Goal: Information Seeking & Learning: Learn about a topic

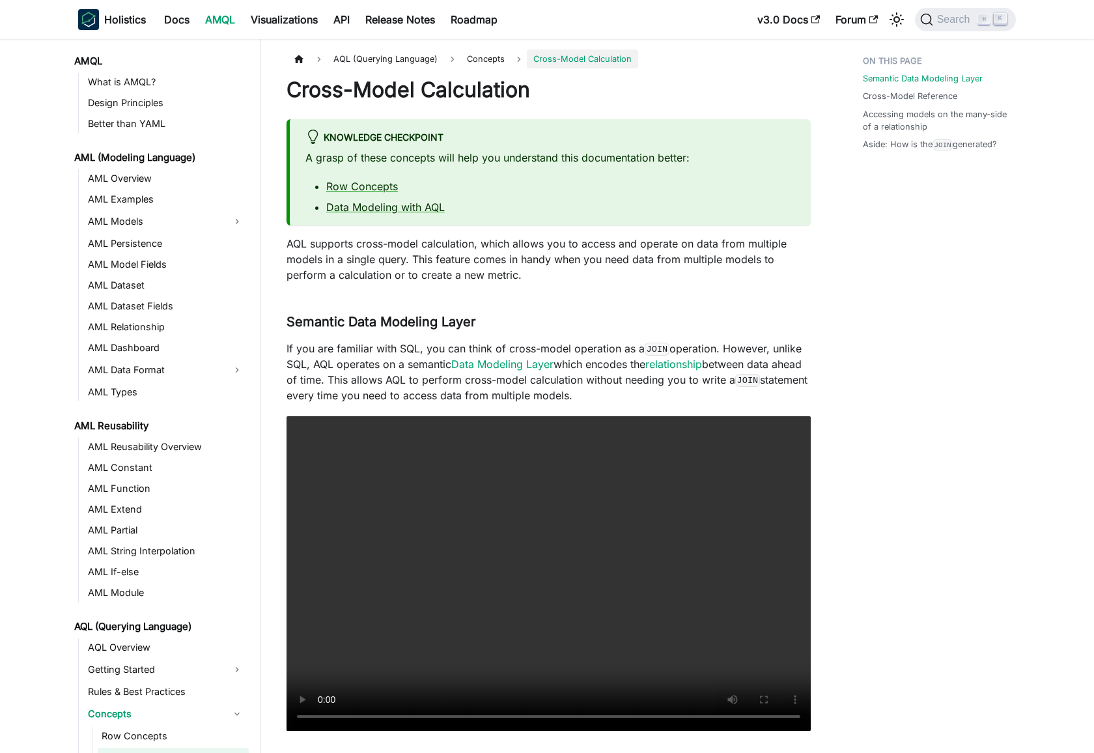
scroll to position [155, 0]
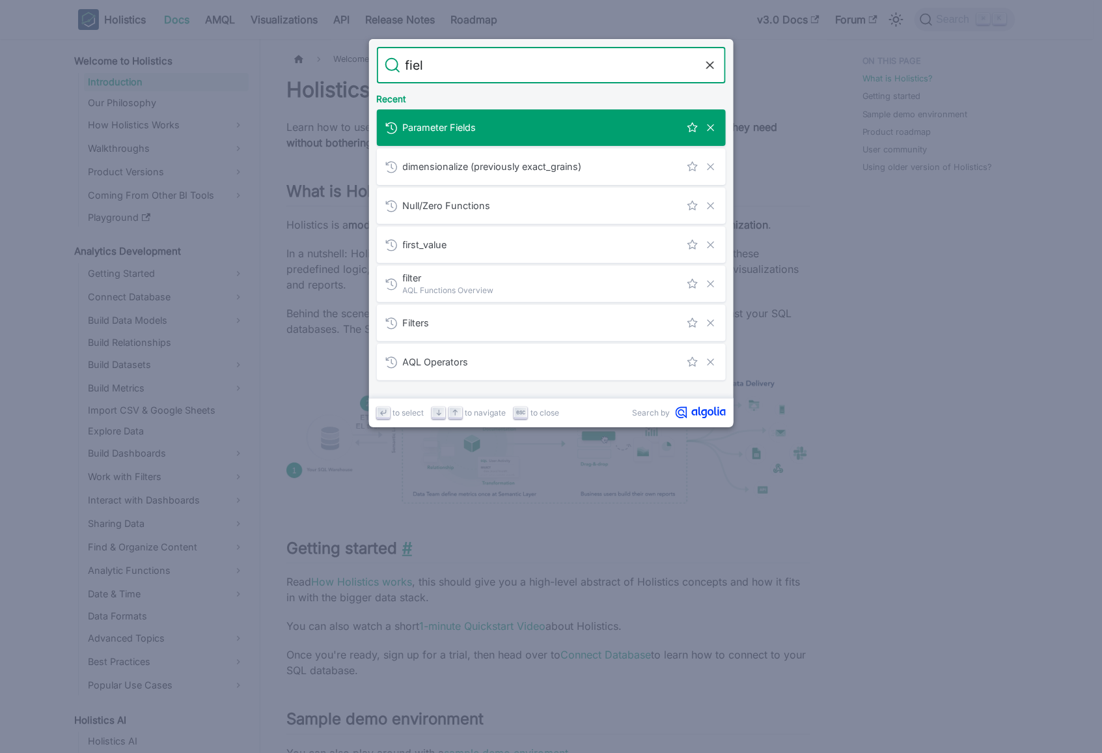
type input "field"
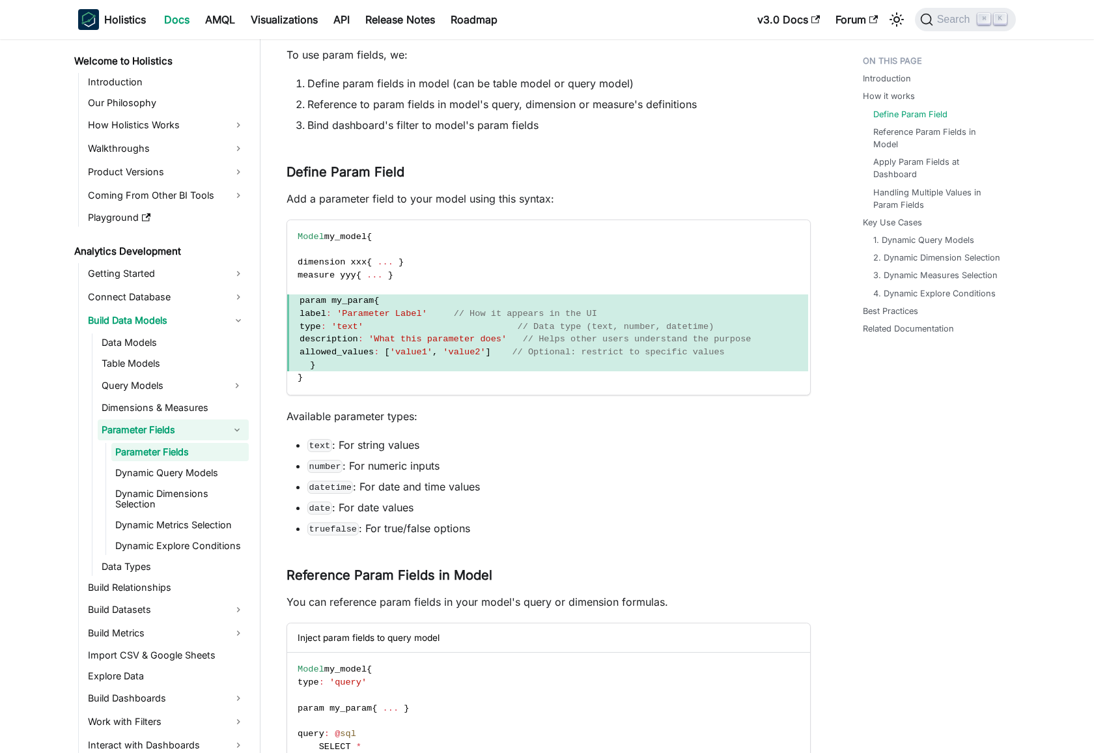
scroll to position [358, 0]
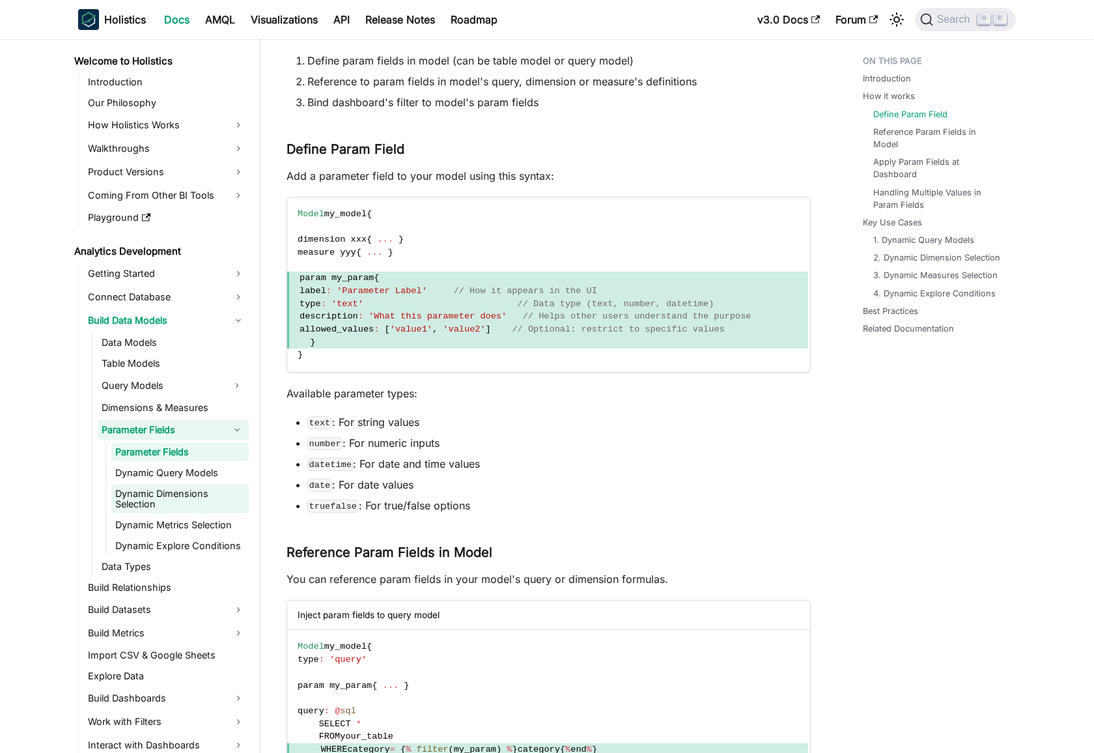
click at [200, 494] on link "Dynamic Dimensions Selection" at bounding box center [179, 498] width 137 height 29
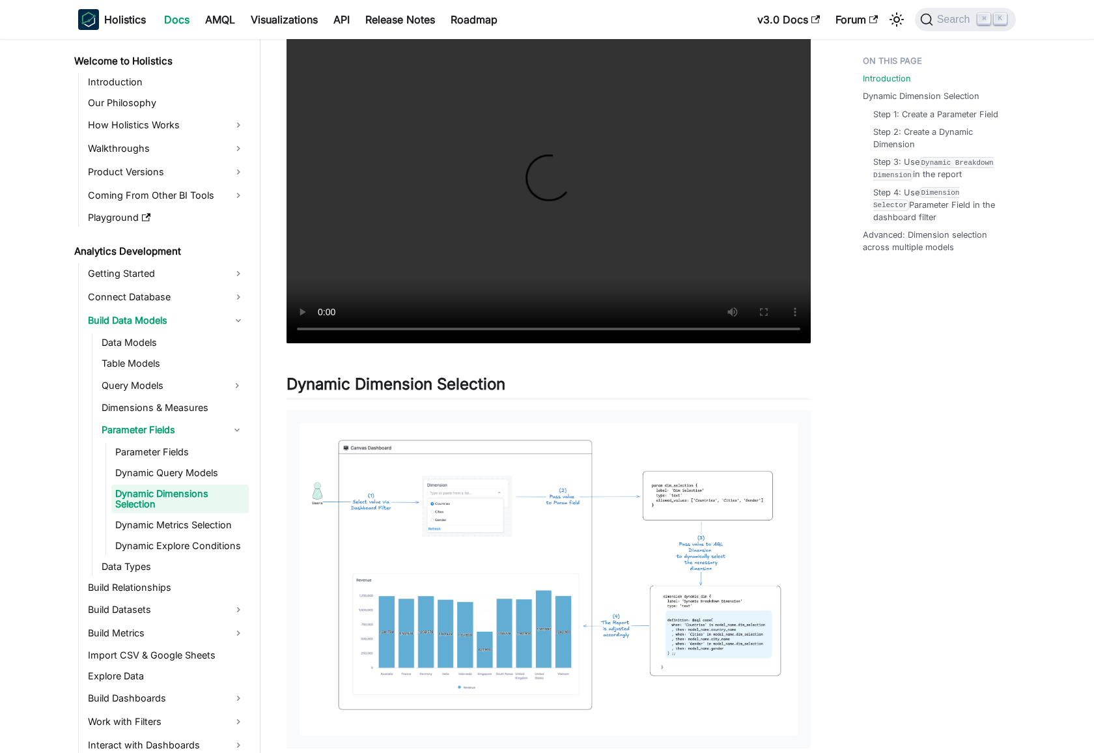
scroll to position [366, 0]
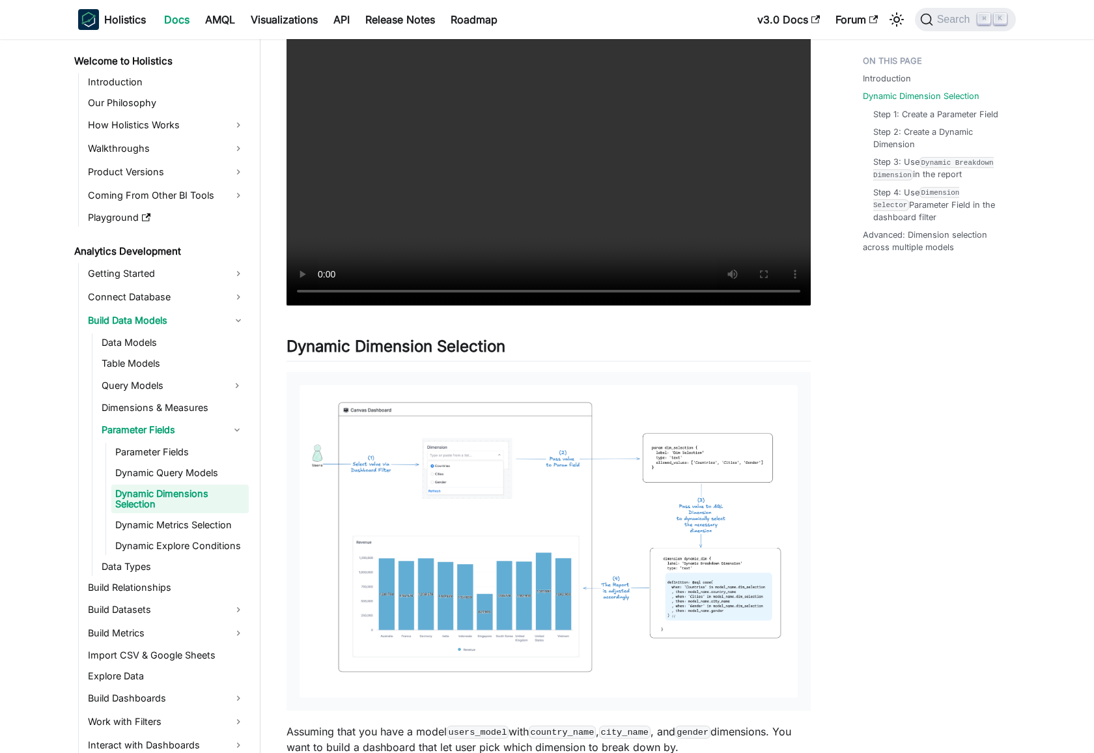
click at [600, 503] on img at bounding box center [549, 541] width 498 height 313
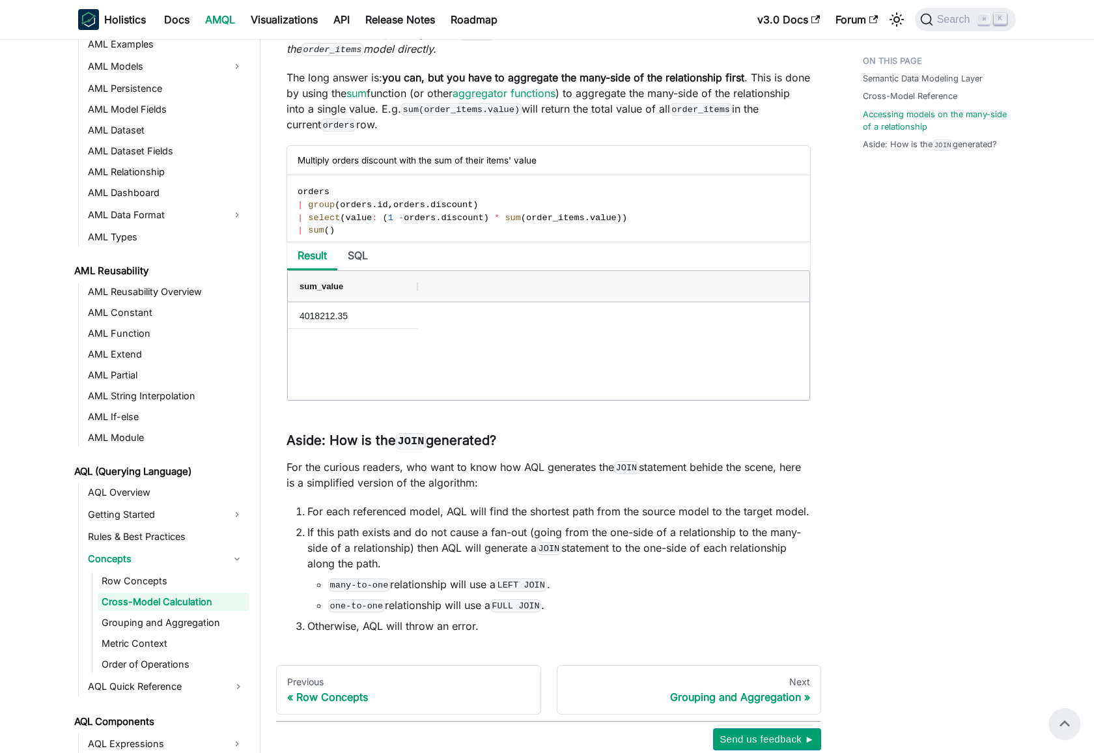
scroll to position [2626, 0]
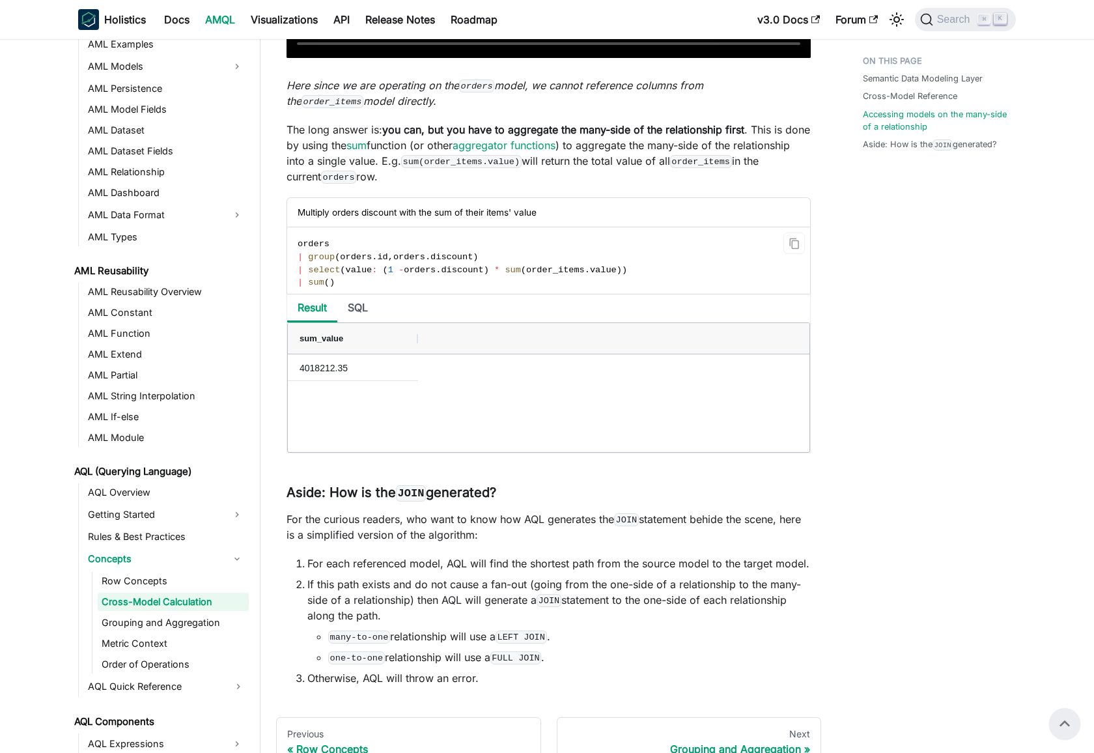
click at [359, 279] on code "orders | group ( orders . id , orders . discount ) | select ( value : ( 1 - ord…" at bounding box center [547, 263] width 521 height 72
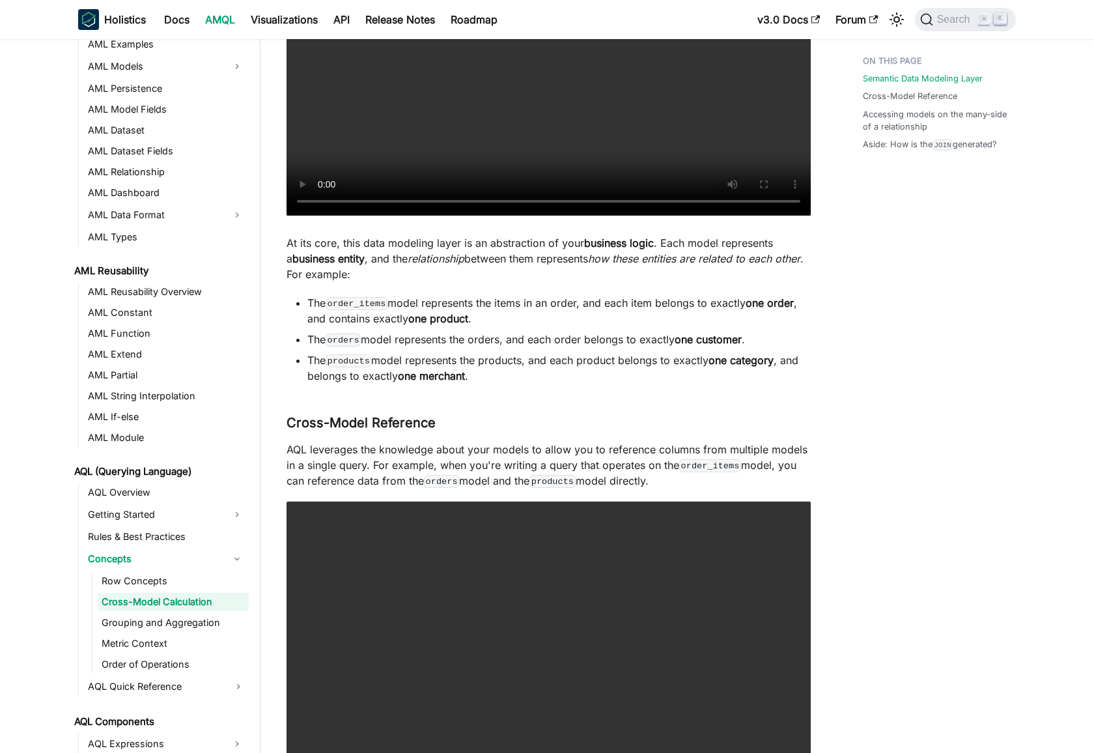
scroll to position [550, 0]
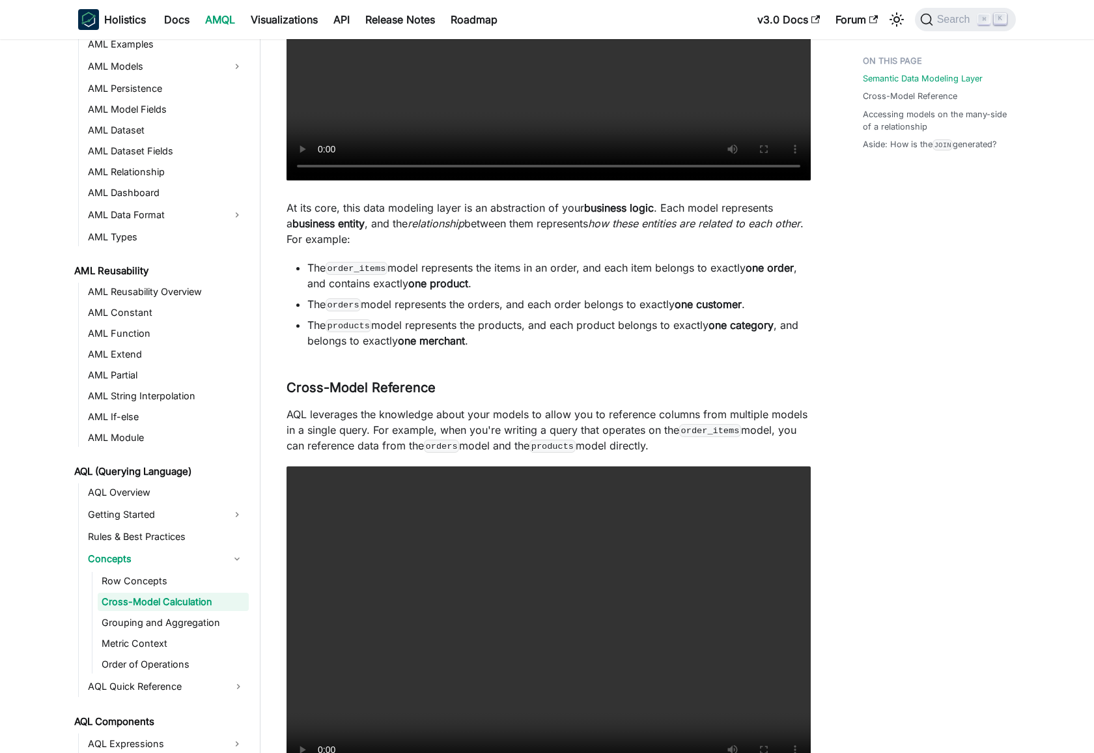
click at [309, 267] on li "The order_items model represents the items in an order, and each item belongs t…" at bounding box center [558, 275] width 503 height 31
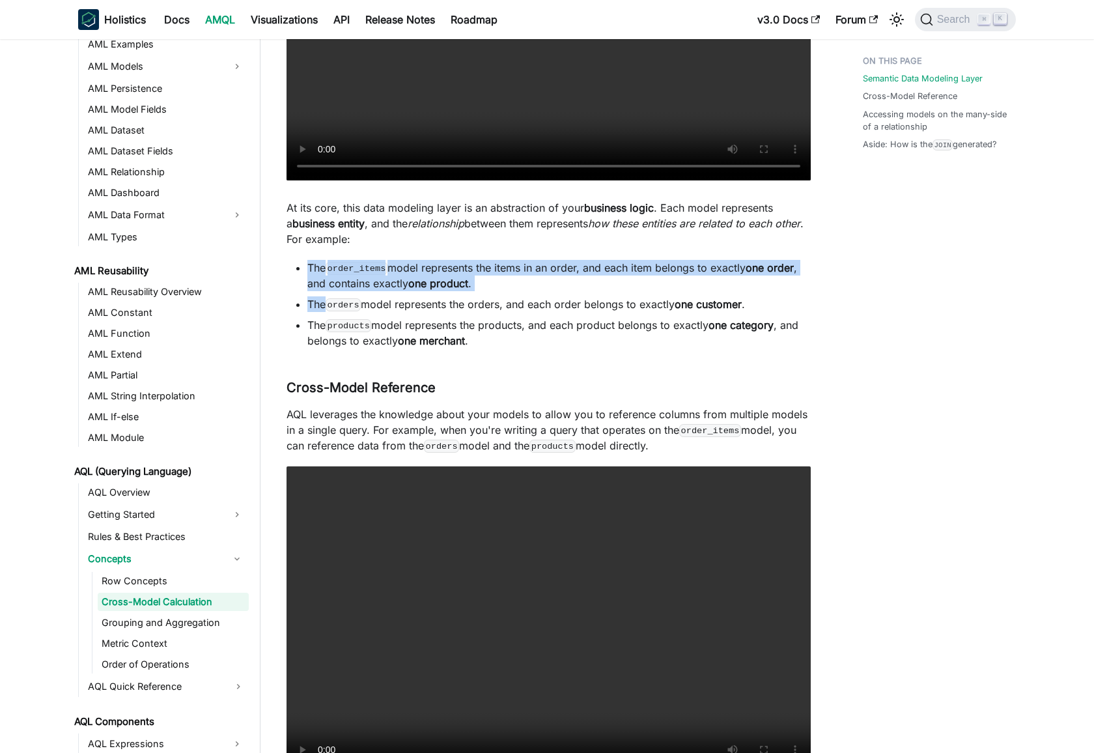
drag, startPoint x: 309, startPoint y: 267, endPoint x: 509, endPoint y: 294, distance: 201.7
click at [511, 293] on ul "The order_items model represents the items in an order, and each item belongs t…" at bounding box center [549, 304] width 524 height 89
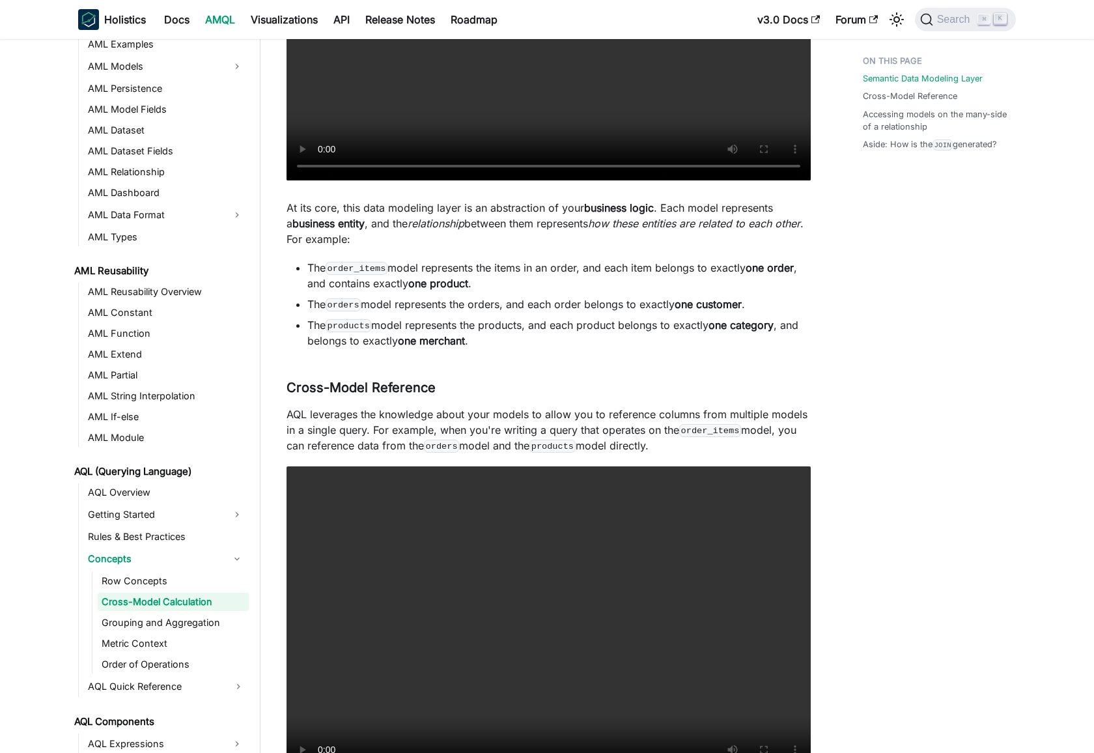
click at [447, 298] on li "The orders model represents the orders, and each order belongs to exactly one c…" at bounding box center [558, 304] width 503 height 16
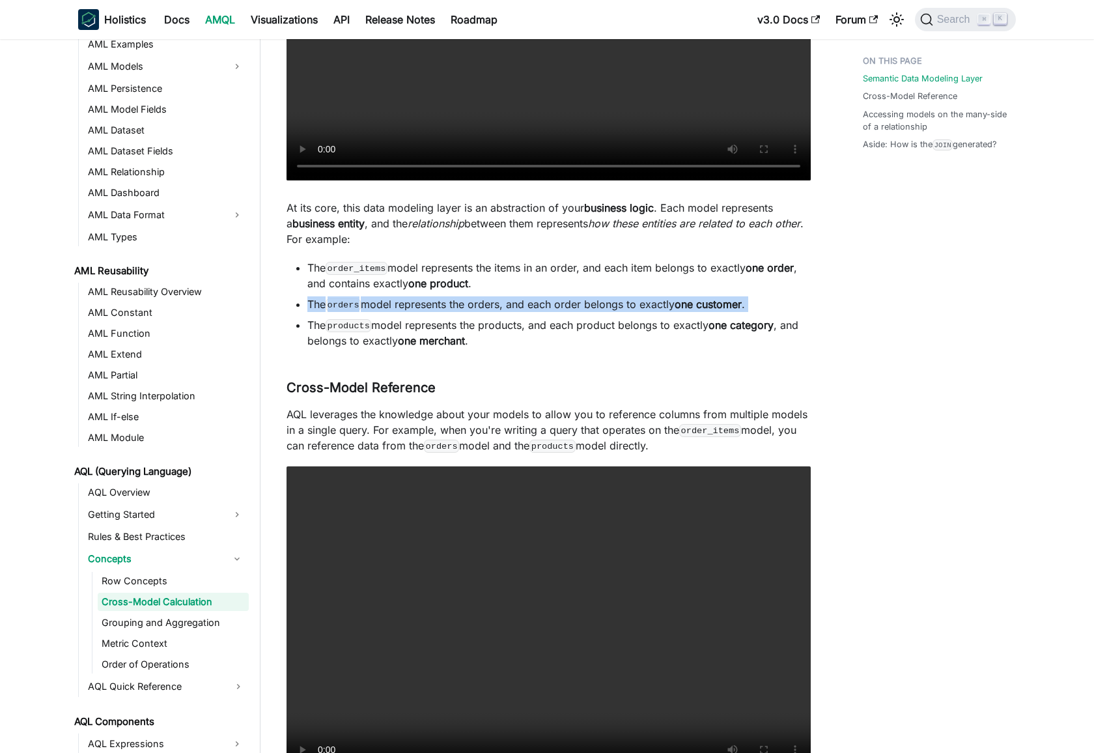
click at [447, 298] on li "The orders model represents the orders, and each order belongs to exactly one c…" at bounding box center [558, 304] width 503 height 16
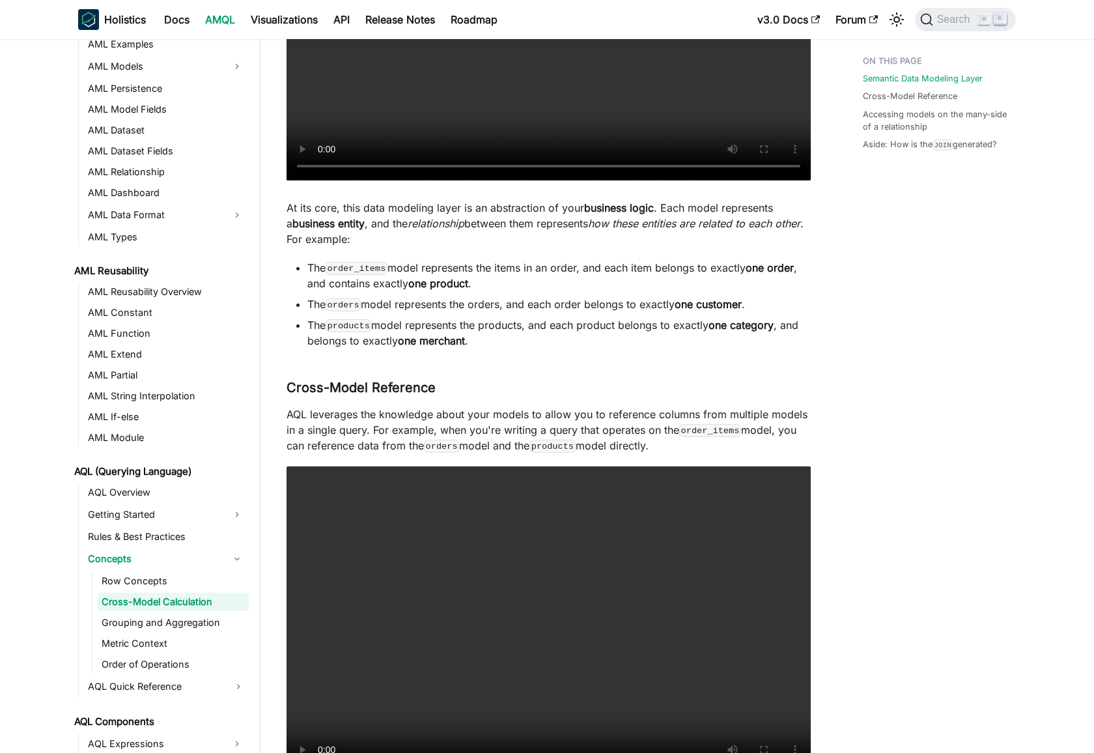
click at [607, 322] on li "The products model represents the products, and each product belongs to exactly…" at bounding box center [558, 332] width 503 height 31
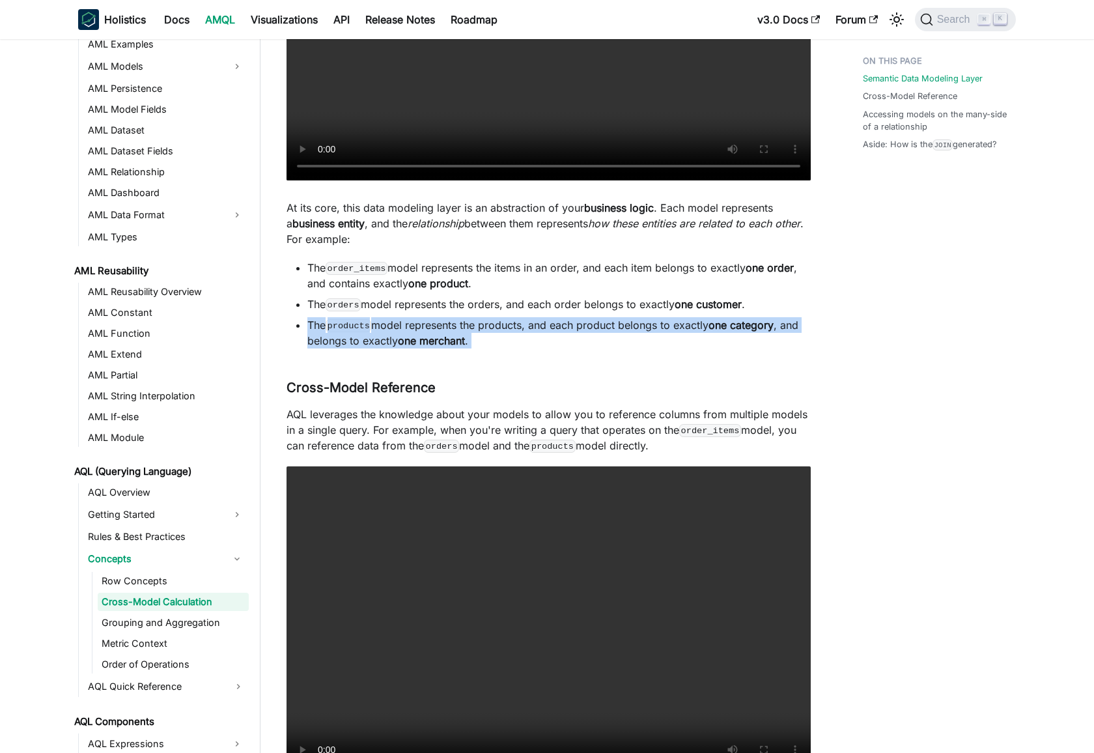
click at [607, 322] on li "The products model represents the products, and each product belongs to exactly…" at bounding box center [558, 332] width 503 height 31
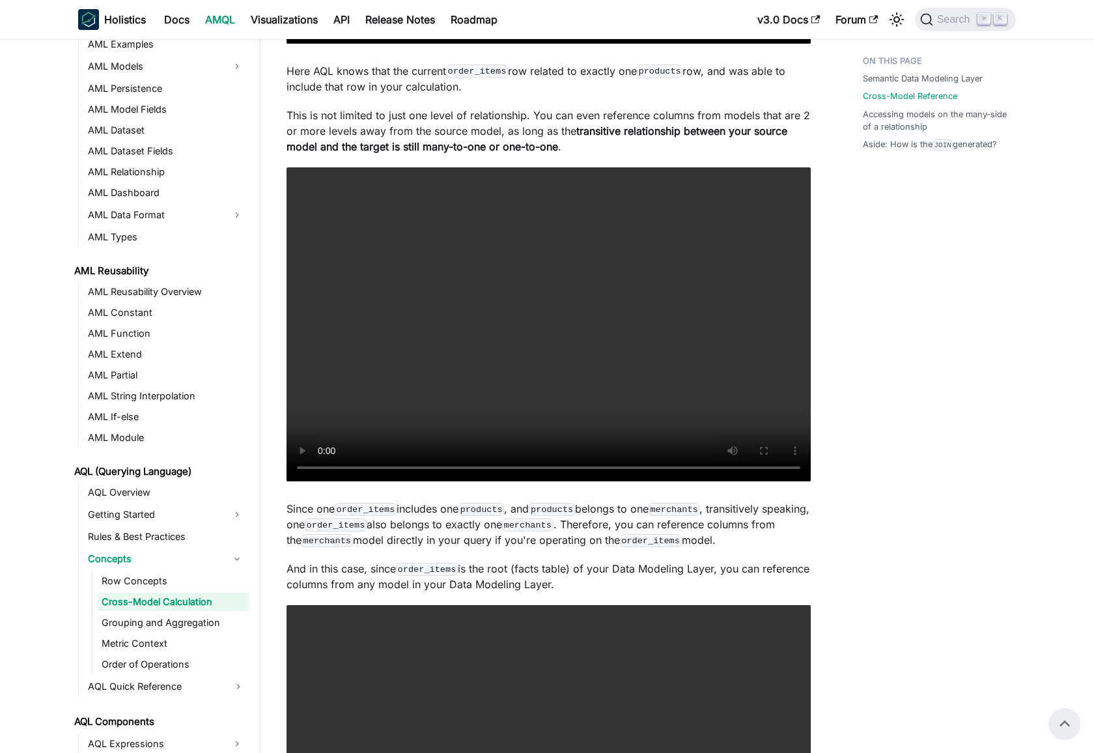
scroll to position [1233, 0]
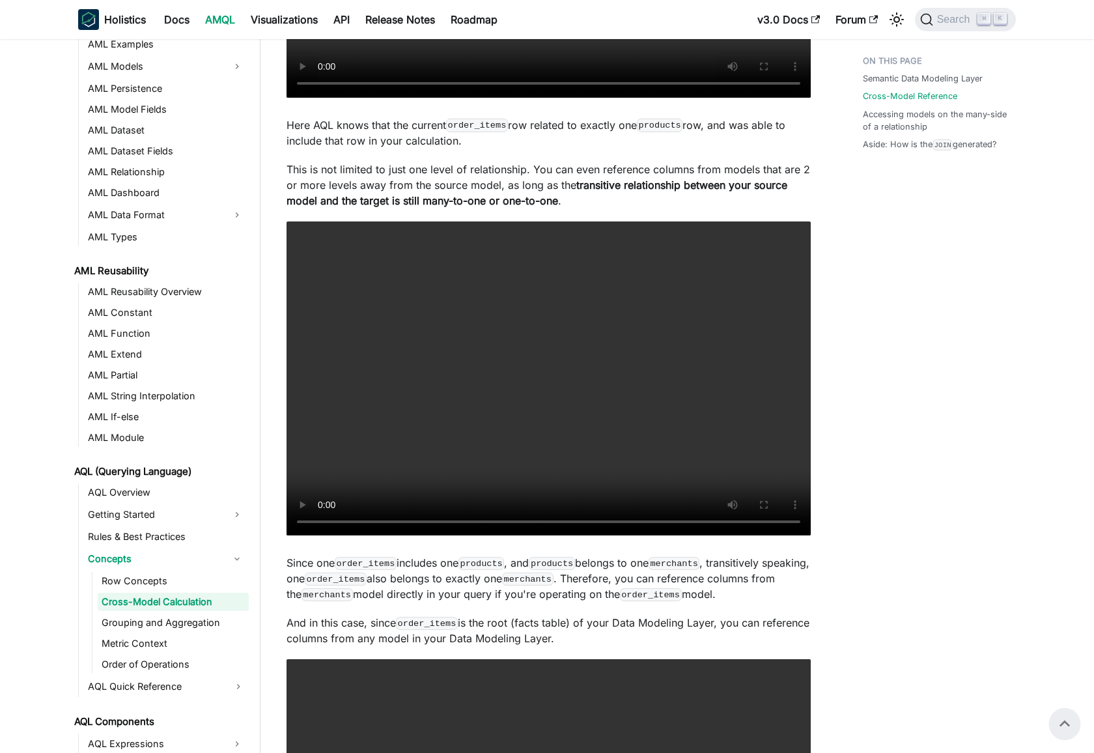
click at [922, 333] on div "Semantic Data Modeling Layer Cross-Model Reference Accessing models on the many…" at bounding box center [933, 505] width 192 height 3378
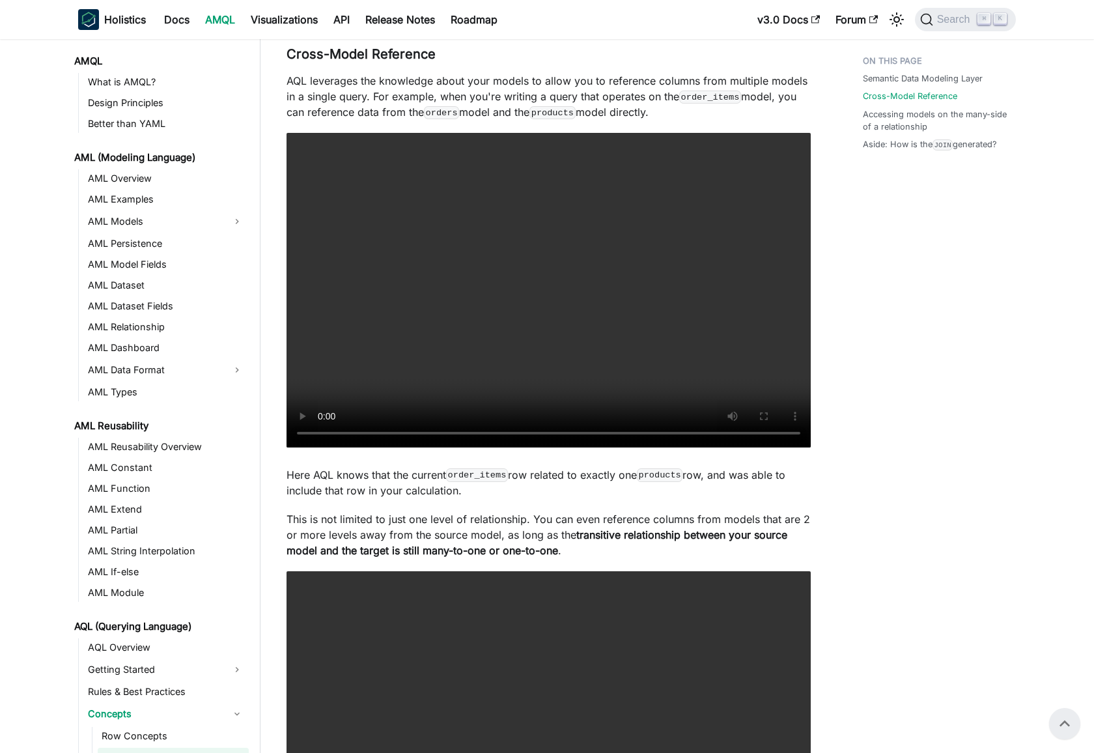
scroll to position [860, 0]
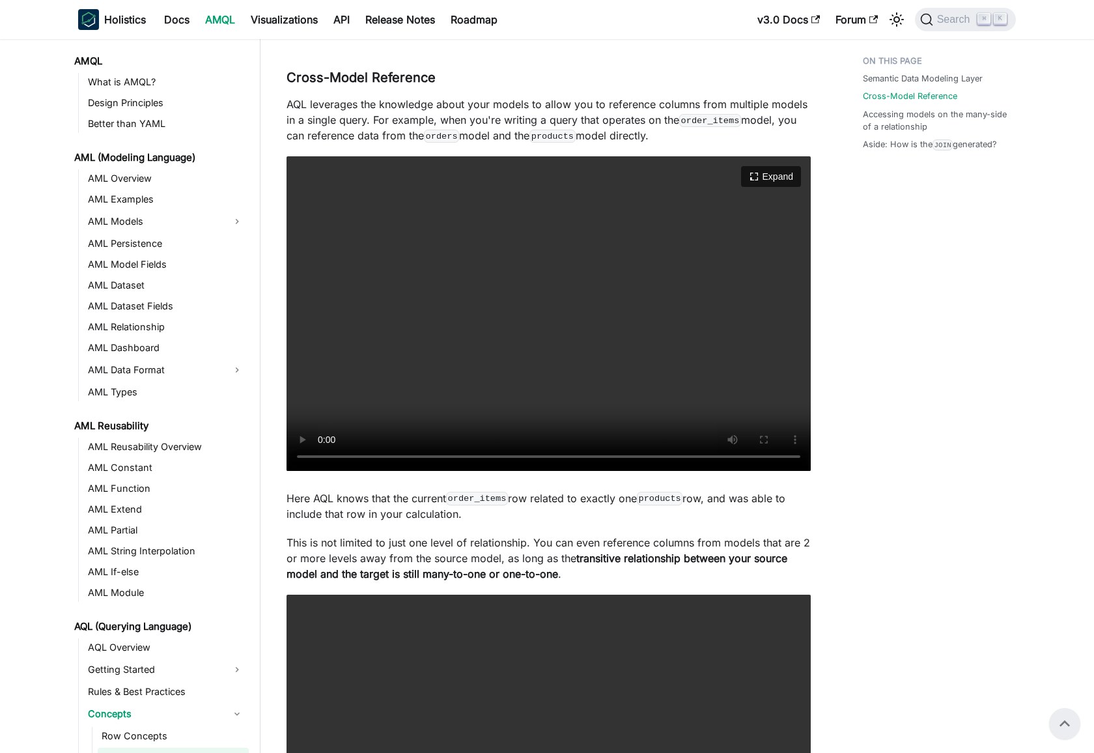
click at [642, 334] on video "Your browser does not support embedding video, but you can download it ." at bounding box center [549, 313] width 524 height 315
click at [659, 344] on video "Your browser does not support embedding video, but you can download it ." at bounding box center [549, 313] width 524 height 315
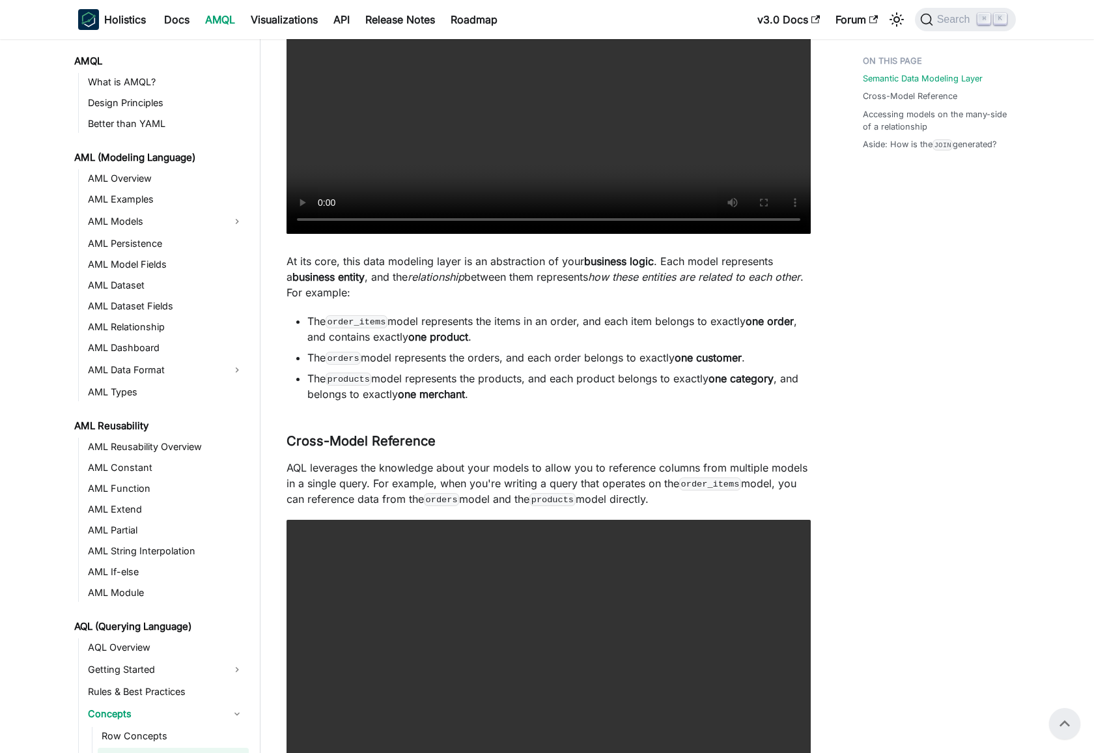
scroll to position [426, 0]
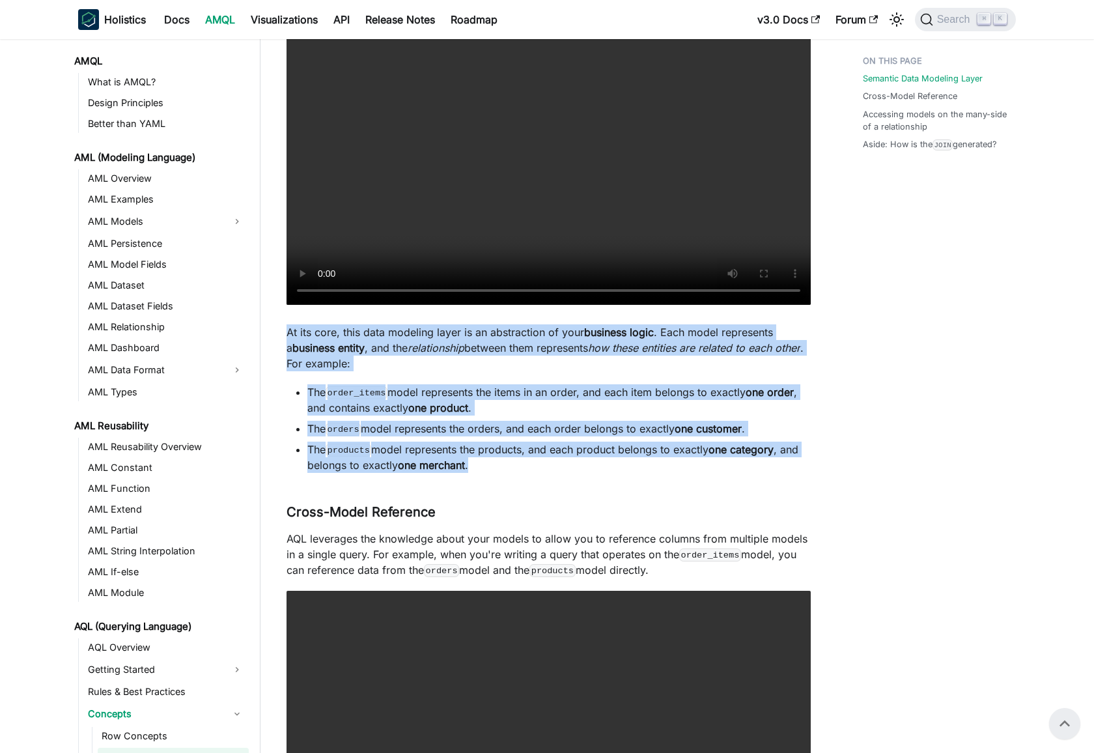
drag, startPoint x: 283, startPoint y: 329, endPoint x: 520, endPoint y: 465, distance: 273.0
copy div "At its core, this data modeling layer is an abstraction of your business logic …"
click at [538, 408] on li "The order_items model represents the items in an order, and each item belongs t…" at bounding box center [558, 399] width 503 height 31
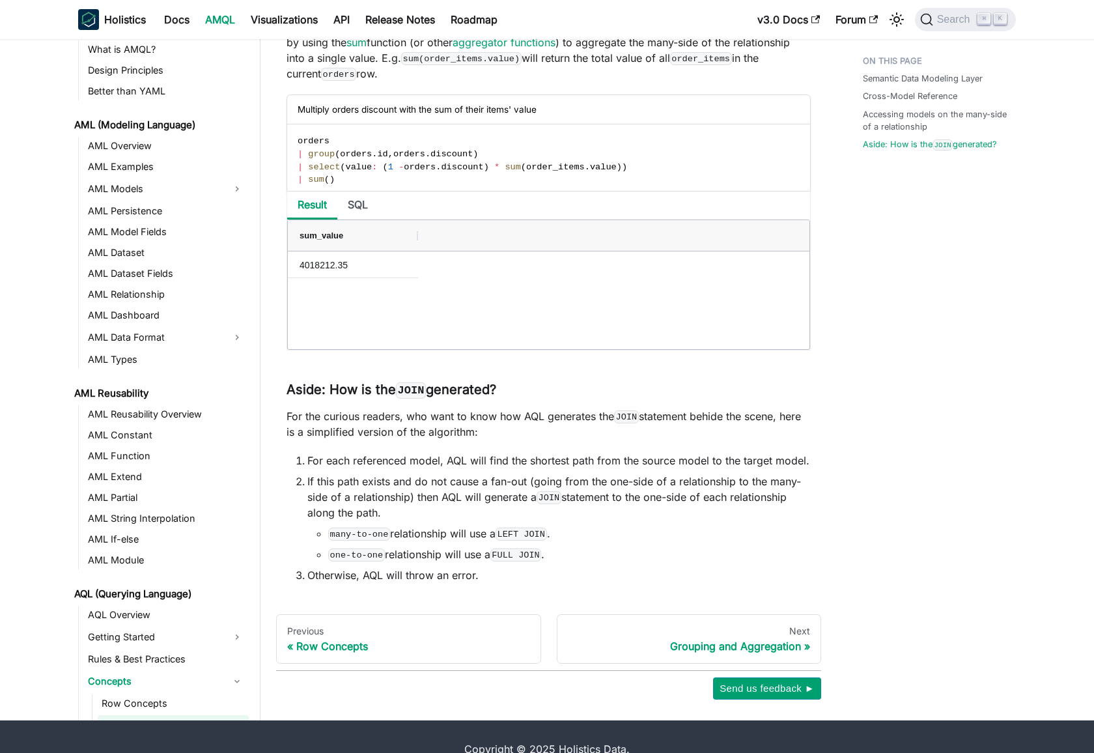
scroll to position [2767, 0]
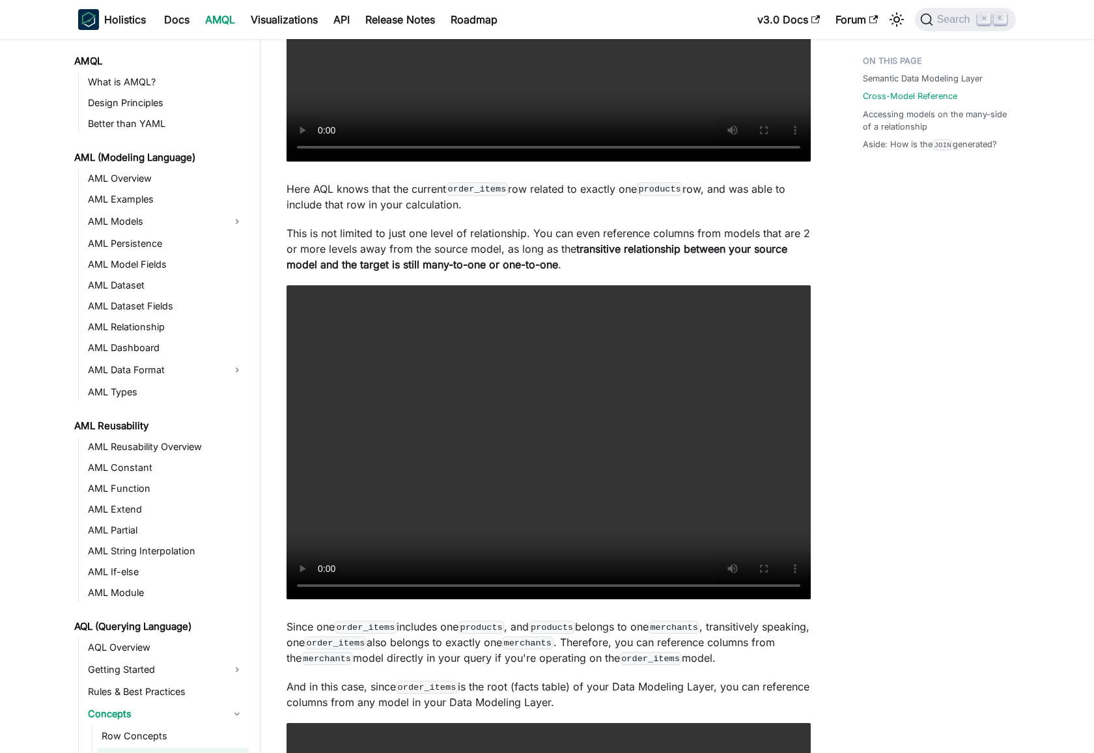
scroll to position [1171, 0]
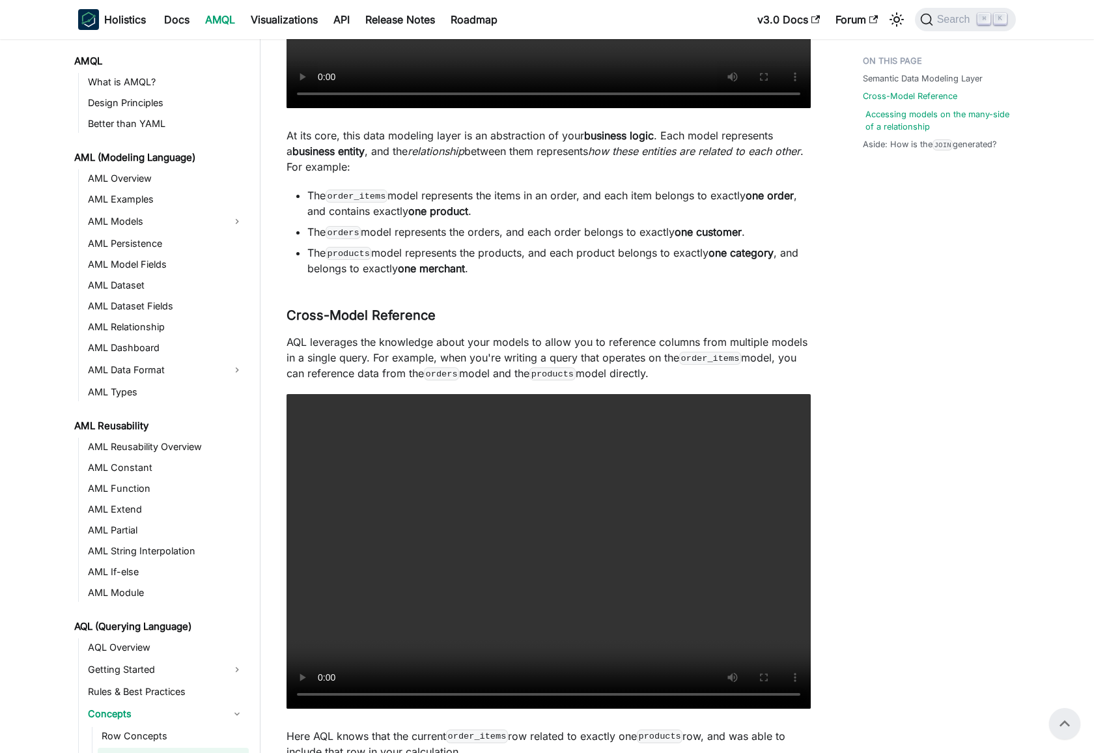
click at [903, 115] on link "Accessing models on the many-side of a relationship" at bounding box center [937, 120] width 145 height 25
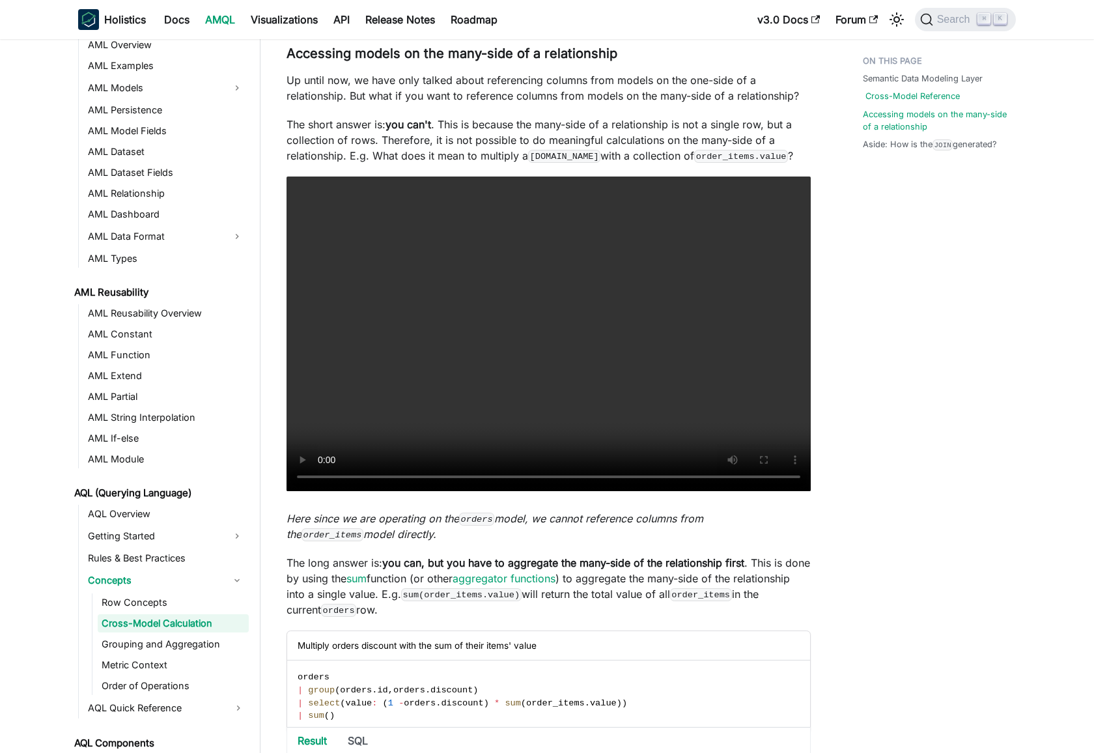
scroll to position [155, 0]
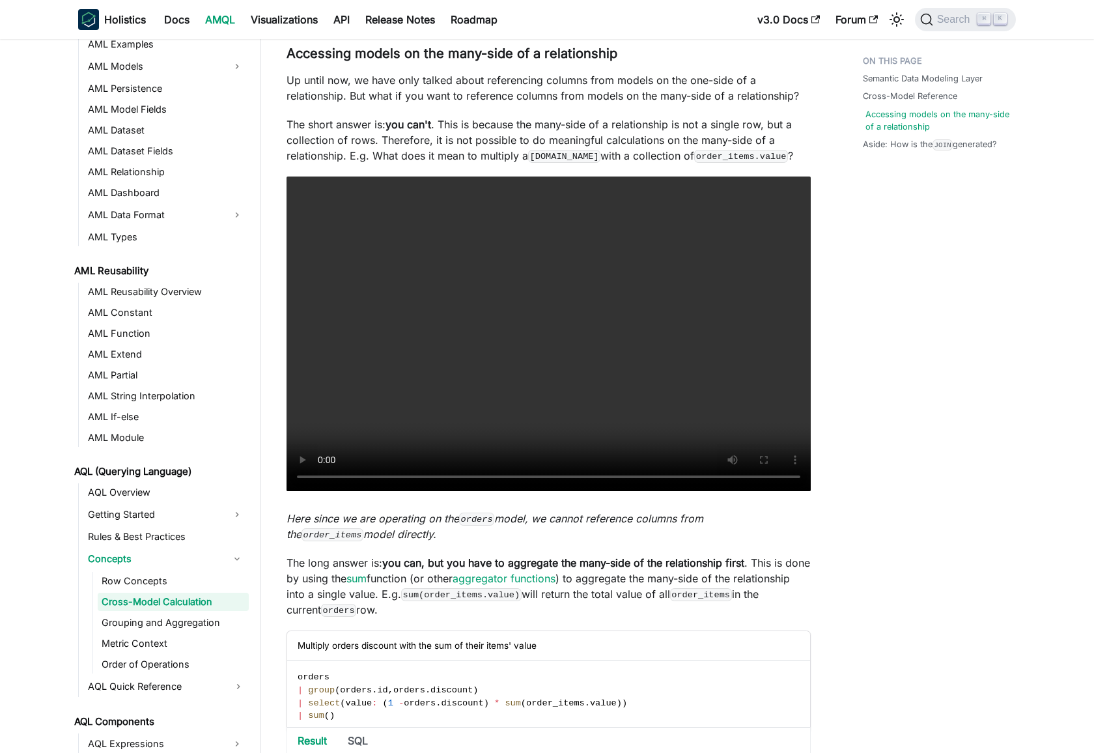
click at [921, 113] on link "Accessing models on the many-side of a relationship" at bounding box center [937, 120] width 145 height 25
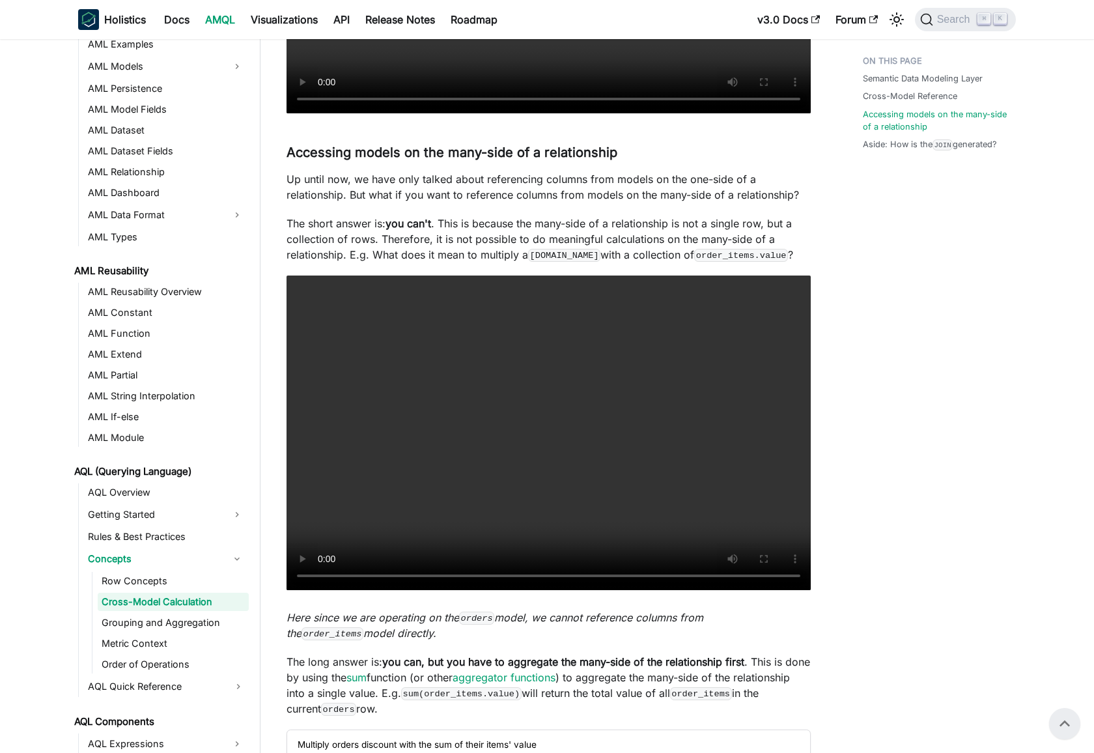
scroll to position [2090, 0]
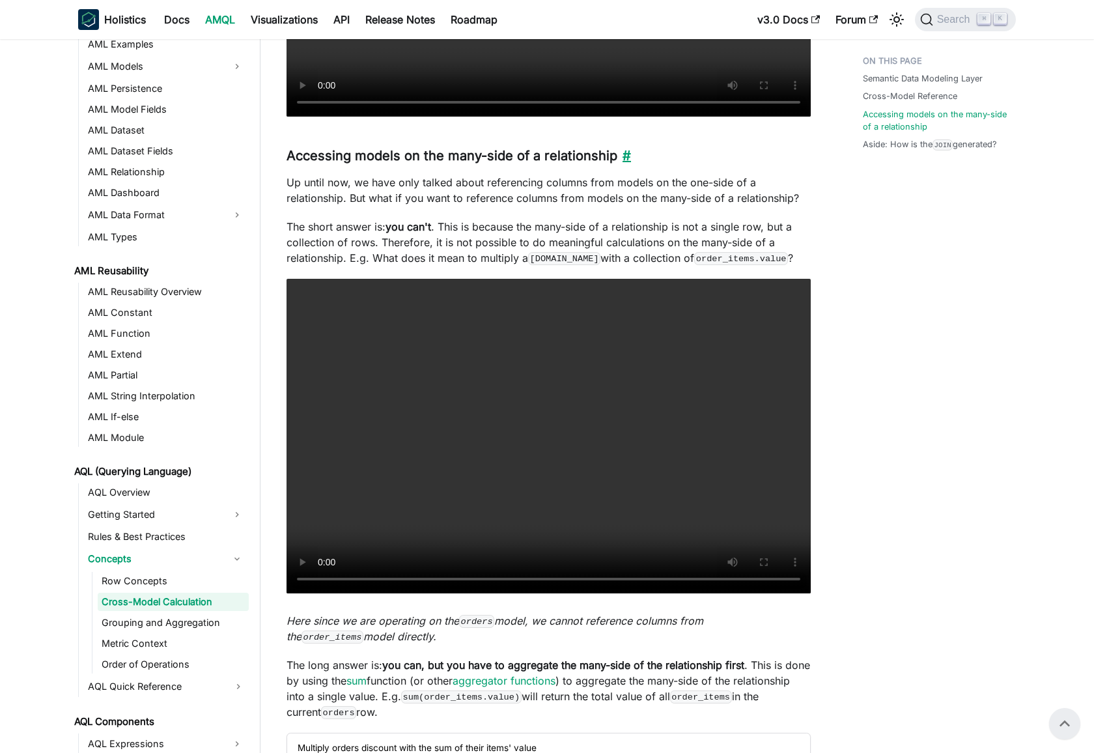
click at [631, 155] on link "​" at bounding box center [624, 156] width 14 height 16
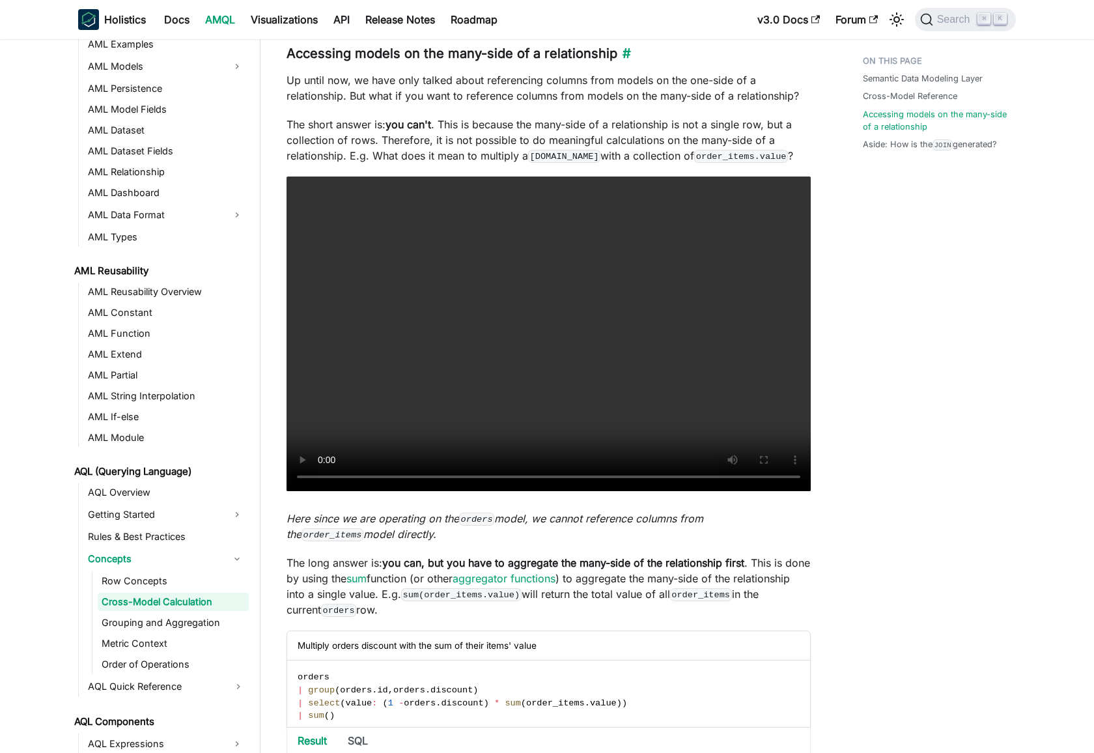
click at [322, 50] on h3 "Accessing models on the many-side of a relationship ​" at bounding box center [549, 54] width 524 height 16
drag, startPoint x: 322, startPoint y: 50, endPoint x: 561, endPoint y: 58, distance: 239.1
click at [561, 58] on h3 "Accessing models on the many-side of a relationship ​" at bounding box center [549, 54] width 524 height 16
copy h3 "Accessing models on the many-side of a relationship"
click at [567, 89] on p "Up until now, we have only talked about referencing columns from models on the …" at bounding box center [549, 87] width 524 height 31
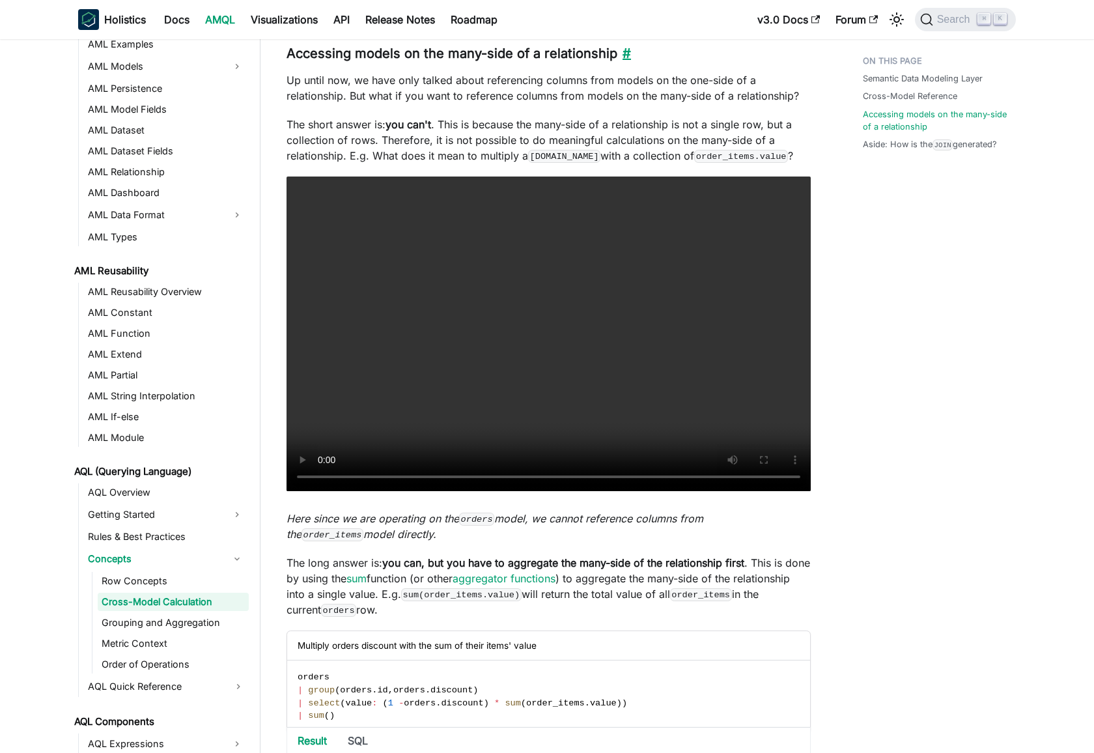
click at [623, 55] on link "​" at bounding box center [624, 54] width 14 height 16
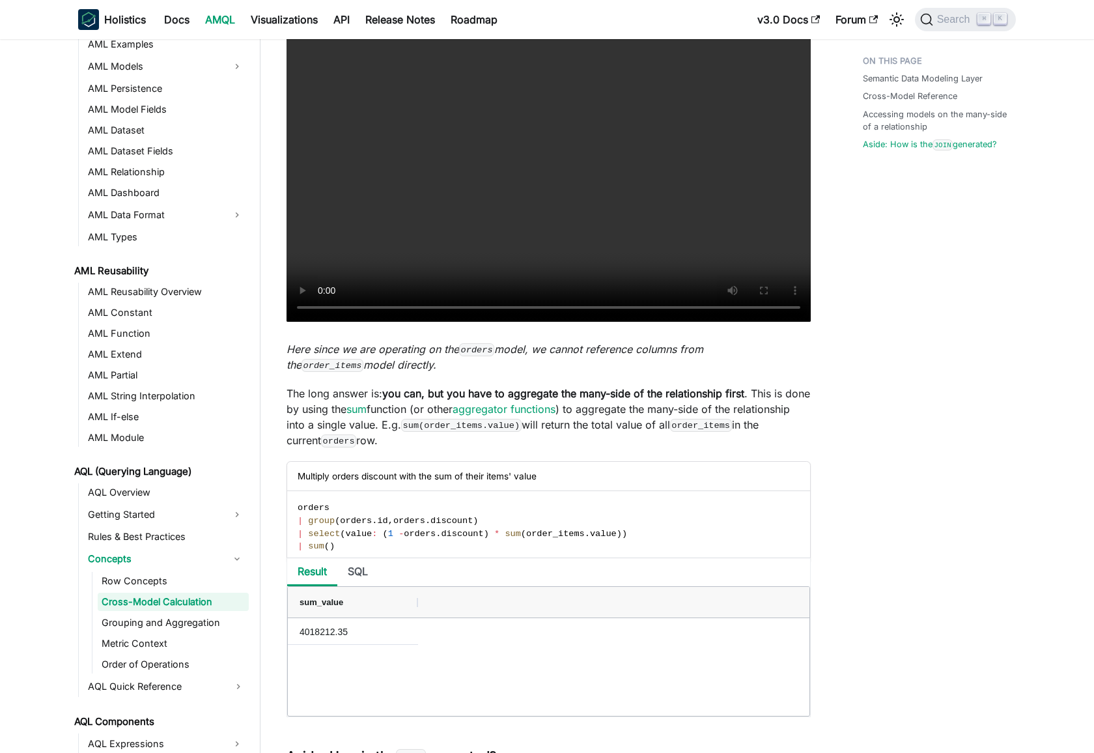
scroll to position [2767, 0]
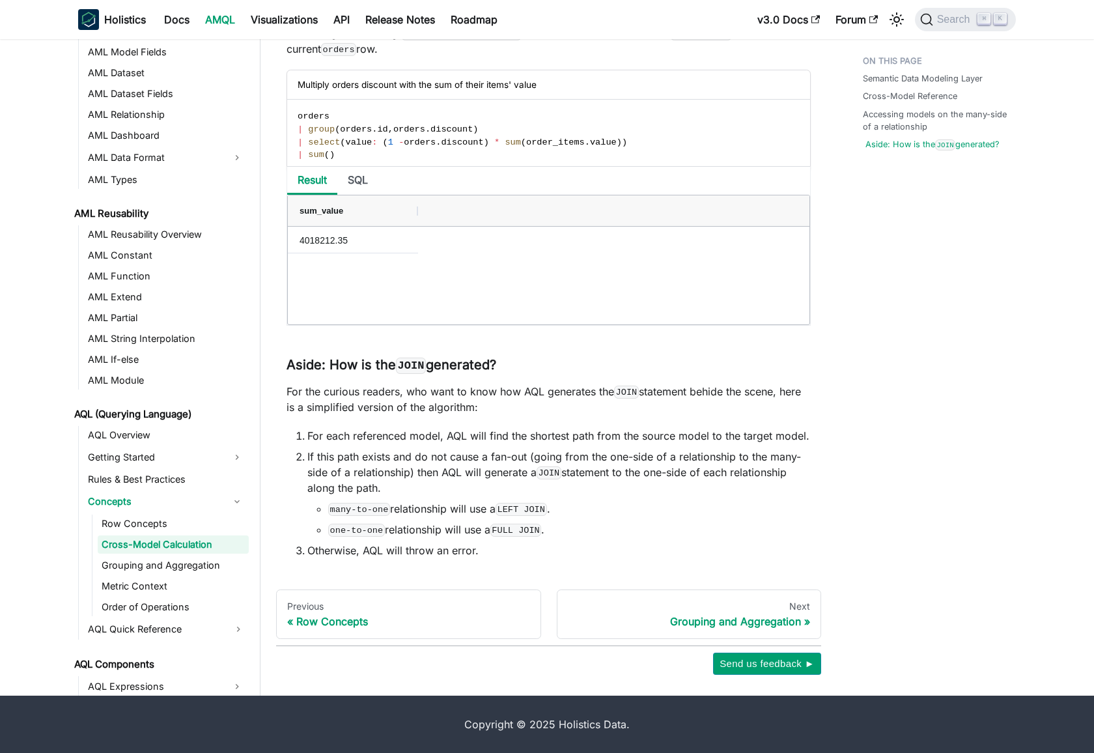
click at [979, 145] on link "Aside: How is the JOIN generated?" at bounding box center [932, 144] width 134 height 12
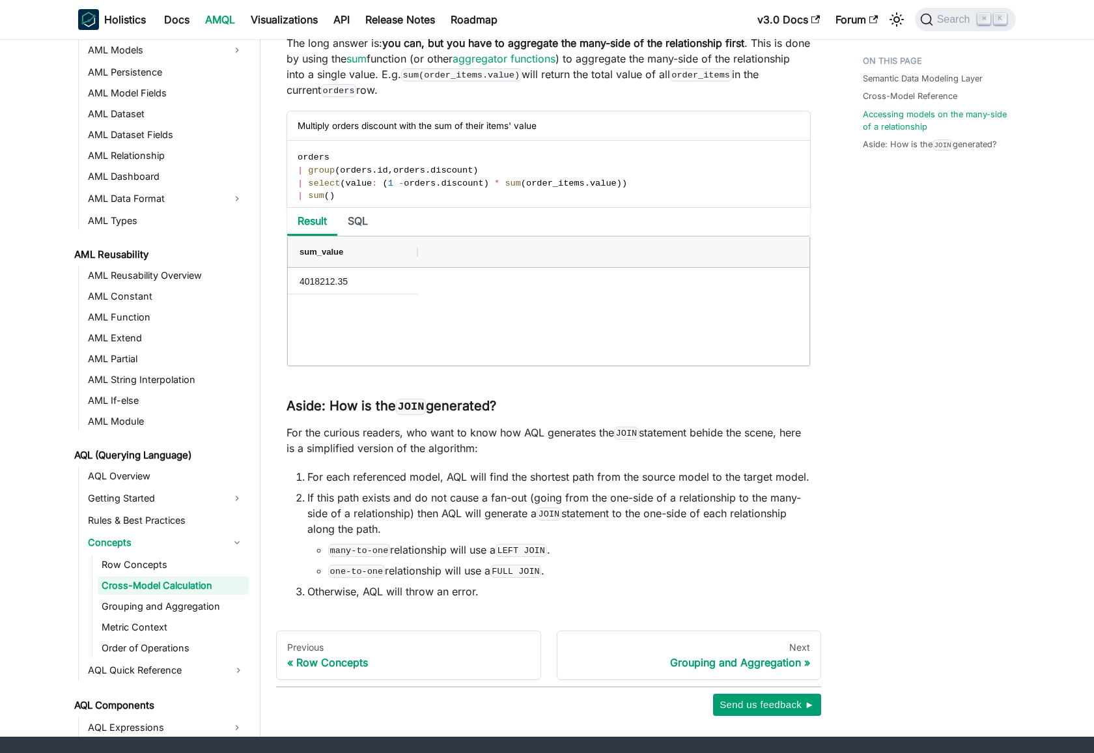
scroll to position [2713, 0]
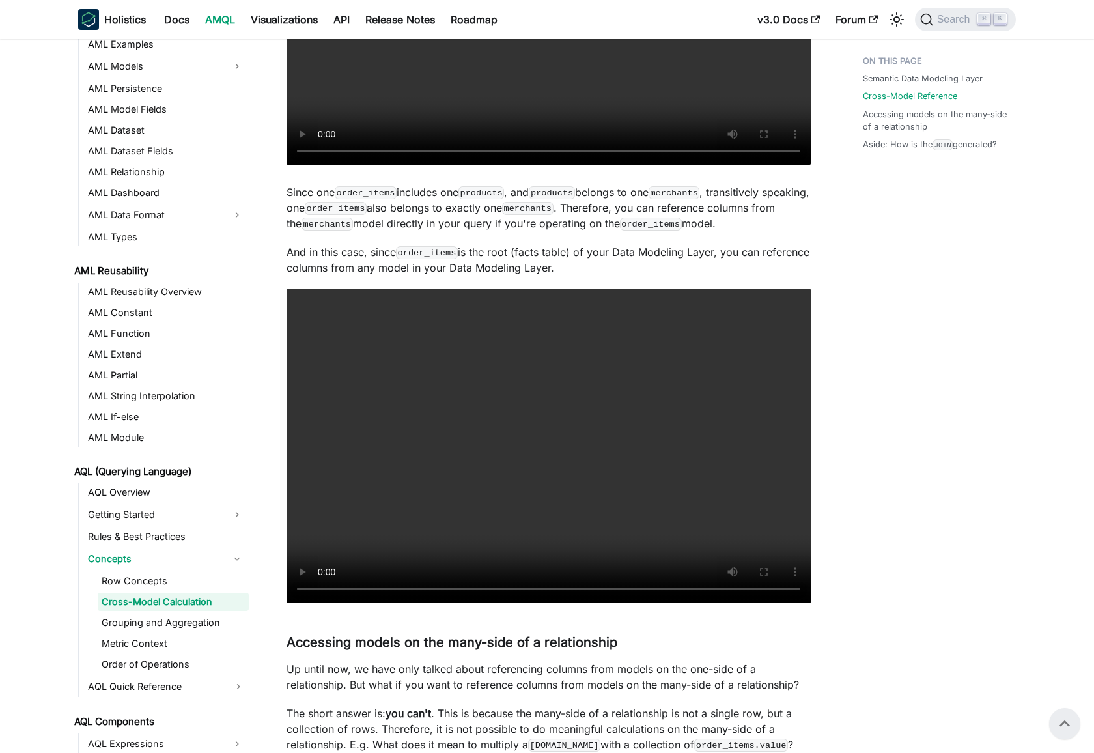
scroll to position [1278, 0]
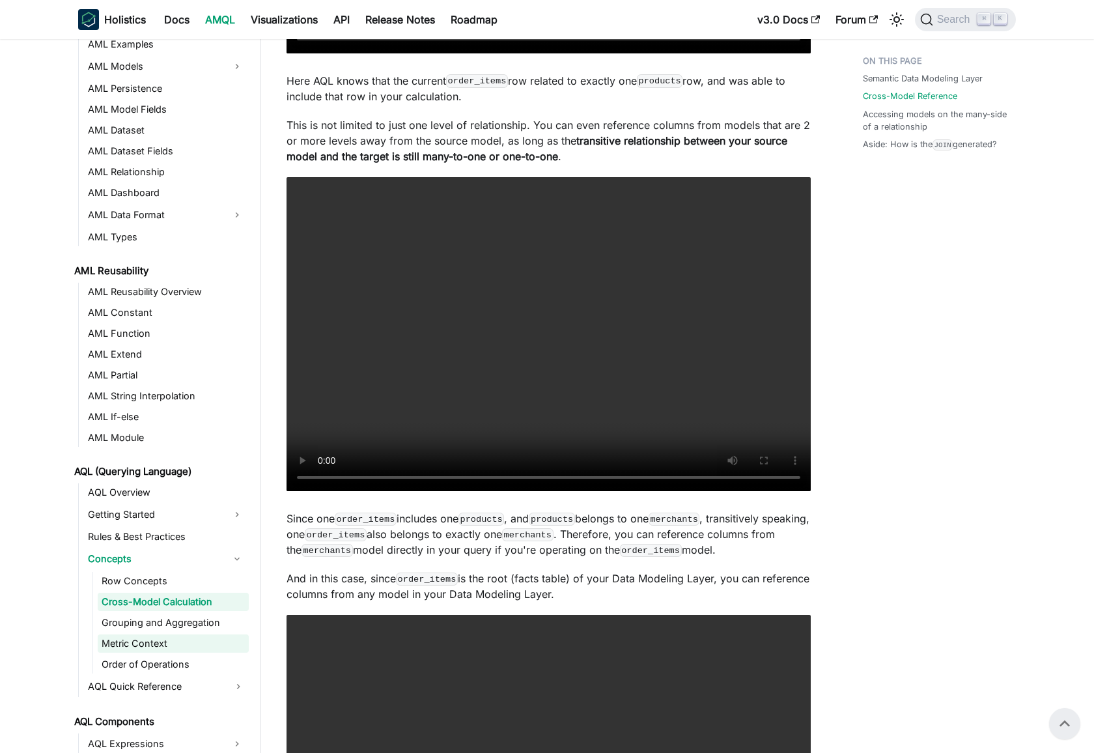
click at [152, 643] on link "Metric Context" at bounding box center [173, 643] width 151 height 18
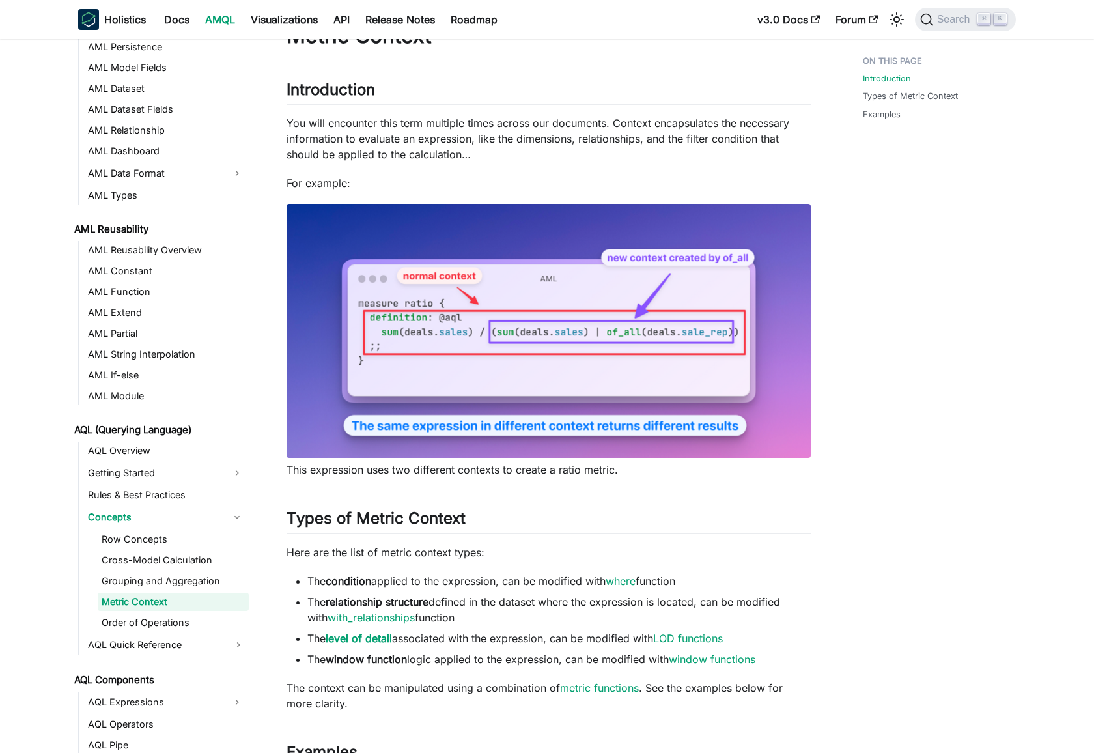
scroll to position [56, 0]
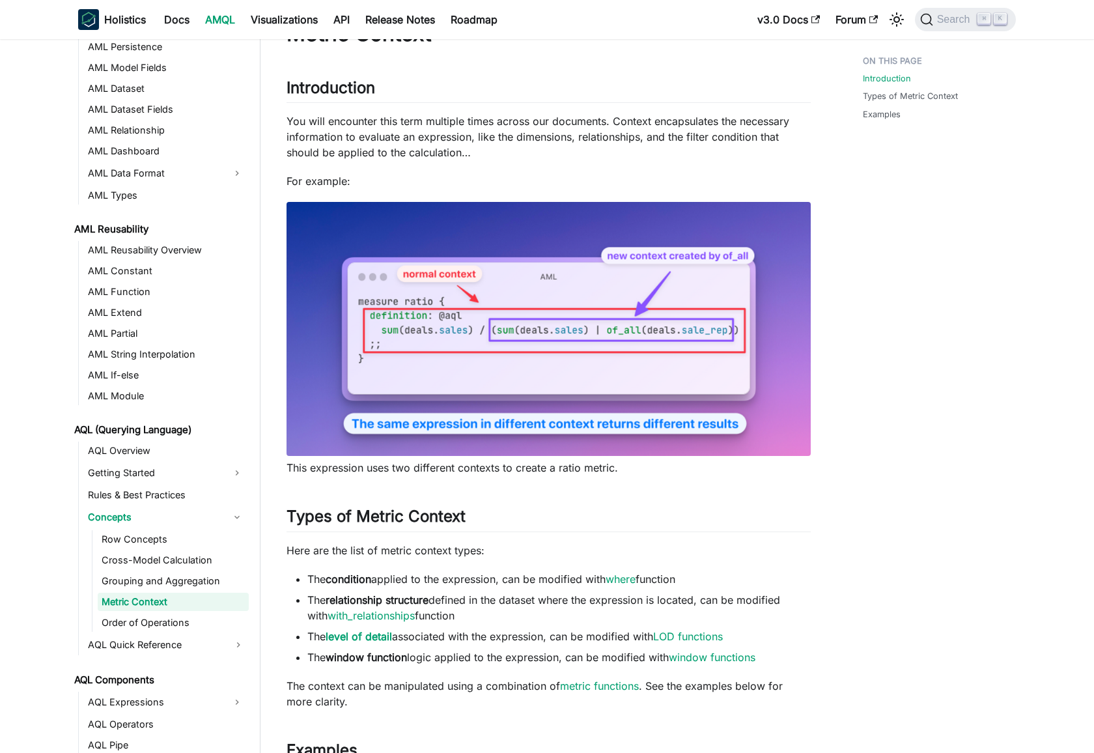
click at [175, 602] on link "Metric Context" at bounding box center [173, 602] width 151 height 18
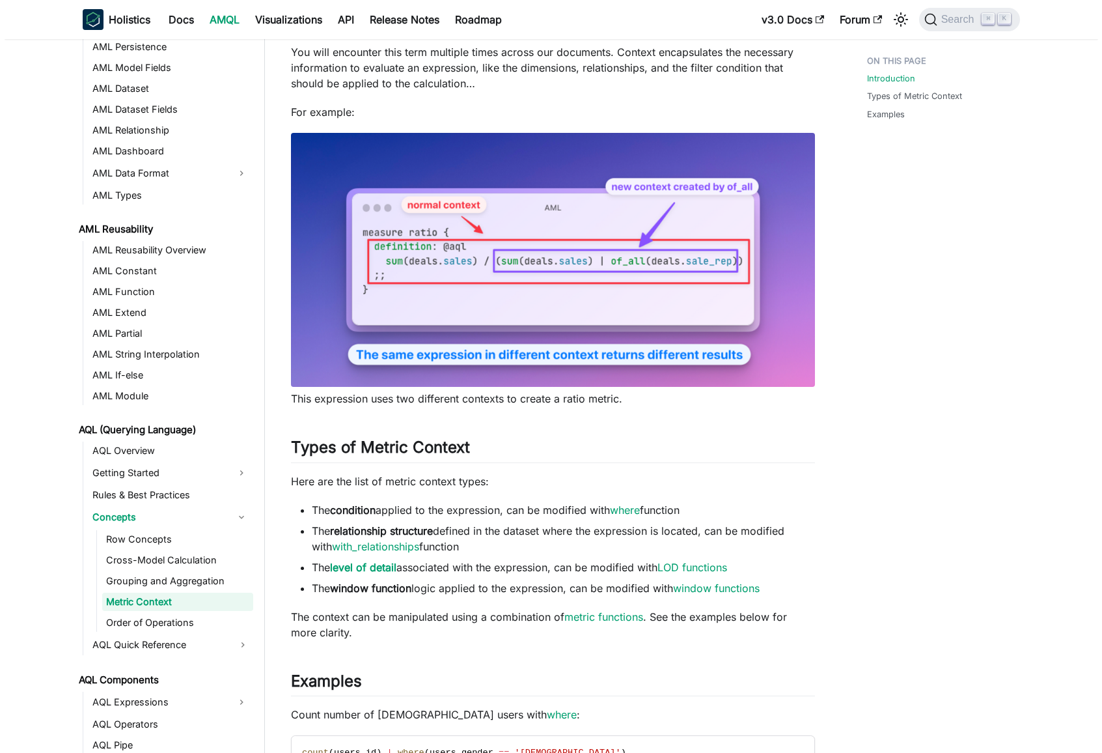
scroll to position [126, 0]
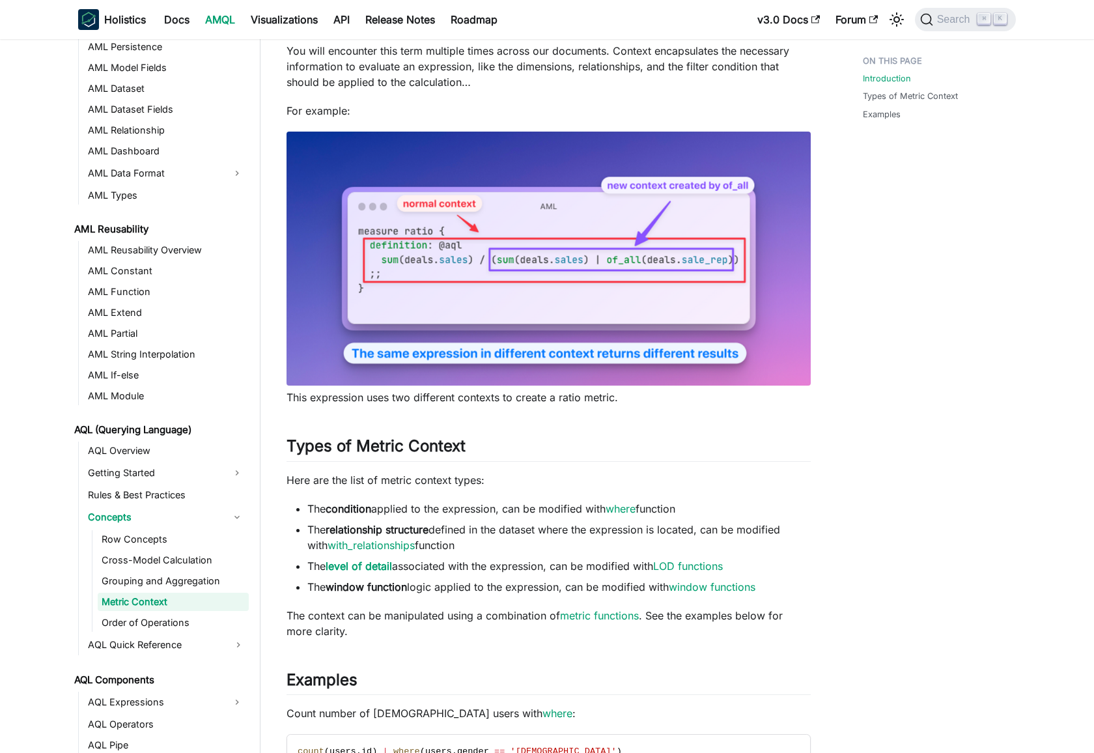
click at [882, 474] on div "Introduction Types of Metric Context Examples" at bounding box center [933, 544] width 192 height 1243
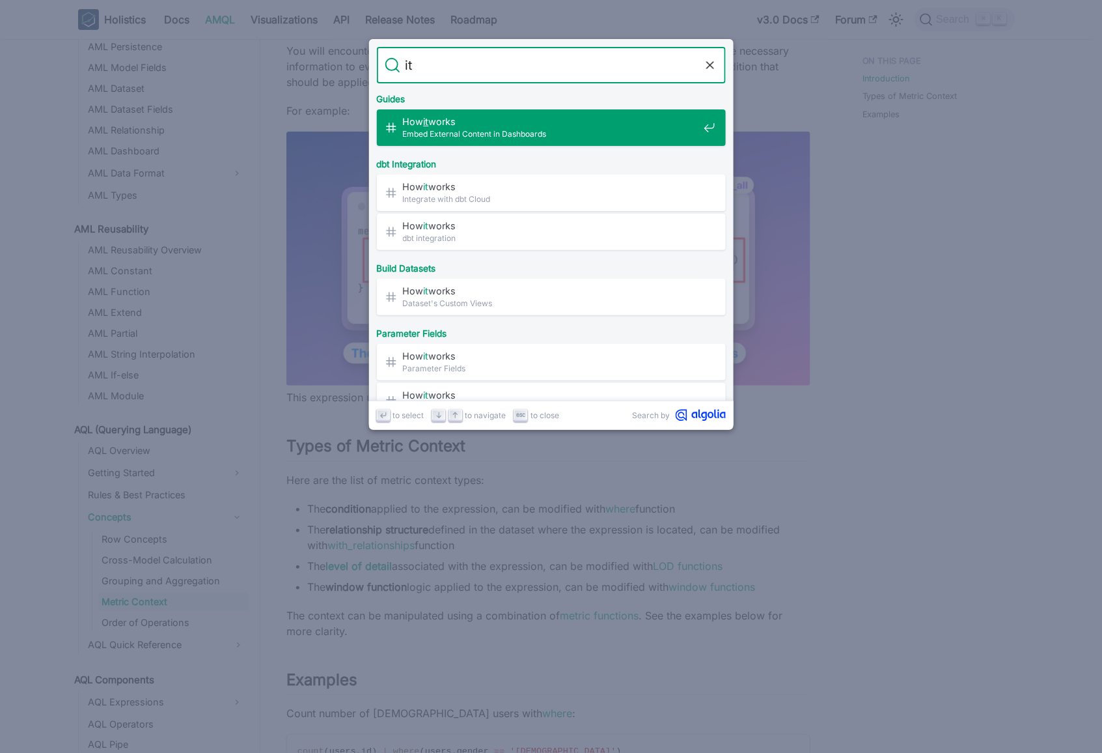
type input "i"
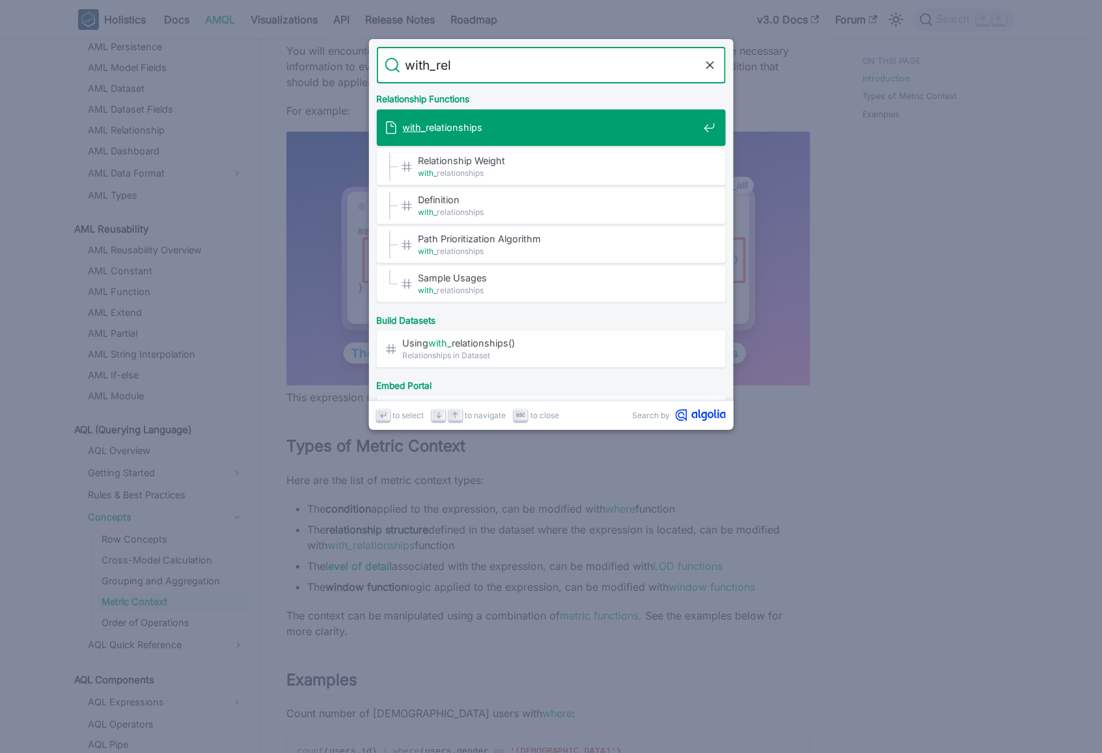
type input "with_rela"
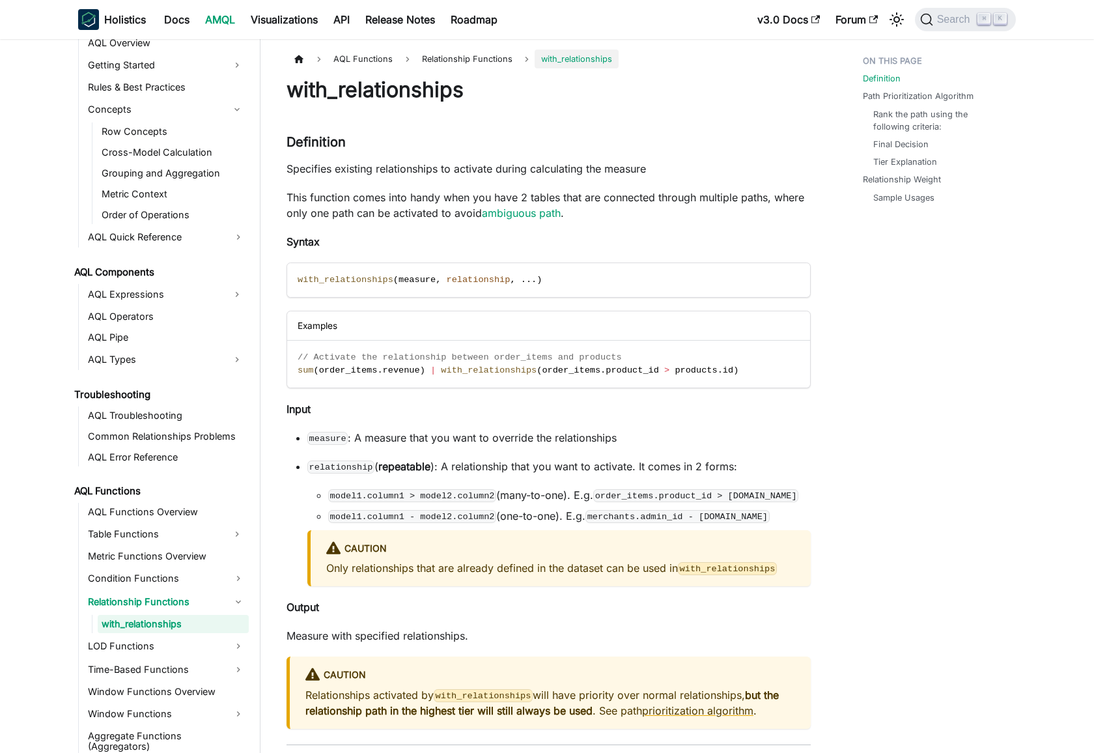
scroll to position [606, 0]
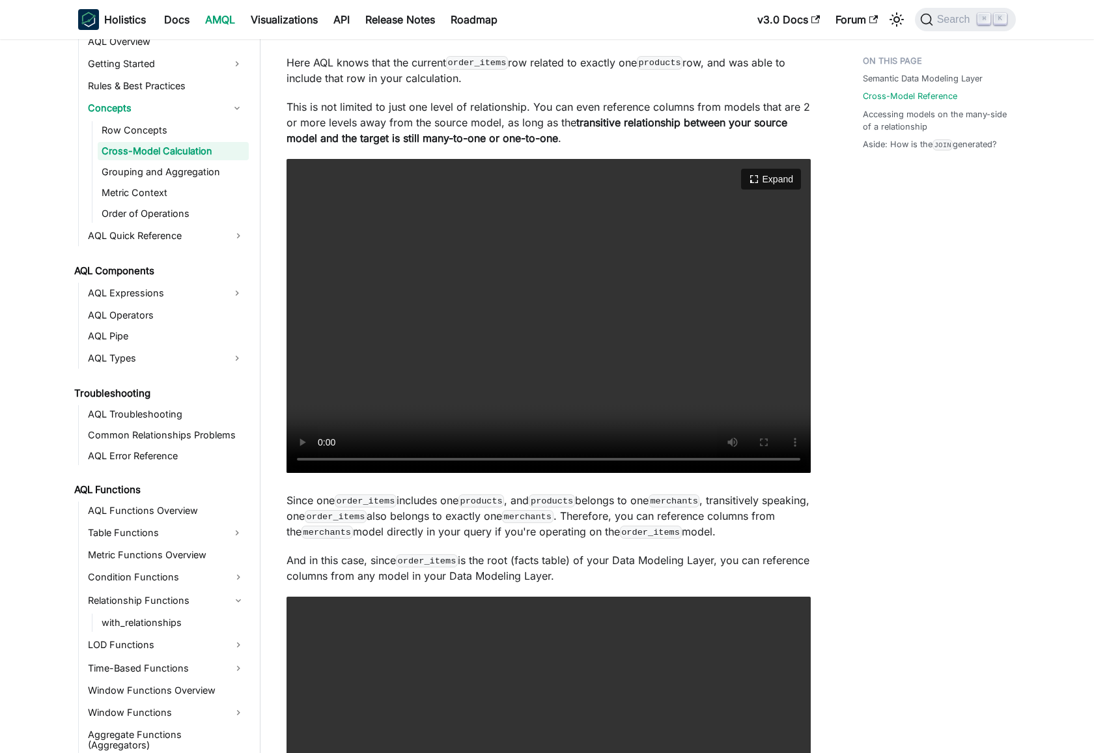
click at [405, 335] on video "Your browser does not support embedding video, but you can download it ." at bounding box center [549, 316] width 524 height 315
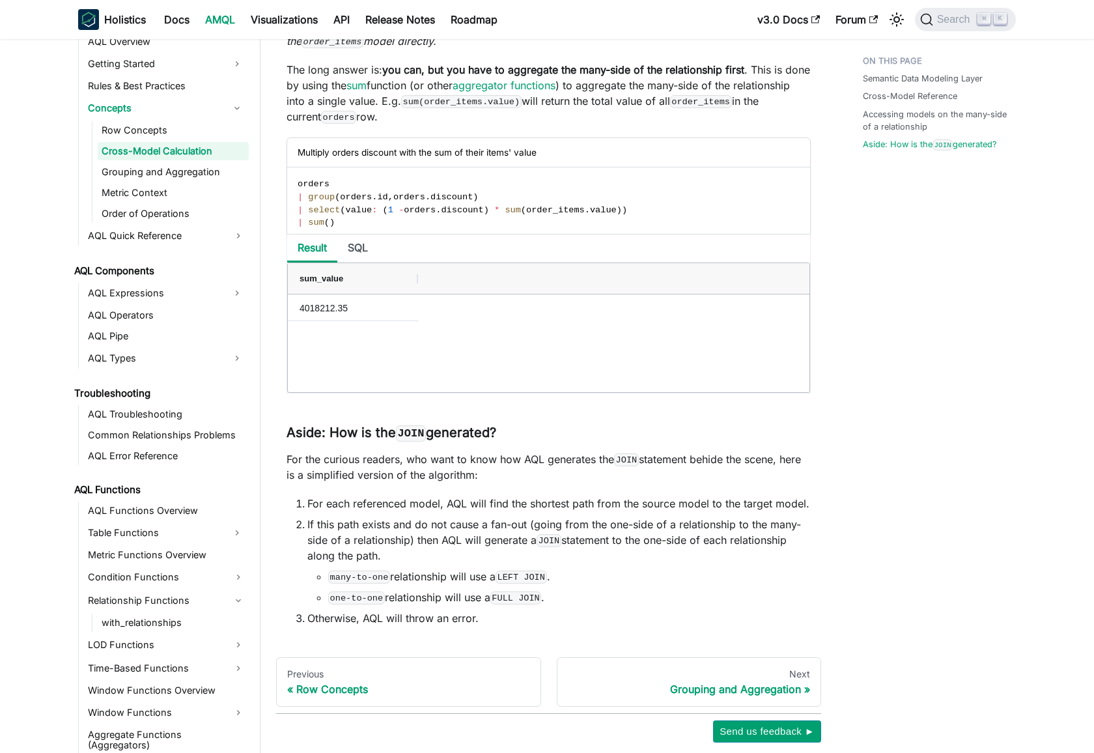
scroll to position [2767, 0]
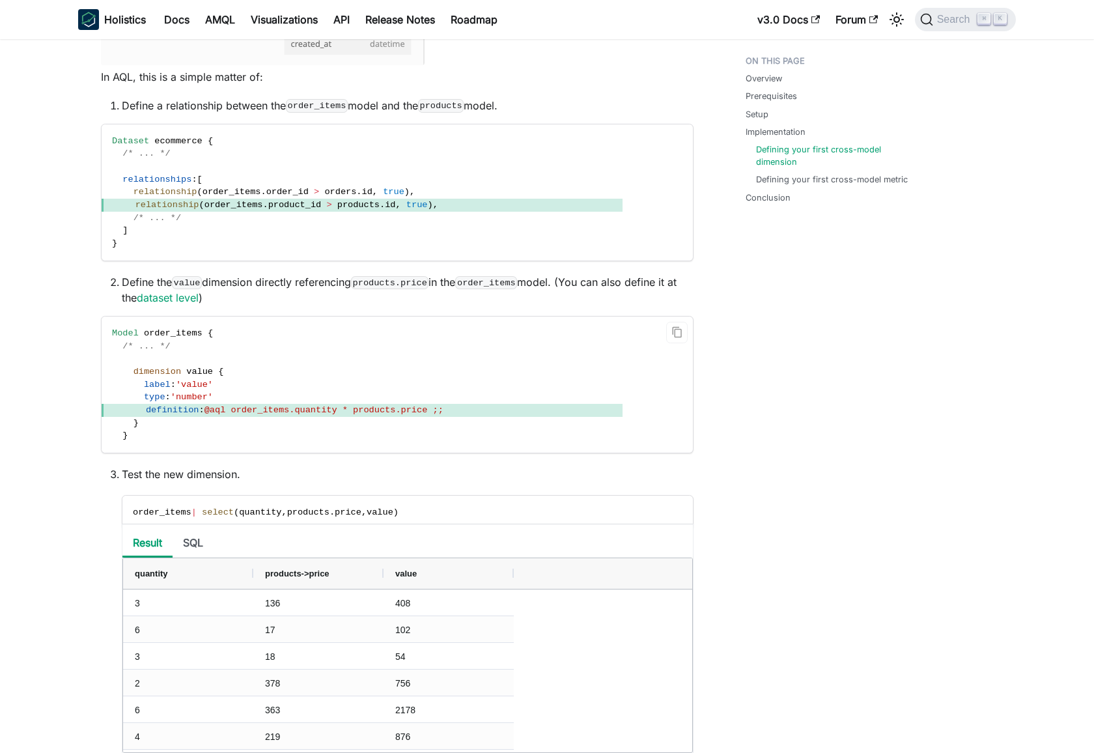
scroll to position [1319, 0]
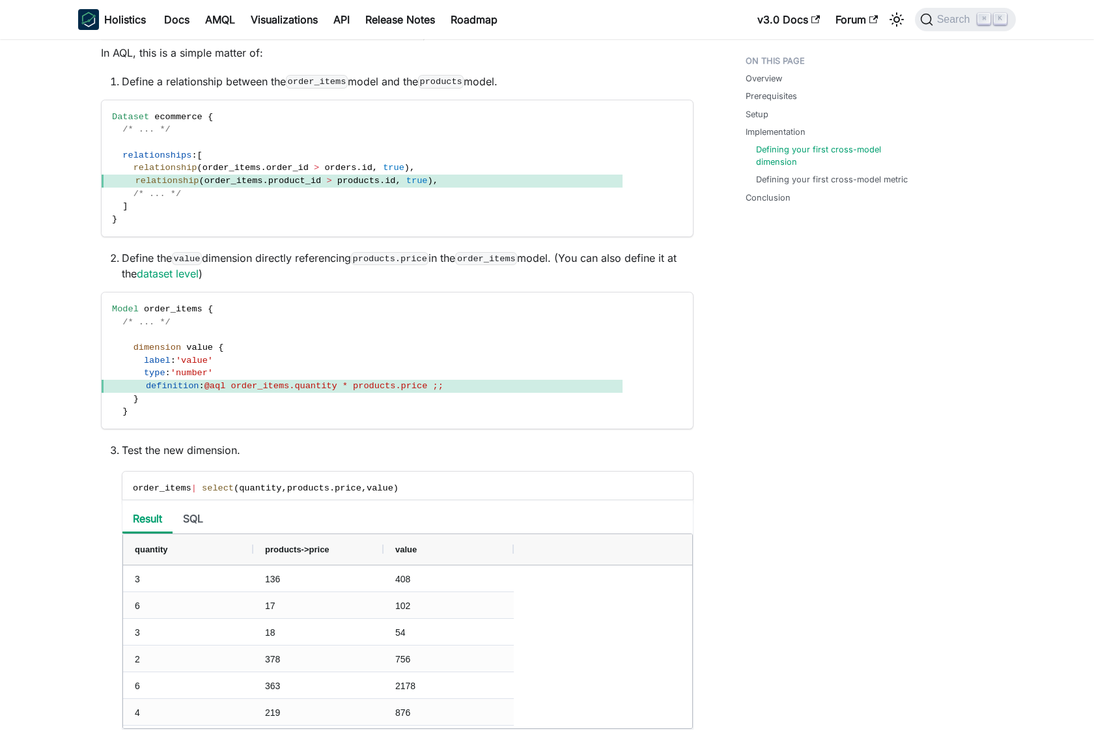
click at [830, 375] on div "Overview Prerequisites Setup Implementation Defining your first cross-model dim…" at bounding box center [827, 177] width 215 height 2894
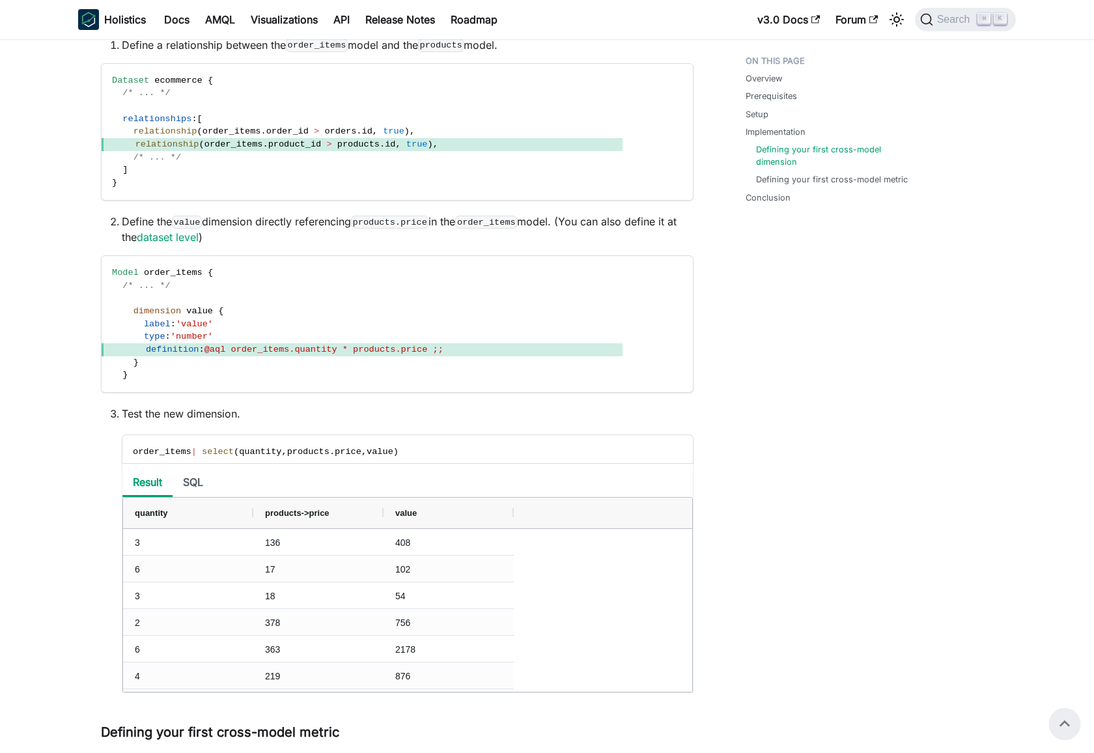
click at [811, 376] on div "Overview Prerequisites Setup Implementation Defining your first cross-model dim…" at bounding box center [827, 141] width 215 height 2894
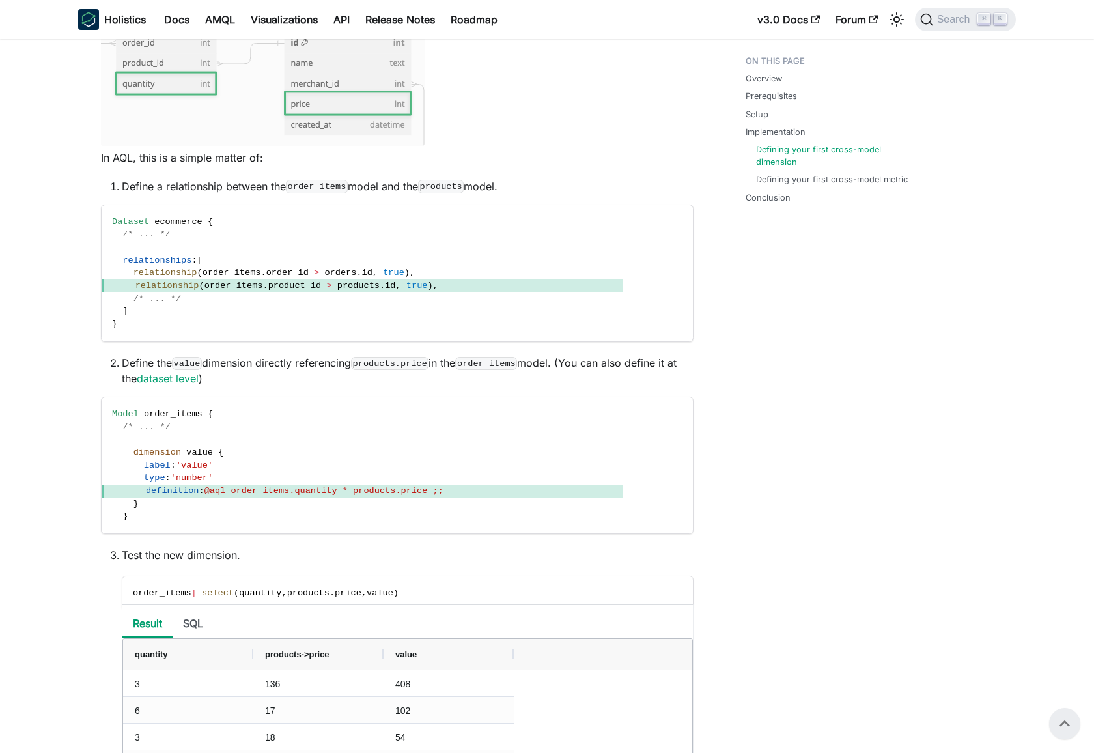
scroll to position [1214, 0]
click at [815, 371] on div "Overview Prerequisites Setup Implementation Defining your first cross-model dim…" at bounding box center [827, 283] width 215 height 2894
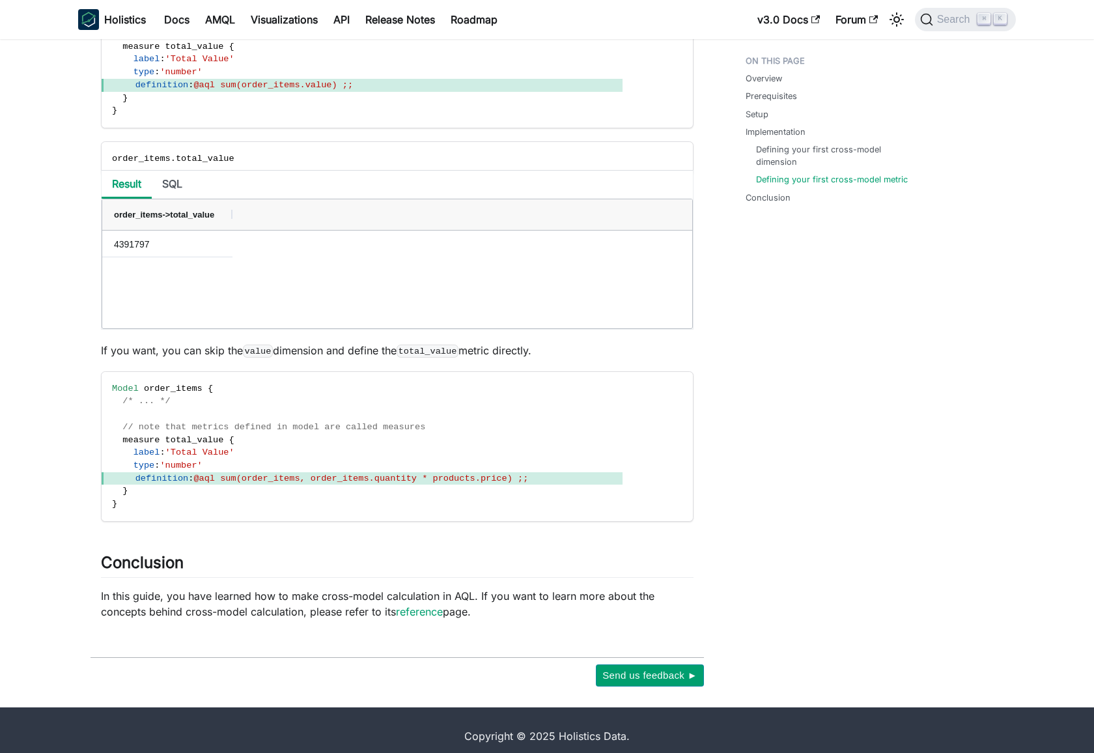
scroll to position [2268, 0]
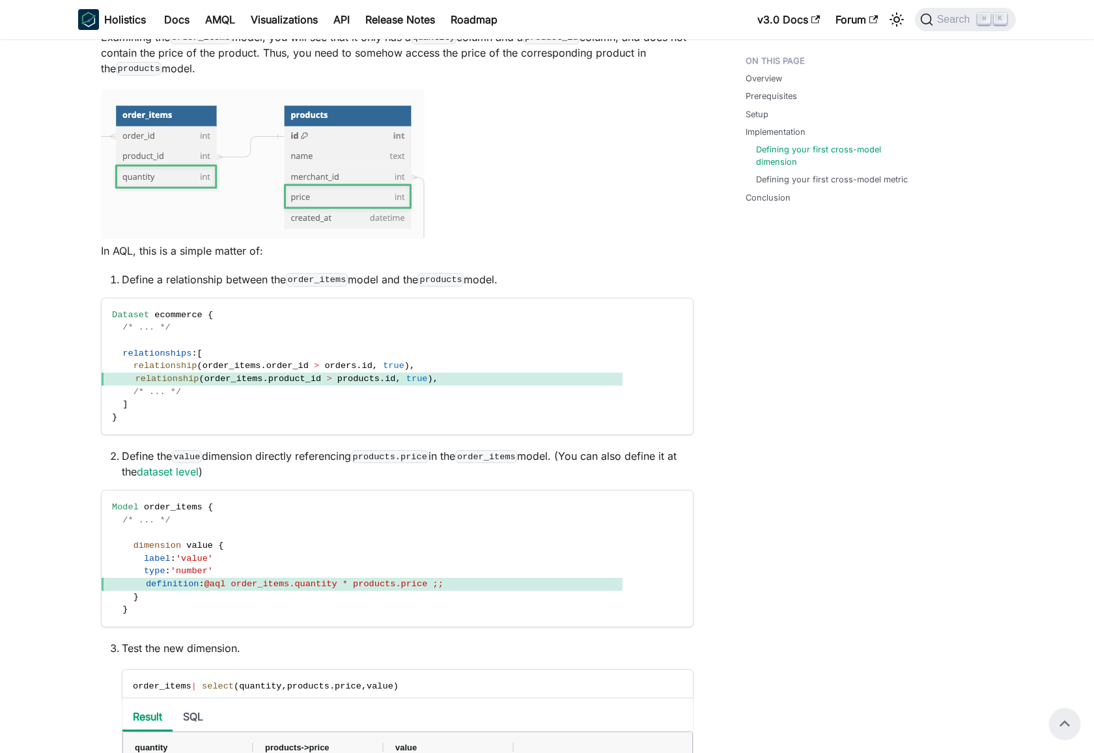
scroll to position [1104, 0]
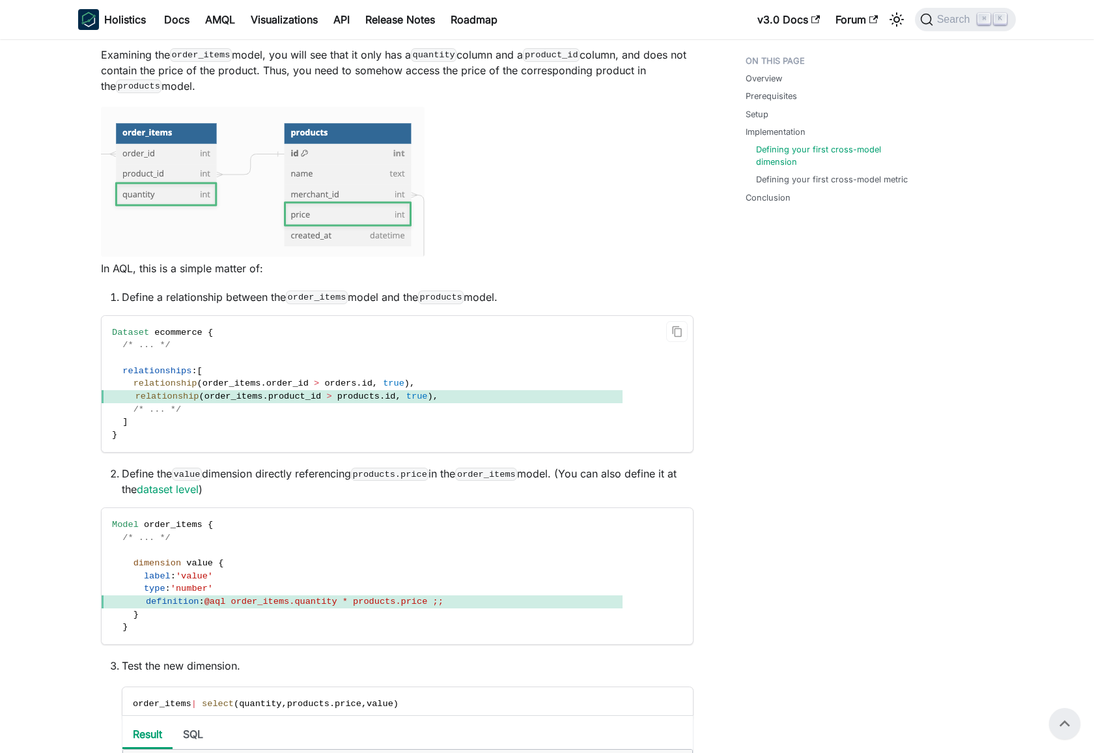
click at [129, 336] on span "Dataset" at bounding box center [130, 333] width 37 height 10
drag, startPoint x: 128, startPoint y: 336, endPoint x: 184, endPoint y: 331, distance: 56.2
click at [184, 331] on span "Dataset ecommerce {" at bounding box center [162, 333] width 101 height 10
click at [165, 335] on span "ecommerce" at bounding box center [178, 333] width 48 height 10
click at [189, 331] on span "ecommerce" at bounding box center [178, 333] width 48 height 10
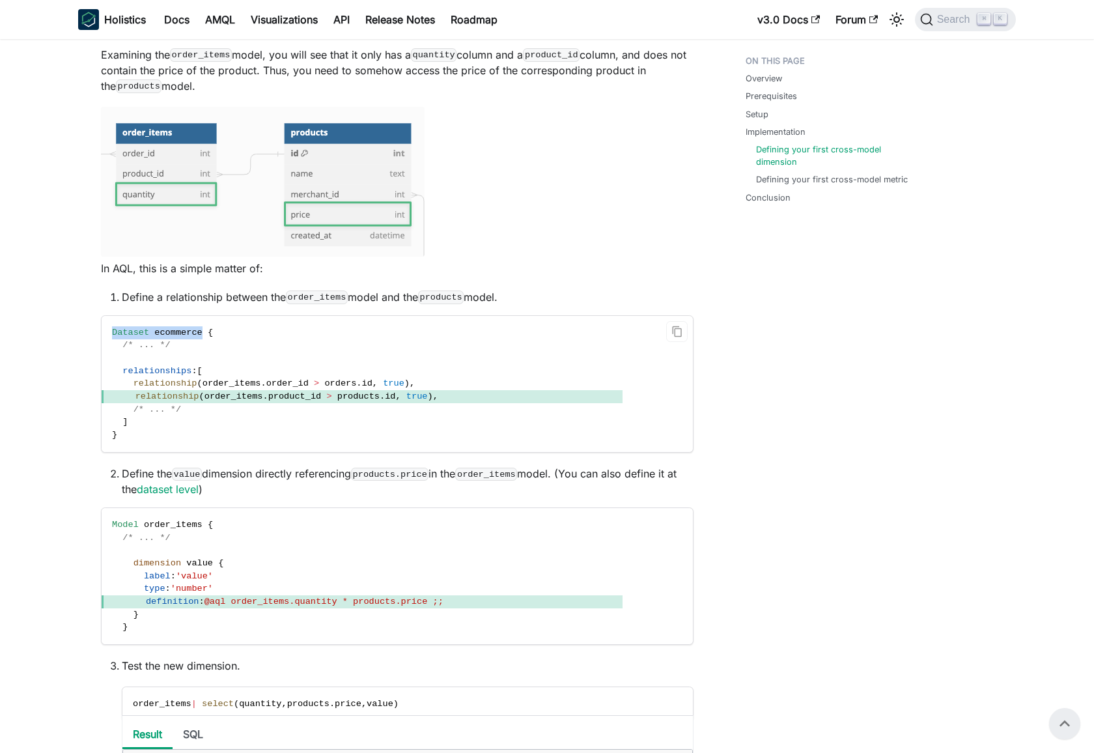
drag, startPoint x: 189, startPoint y: 331, endPoint x: 113, endPoint y: 333, distance: 76.2
click at [113, 333] on span "Dataset ecommerce {" at bounding box center [162, 333] width 101 height 10
copy span "Dataset ecommerce"
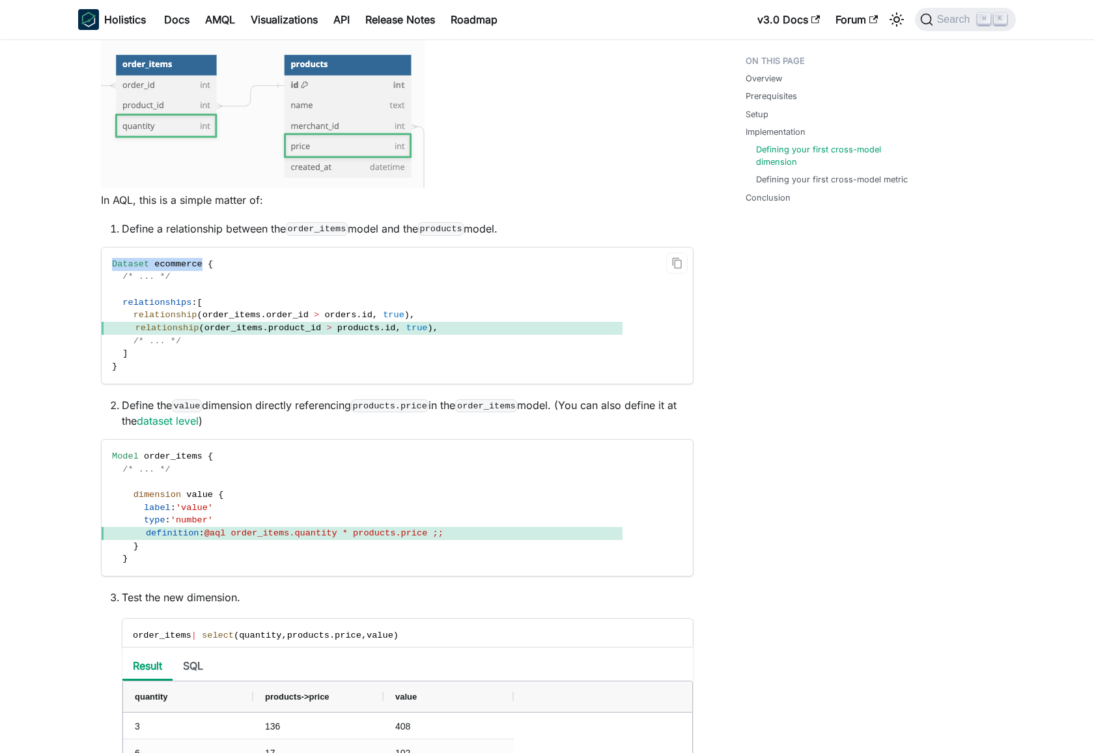
scroll to position [1173, 0]
click at [213, 315] on span "order_items" at bounding box center [232, 314] width 59 height 10
click at [132, 301] on span "relationships" at bounding box center [156, 302] width 69 height 10
click at [140, 301] on span "relationships" at bounding box center [156, 302] width 69 height 10
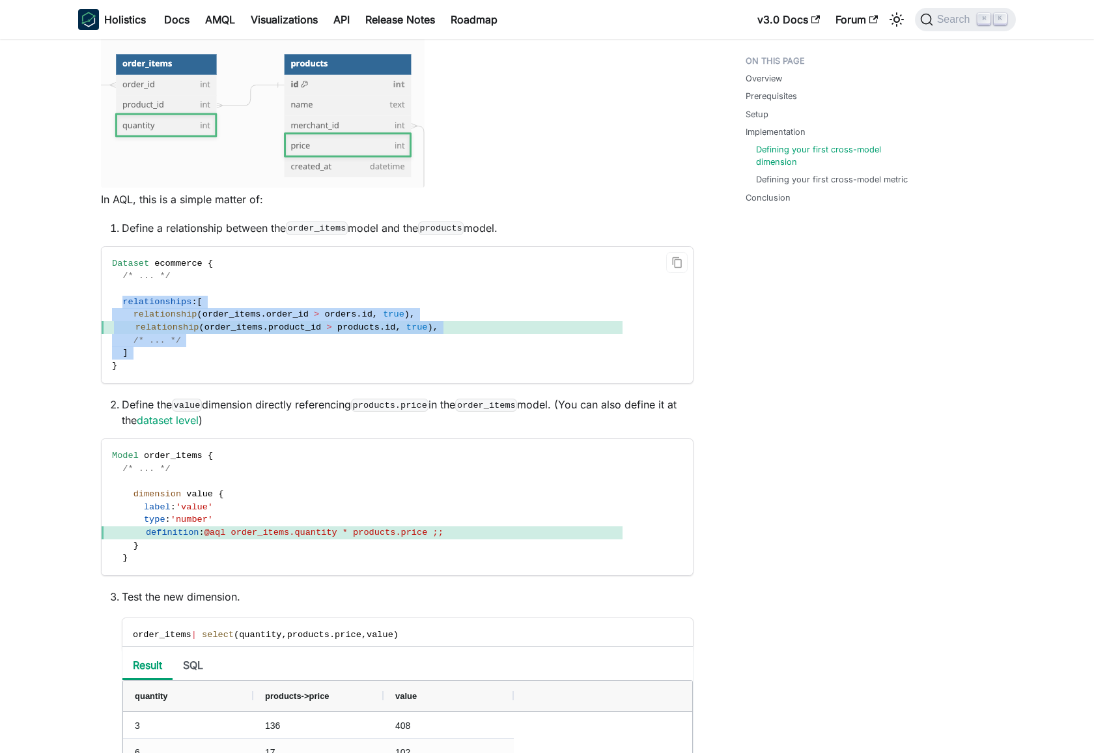
drag, startPoint x: 140, startPoint y: 301, endPoint x: 146, endPoint y: 356, distance: 55.7
click at [146, 356] on code "Dataset ecommerce { /* ... */ relationships : [ relationship ( order_items . or…" at bounding box center [362, 315] width 521 height 136
click at [139, 330] on span "relationship" at bounding box center [167, 327] width 64 height 10
drag, startPoint x: 137, startPoint y: 352, endPoint x: 122, endPoint y: 301, distance: 52.8
click at [122, 301] on code "Dataset ecommerce { /* ... */ relationships : [ relationship ( order_items . or…" at bounding box center [362, 315] width 521 height 136
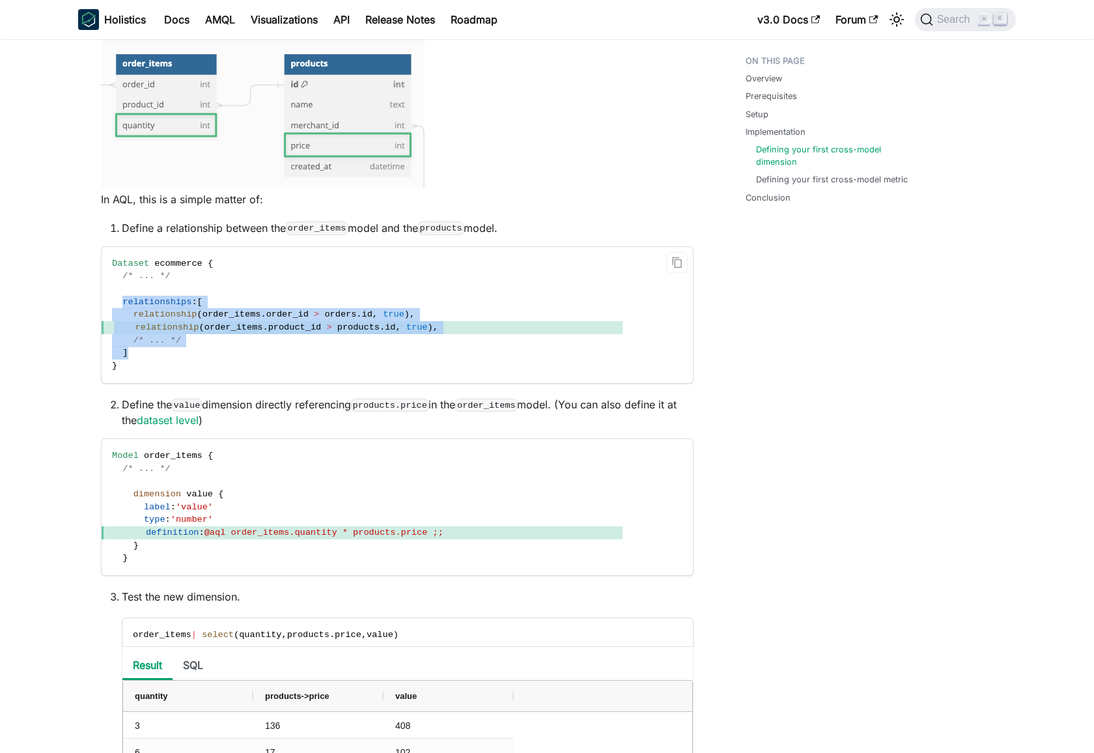
copy code "relationships : [ relationship ( order_items . order_id > orders . id , true ) …"
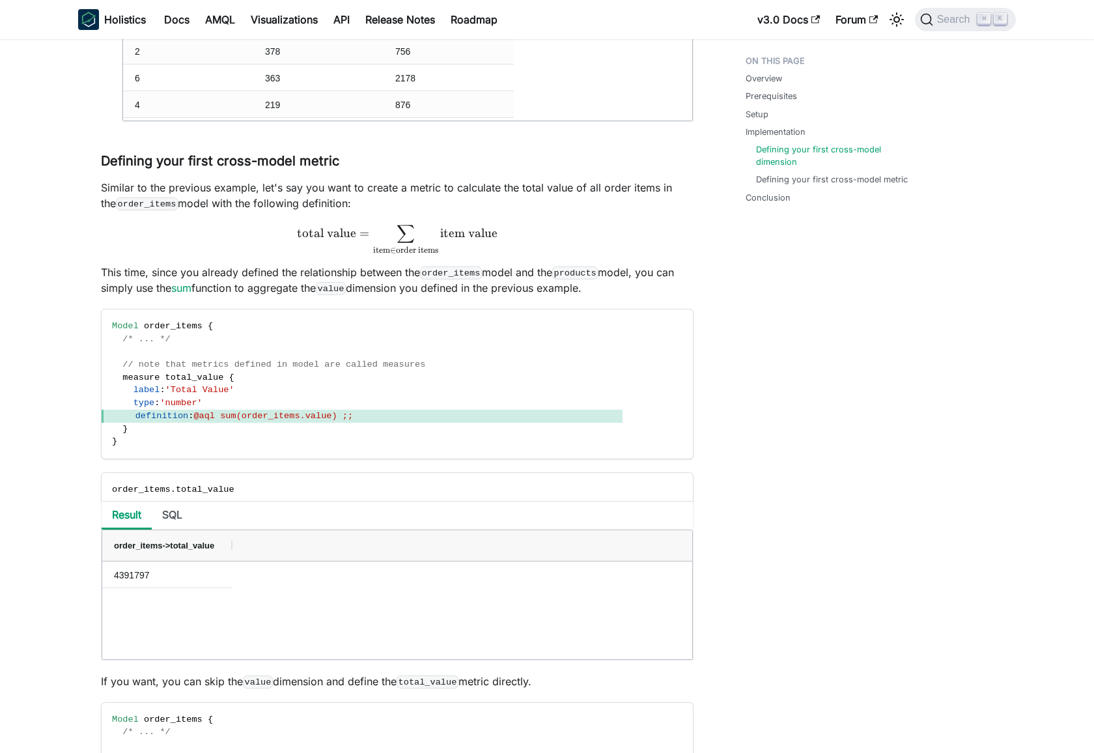
scroll to position [2268, 0]
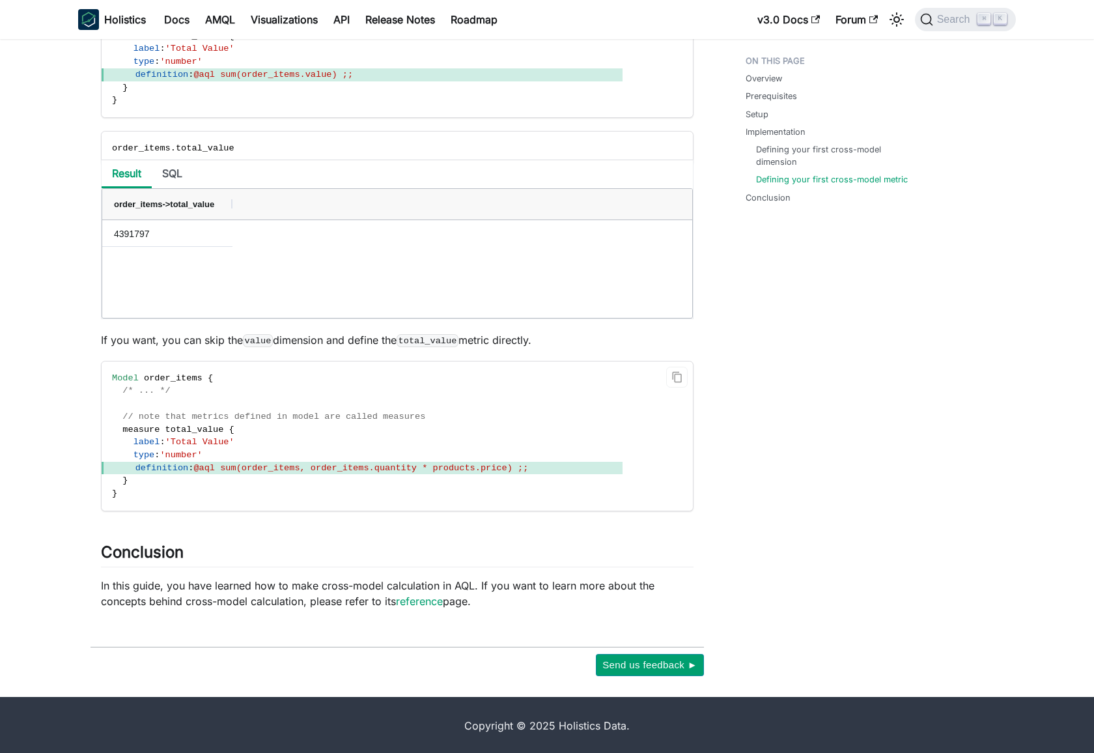
click at [157, 430] on span "measure" at bounding box center [140, 430] width 37 height 10
click at [135, 428] on span "measure" at bounding box center [140, 430] width 37 height 10
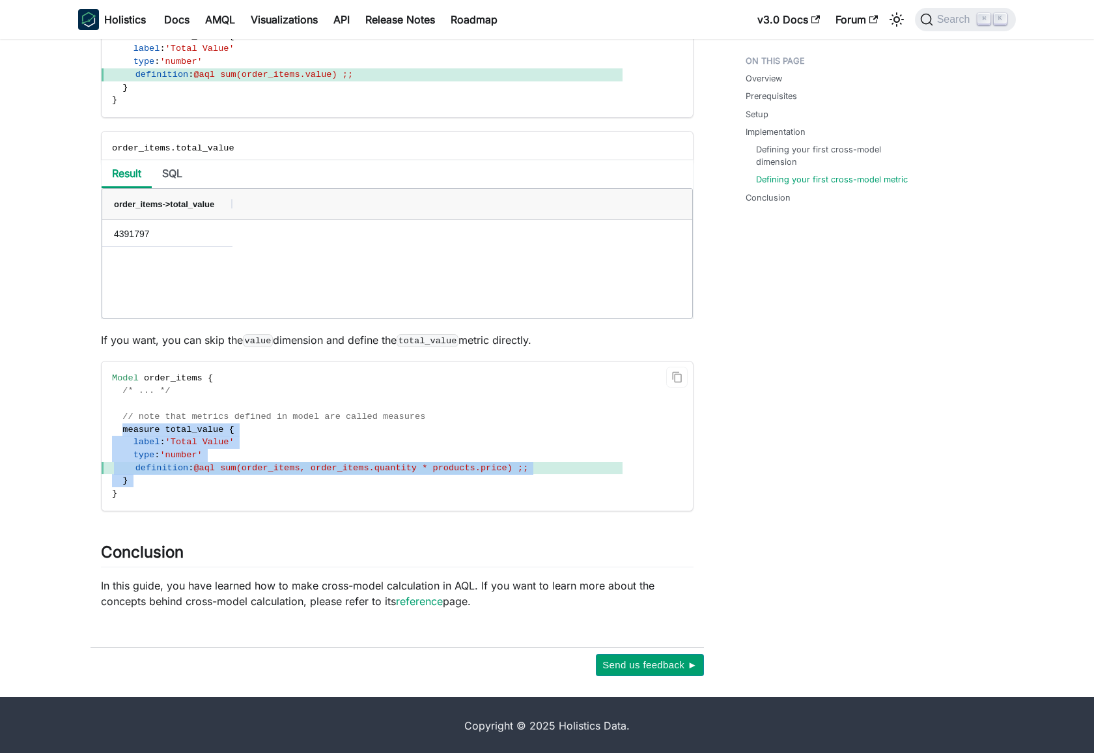
drag, startPoint x: 135, startPoint y: 428, endPoint x: 139, endPoint y: 476, distance: 47.8
click at [139, 476] on code "Model order_items { /* ... */ // note that metrics defined in model are called …" at bounding box center [362, 435] width 521 height 149
copy code "measure total_value { label : 'Total Value' type : 'number' definition : @aql s…"
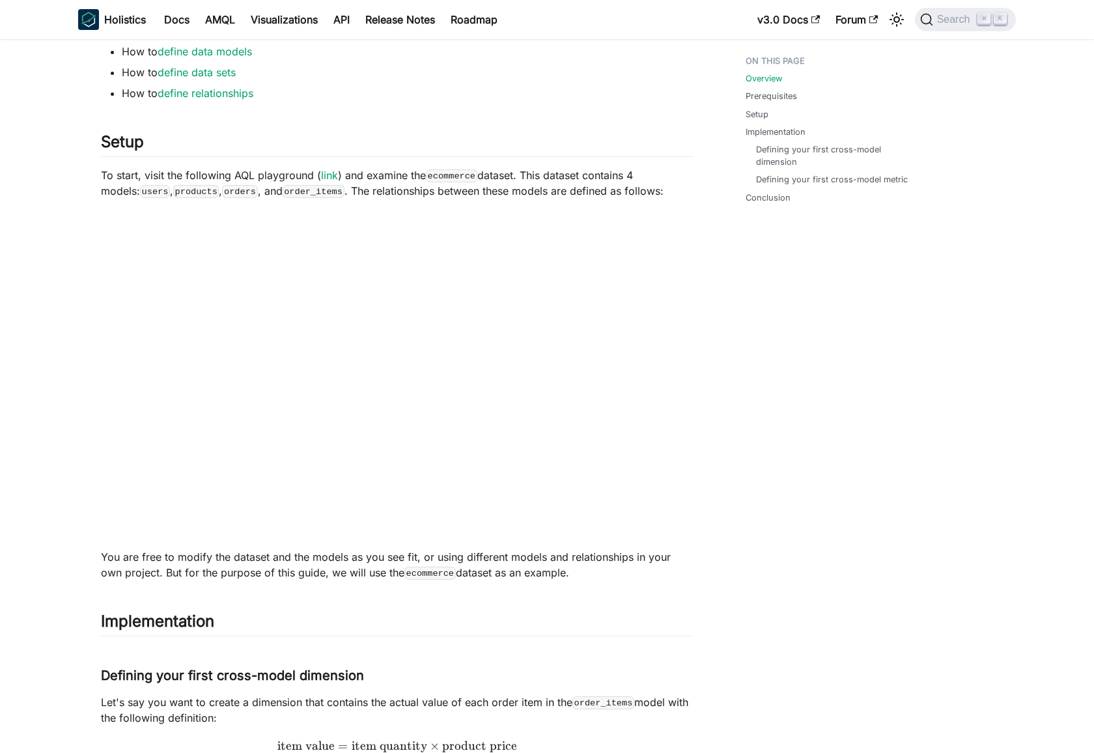
scroll to position [410, 0]
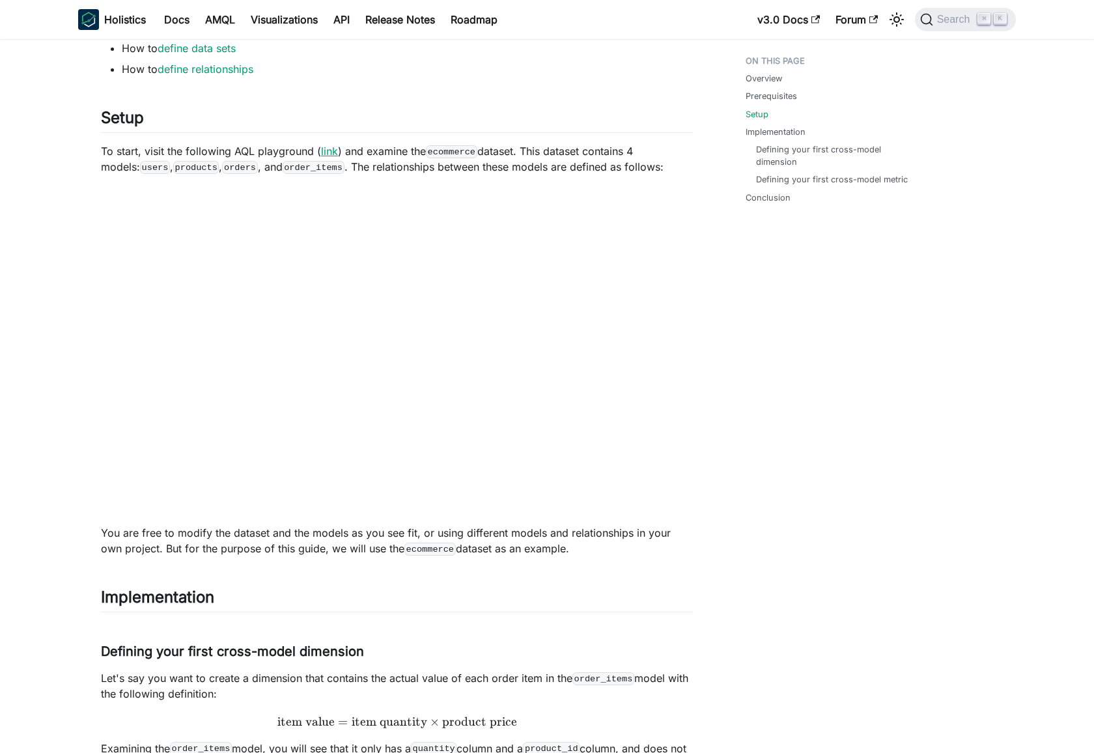
click at [321, 151] on link "link" at bounding box center [329, 151] width 17 height 13
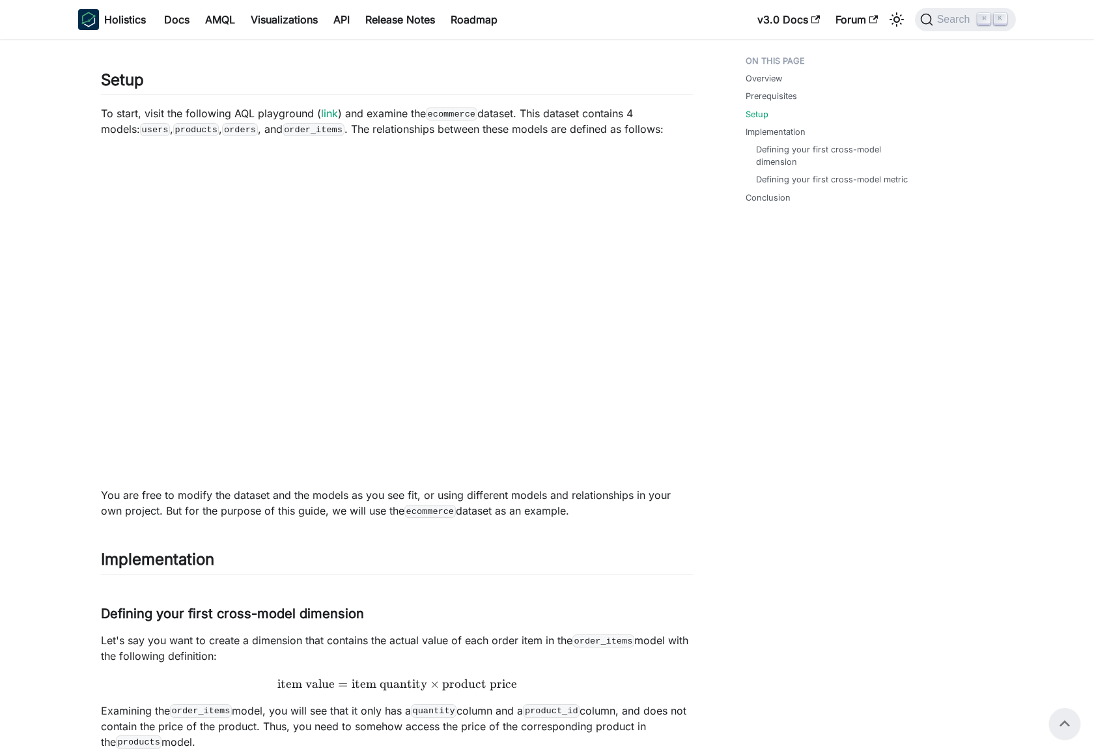
scroll to position [446, 0]
click at [529, 113] on p "To start, visit the following AQL playground ( link ) and examine the ecommerce…" at bounding box center [397, 122] width 593 height 31
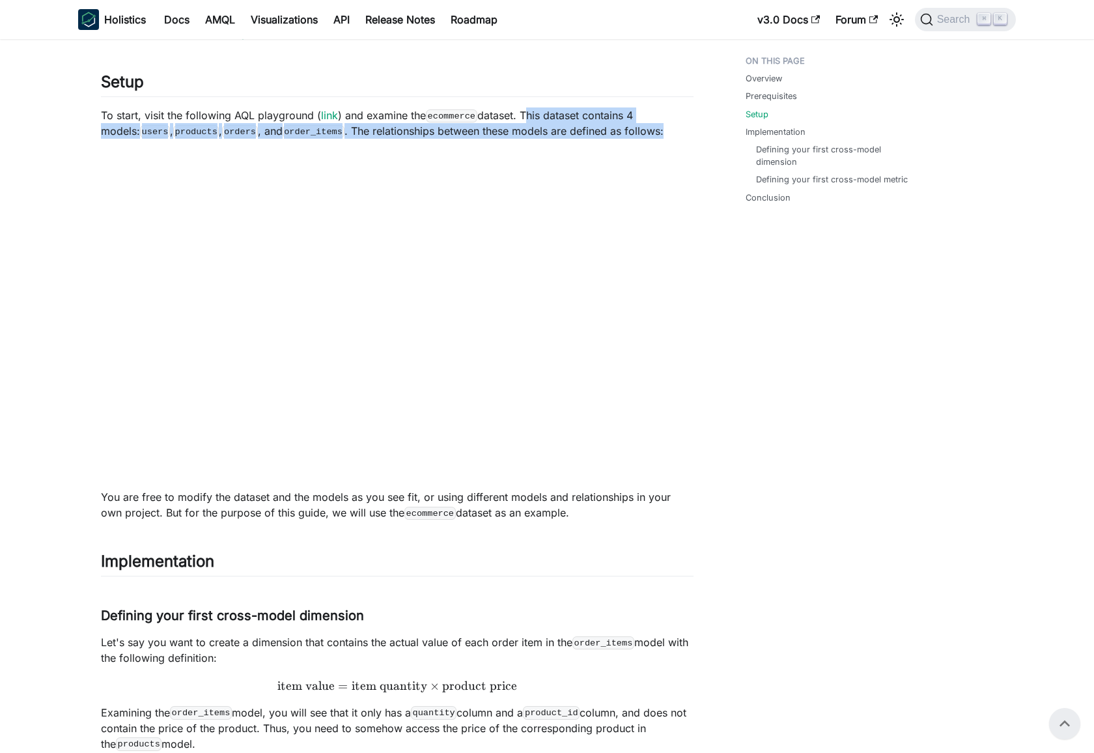
drag, startPoint x: 529, startPoint y: 113, endPoint x: 644, endPoint y: 133, distance: 116.3
click at [644, 133] on p "To start, visit the following AQL playground ( link ) and examine the ecommerce…" at bounding box center [397, 122] width 593 height 31
copy p "This dataset contains 4 models: users , products , orders , and order_items . T…"
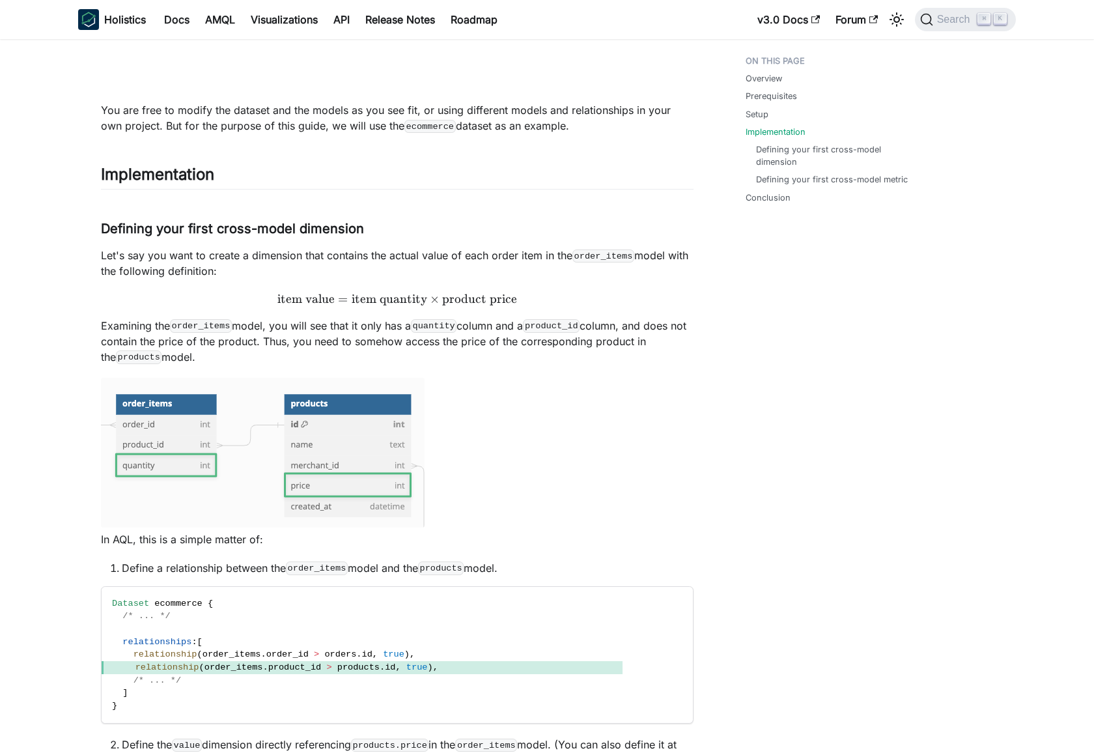
scroll to position [850, 0]
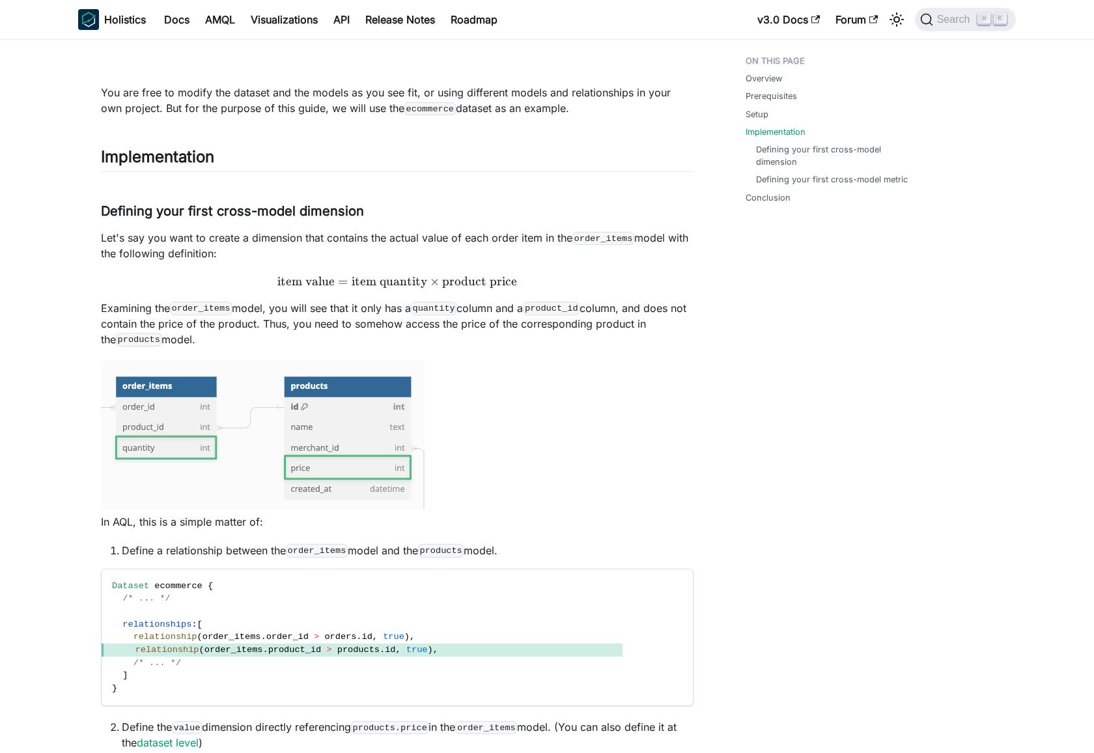
click at [756, 416] on div "Overview Prerequisites Setup Implementation Defining your first cross-model dim…" at bounding box center [827, 646] width 215 height 2894
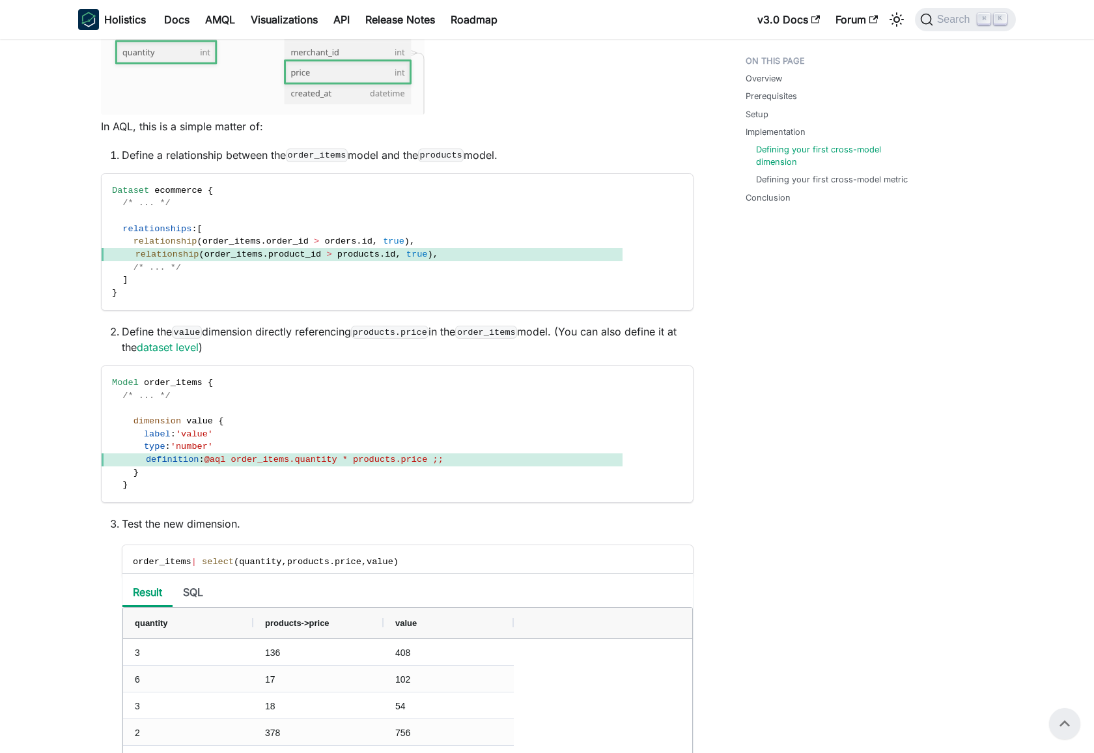
scroll to position [1244, 0]
click at [792, 407] on div "Overview Prerequisites Setup Implementation Defining your first cross-model dim…" at bounding box center [827, 252] width 215 height 2894
click at [230, 335] on li "Define the value dimension directly referencing products.price in the order_ite…" at bounding box center [408, 340] width 572 height 31
drag, startPoint x: 230, startPoint y: 335, endPoint x: 643, endPoint y: 333, distance: 413.5
click at [643, 333] on li "Define the value dimension directly referencing products.price in the order_ite…" at bounding box center [408, 340] width 572 height 31
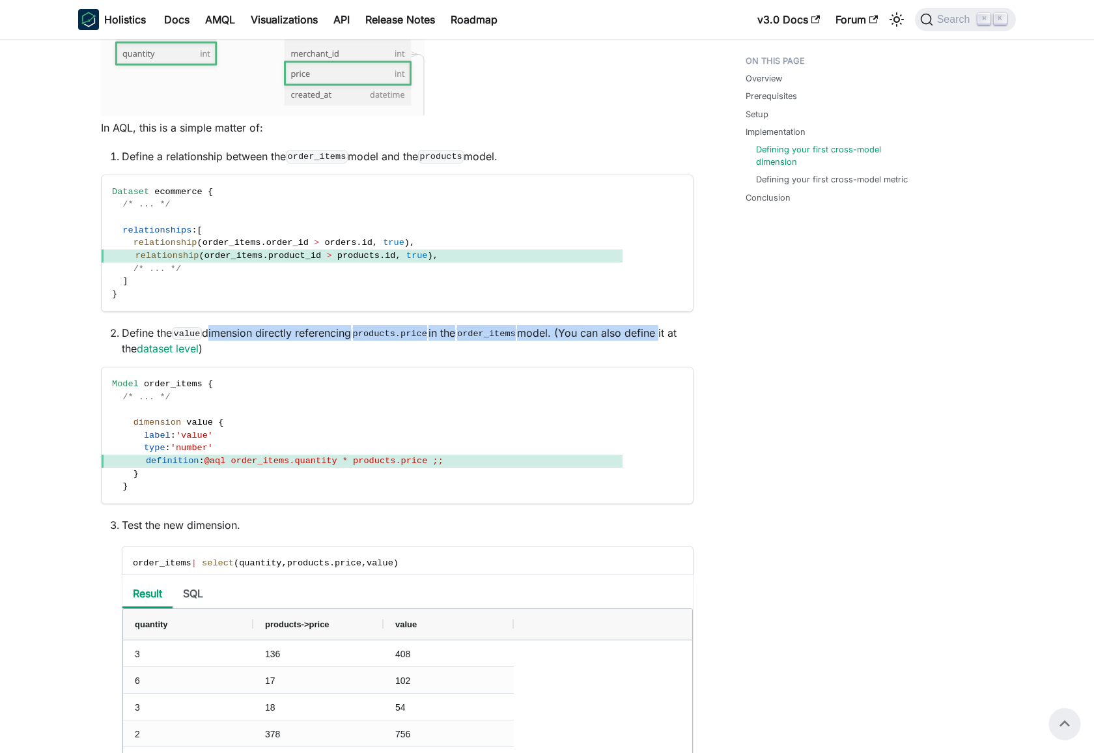
click at [596, 335] on li "Define the value dimension directly referencing products.price in the order_ite…" at bounding box center [408, 340] width 572 height 31
click at [646, 333] on li "Define the value dimension directly referencing products.price in the order_ite…" at bounding box center [408, 340] width 572 height 31
click at [800, 341] on div "Overview Prerequisites Setup Implementation Defining your first cross-model dim…" at bounding box center [827, 252] width 215 height 2894
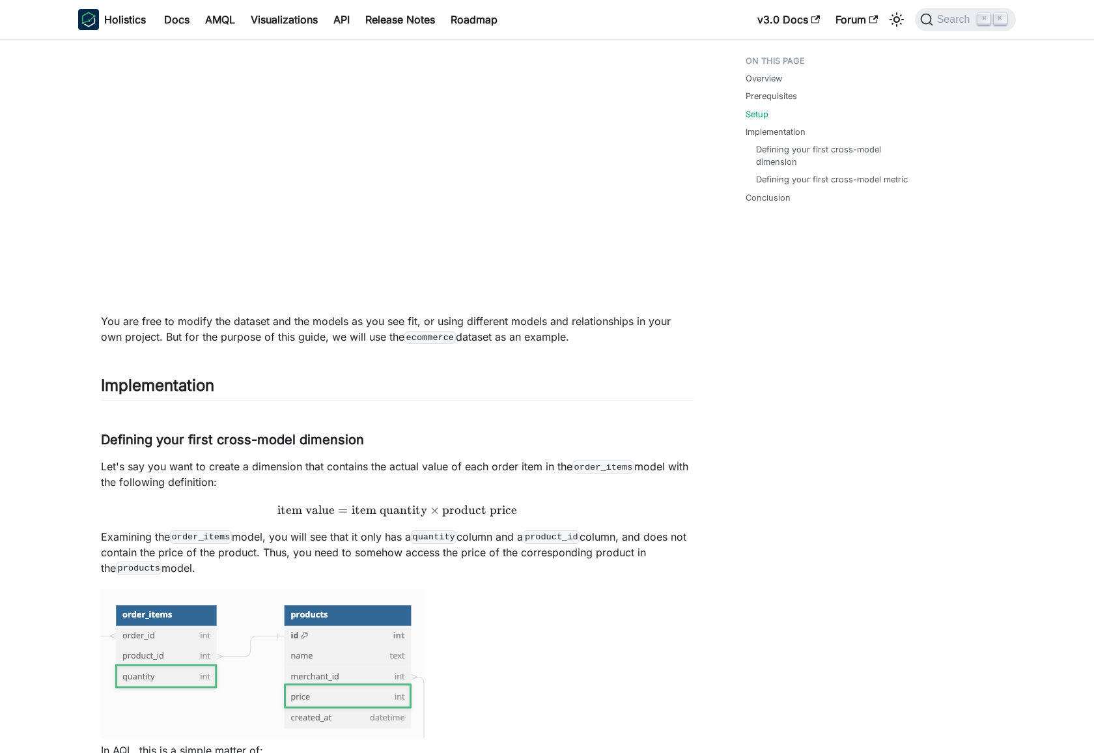
scroll to position [646, 0]
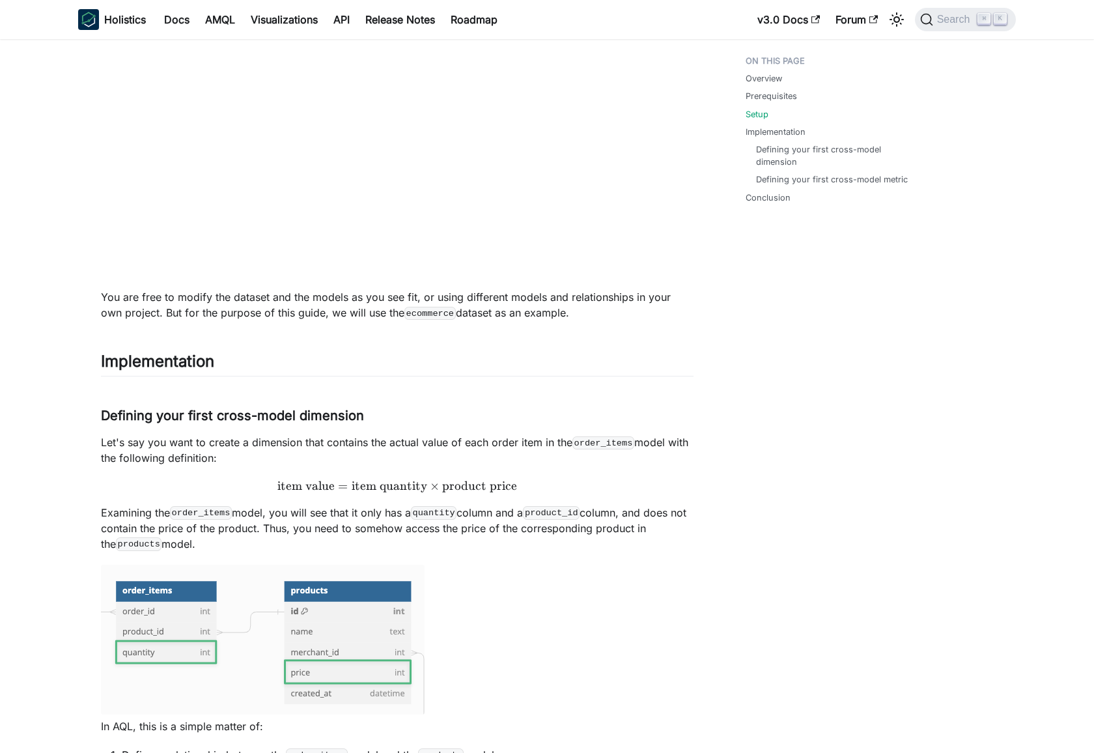
click at [107, 301] on p "You are free to modify the dataset and the models as you see fit, or using diff…" at bounding box center [397, 304] width 593 height 31
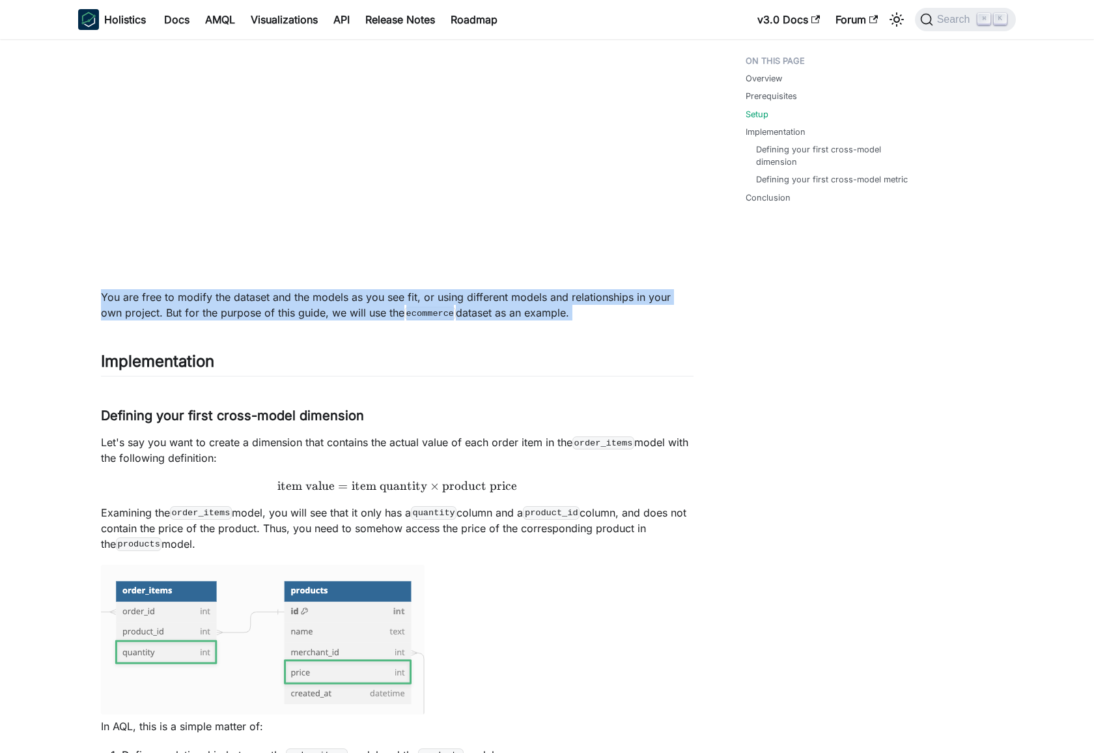
drag, startPoint x: 107, startPoint y: 301, endPoint x: 548, endPoint y: 308, distance: 440.9
click at [557, 306] on p "You are free to modify the dataset and the models as you see fit, or using diff…" at bounding box center [397, 304] width 593 height 31
click at [451, 309] on p "You are free to modify the dataset and the models as you see fit, or using diff…" at bounding box center [397, 304] width 593 height 31
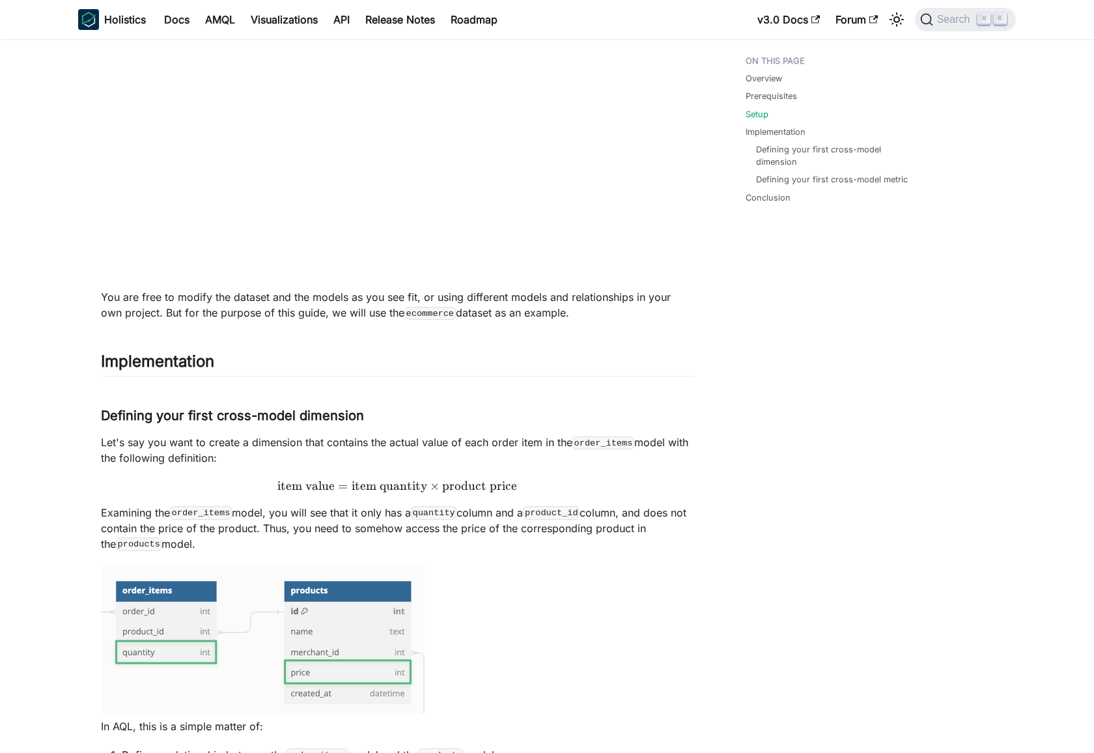
click at [180, 311] on p "You are free to modify the dataset and the models as you see fit, or using diff…" at bounding box center [397, 304] width 593 height 31
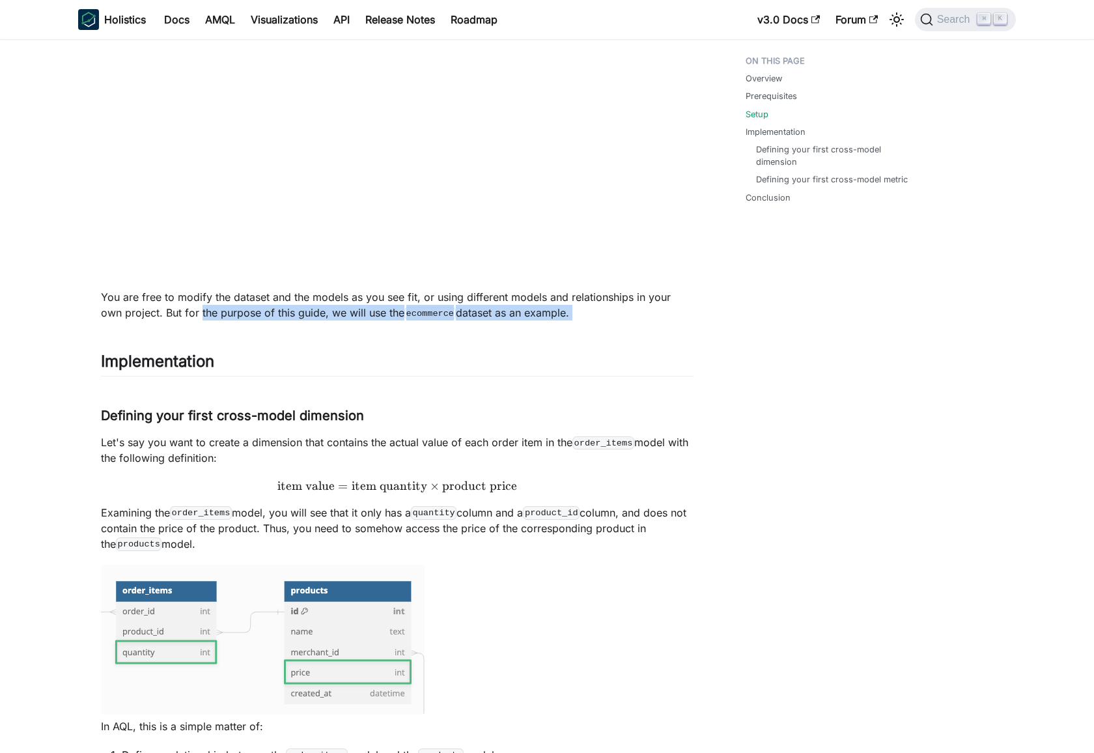
drag, startPoint x: 180, startPoint y: 311, endPoint x: 550, endPoint y: 309, distance: 370.5
click at [550, 309] on p "You are free to modify the dataset and the models as you see fit, or using diff…" at bounding box center [397, 304] width 593 height 31
click at [457, 314] on p "You are free to modify the dataset and the models as you see fit, or using diff…" at bounding box center [397, 304] width 593 height 31
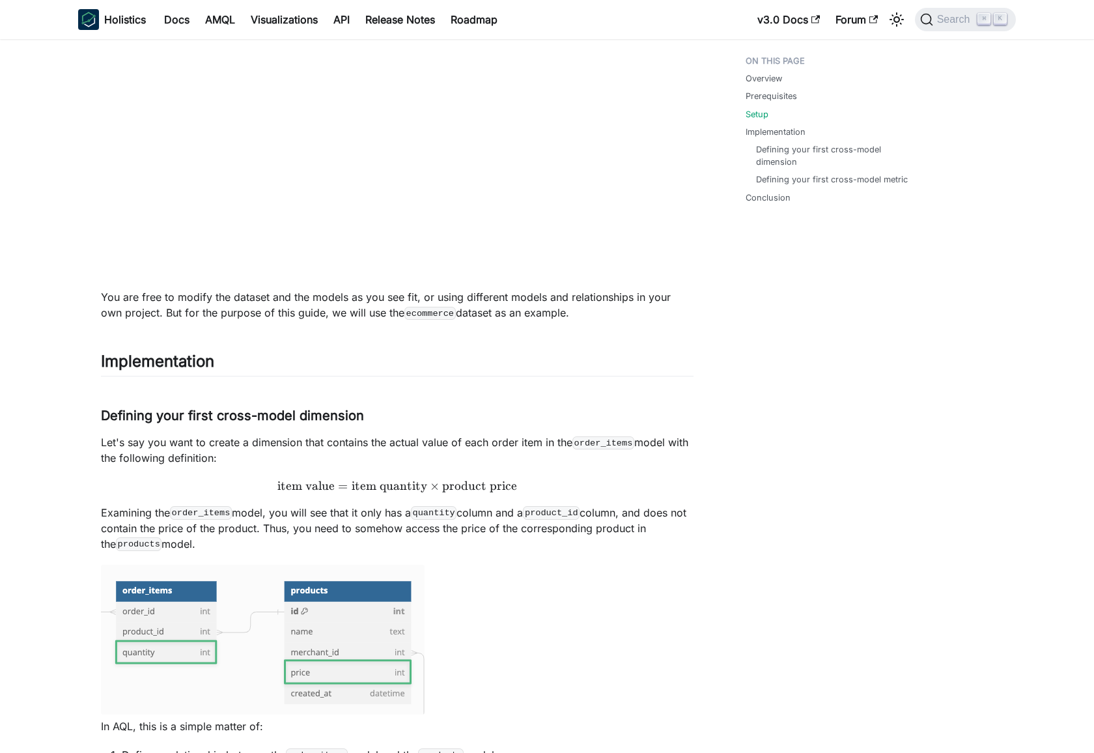
click at [532, 309] on p "You are free to modify the dataset and the models as you see fit, or using diff…" at bounding box center [397, 304] width 593 height 31
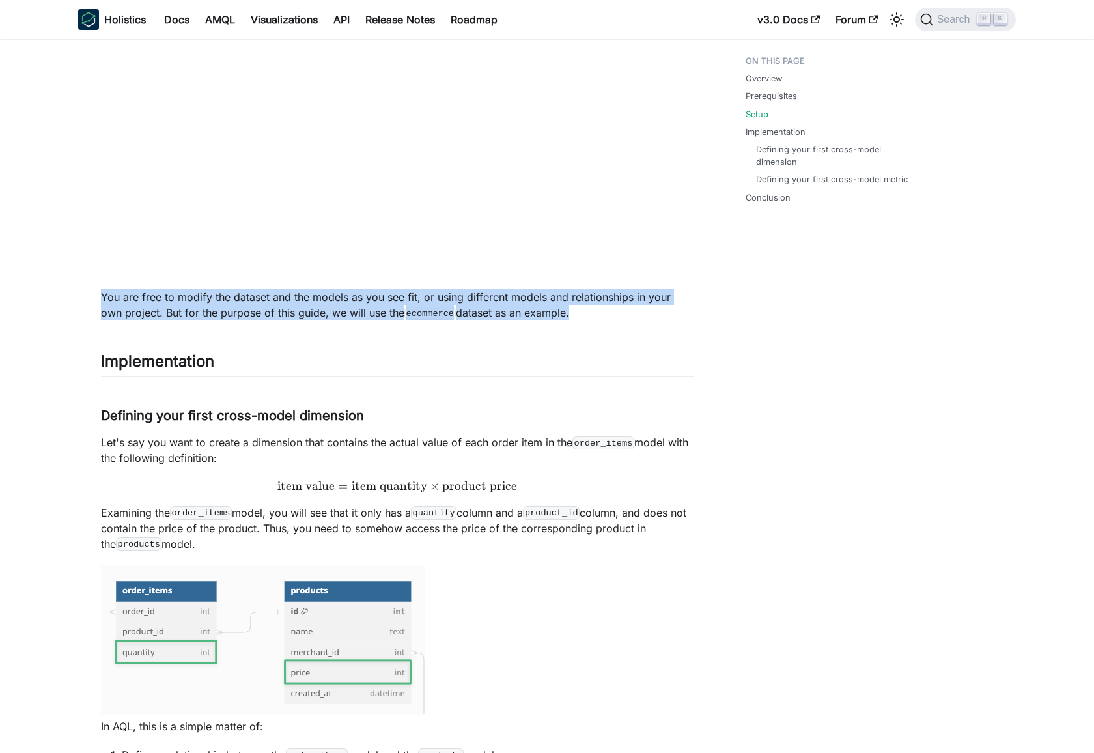
drag, startPoint x: 532, startPoint y: 309, endPoint x: 108, endPoint y: 292, distance: 424.3
click at [108, 292] on p "You are free to modify the dataset and the models as you see fit, or using diff…" at bounding box center [397, 304] width 593 height 31
click at [216, 306] on p "You are free to modify the dataset and the models as you see fit, or using diff…" at bounding box center [397, 304] width 593 height 31
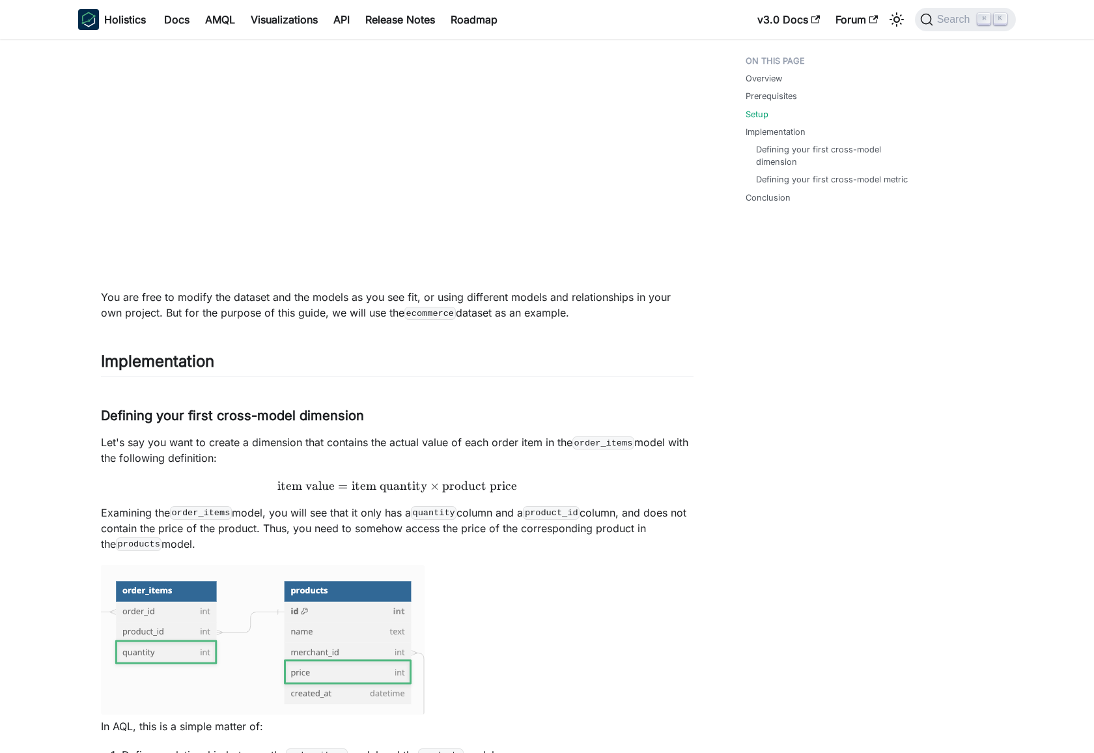
click at [106, 296] on p "You are free to modify the dataset and the models as you see fit, or using diff…" at bounding box center [397, 304] width 593 height 31
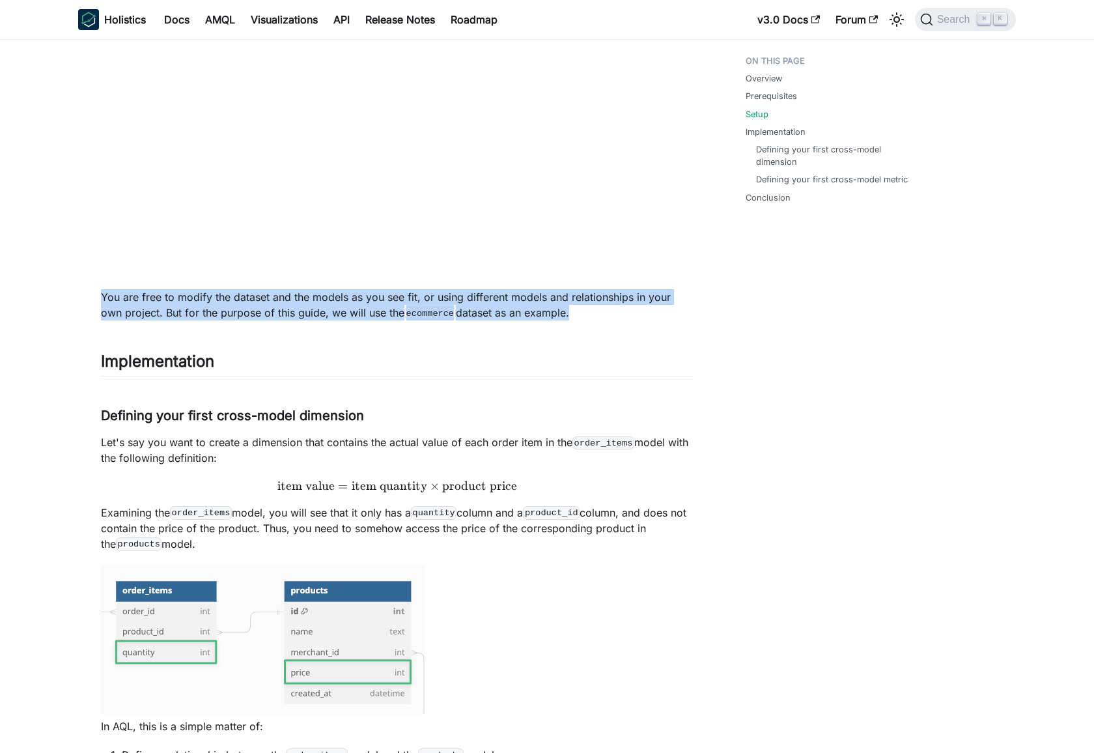
drag, startPoint x: 106, startPoint y: 296, endPoint x: 506, endPoint y: 310, distance: 400.1
click at [506, 310] on p "You are free to modify the dataset and the models as you see fit, or using diff…" at bounding box center [397, 304] width 593 height 31
click at [430, 315] on code "ecommerce" at bounding box center [429, 313] width 51 height 13
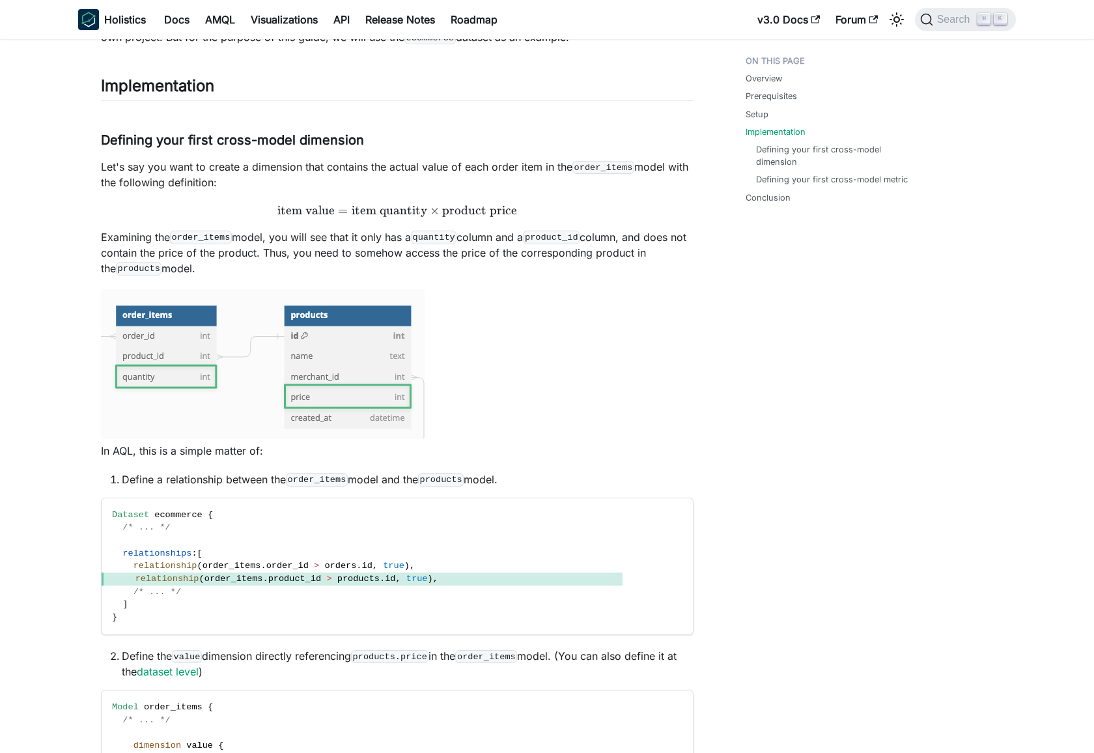
scroll to position [927, 0]
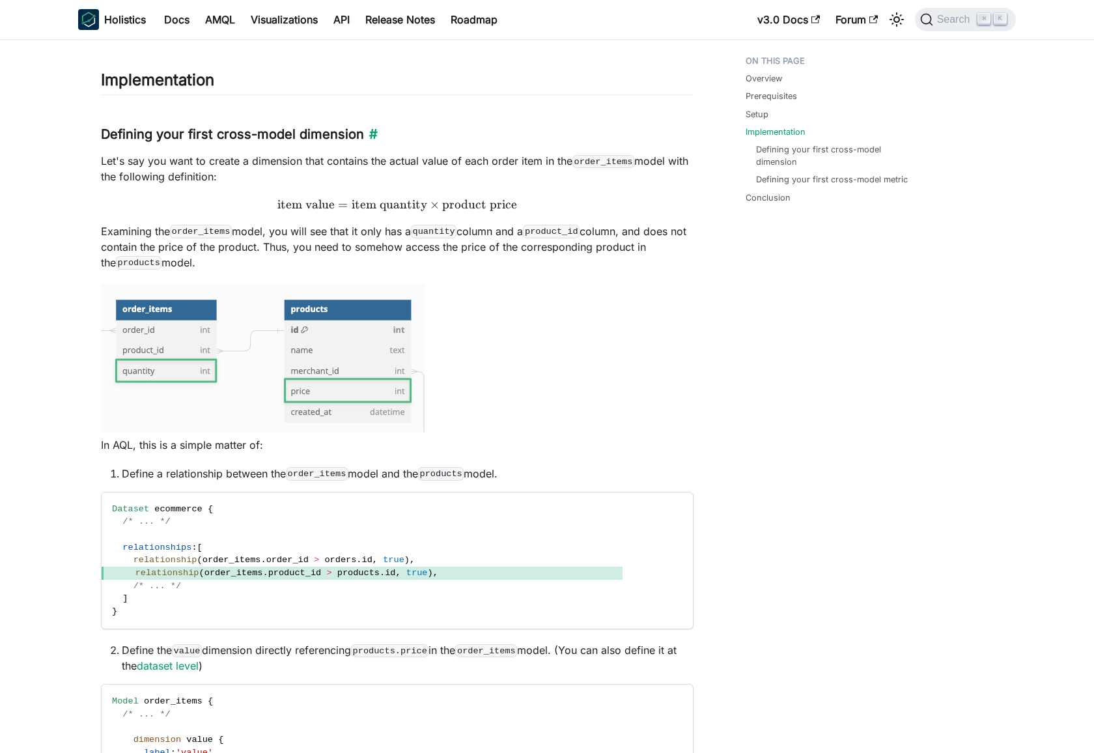
click at [128, 136] on h3 "Defining your first cross-model dimension ​" at bounding box center [397, 134] width 593 height 16
drag, startPoint x: 128, startPoint y: 136, endPoint x: 272, endPoint y: 128, distance: 144.8
click at [272, 128] on h3 "Defining your first cross-model dimension ​" at bounding box center [397, 134] width 593 height 16
copy h3 "Defining your first cross-model"
click at [813, 487] on div "Overview Prerequisites Setup Implementation Defining your first cross-model dim…" at bounding box center [827, 569] width 215 height 2894
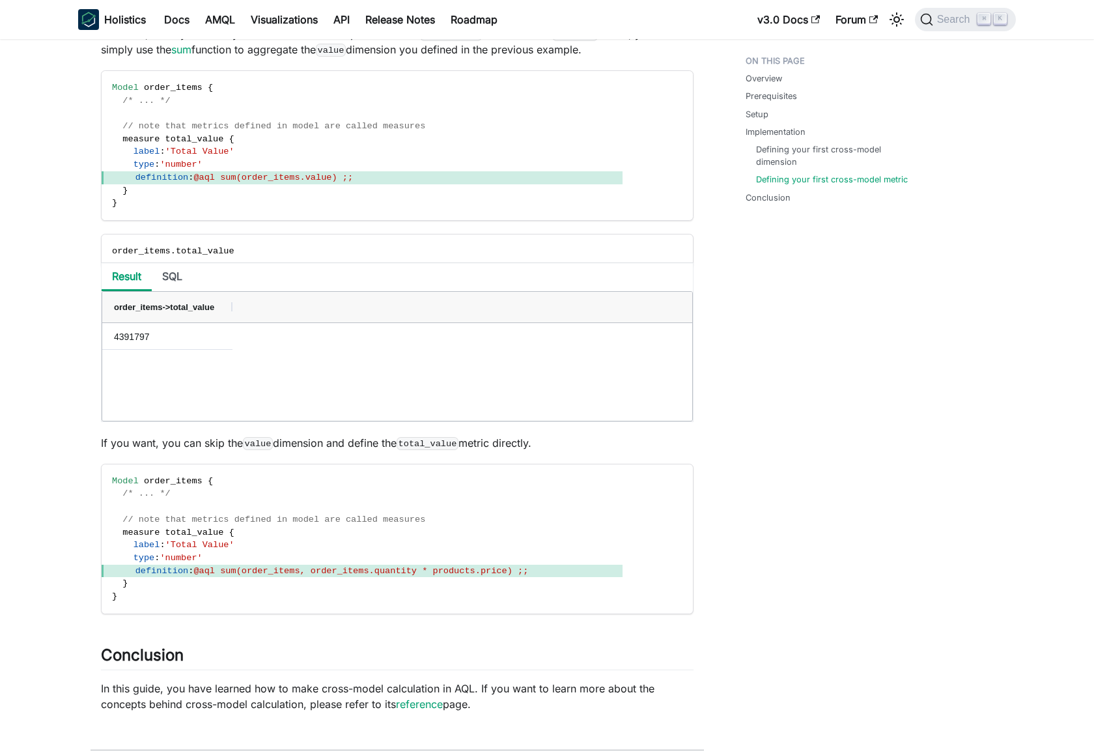
scroll to position [2268, 0]
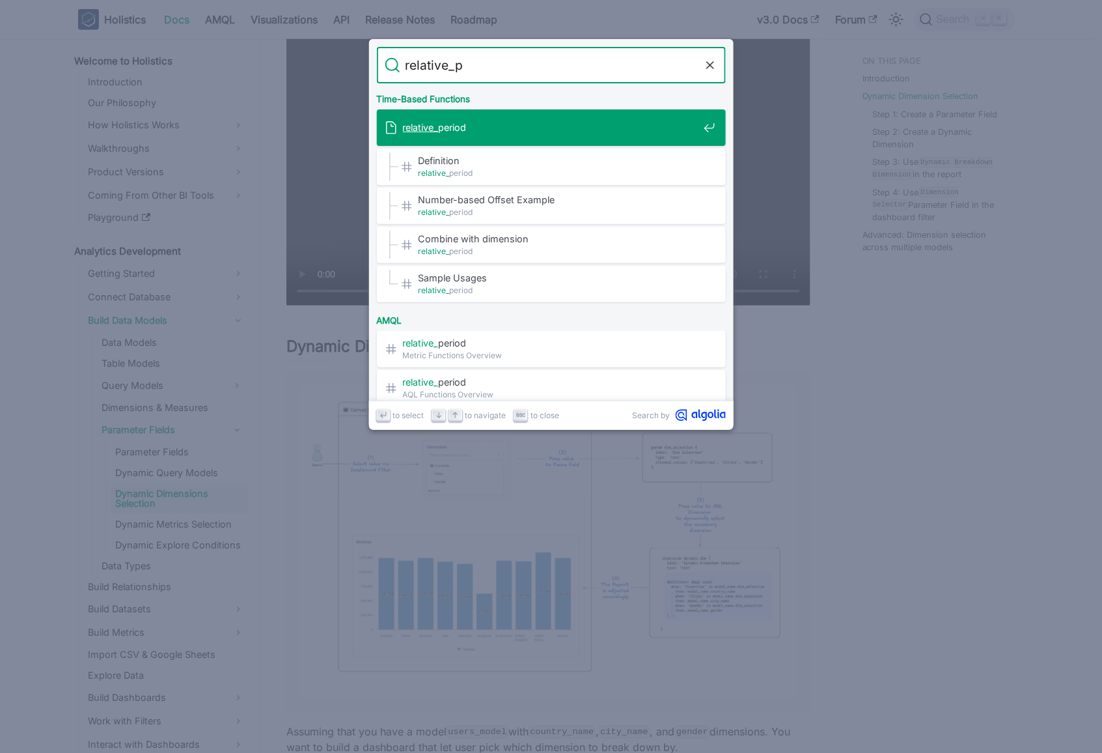
type input "relative_pe"
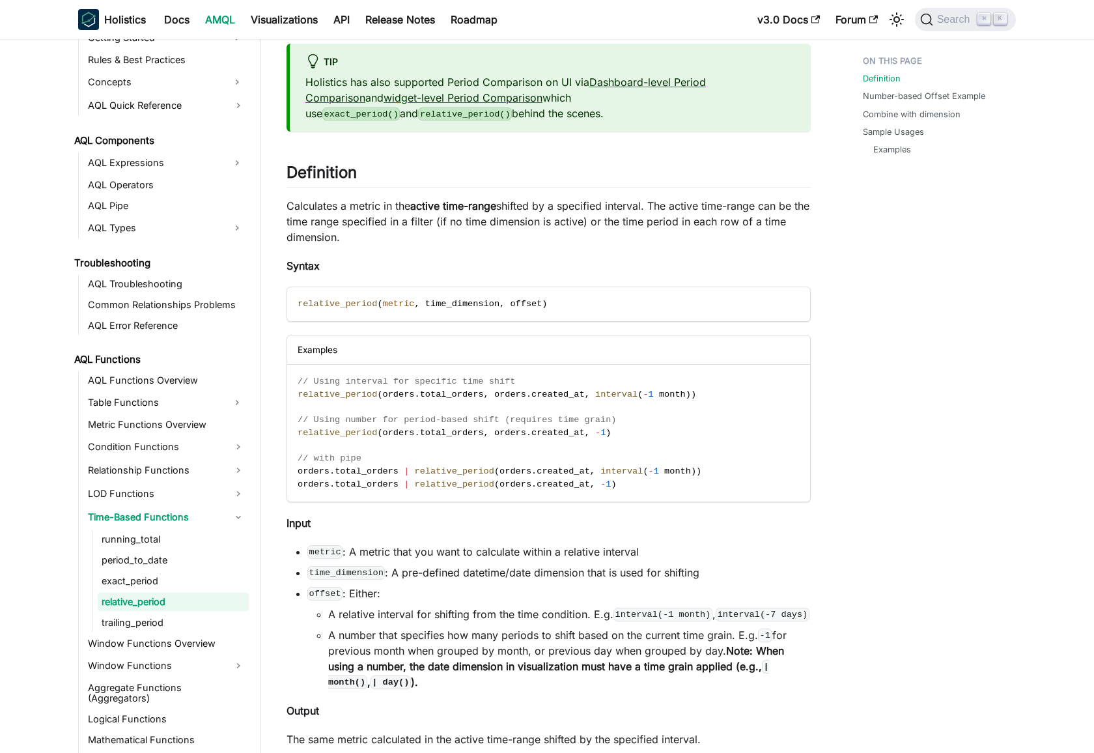
scroll to position [77, 0]
click at [188, 622] on link "trailing_period" at bounding box center [173, 622] width 151 height 18
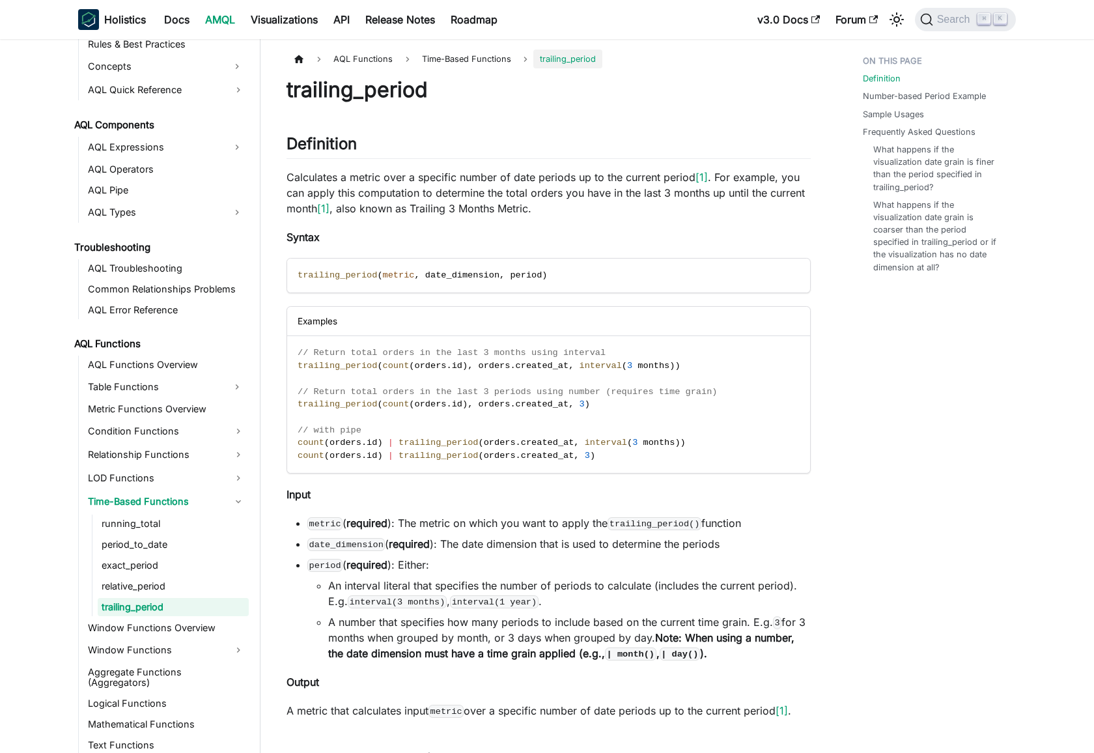
scroll to position [652, 0]
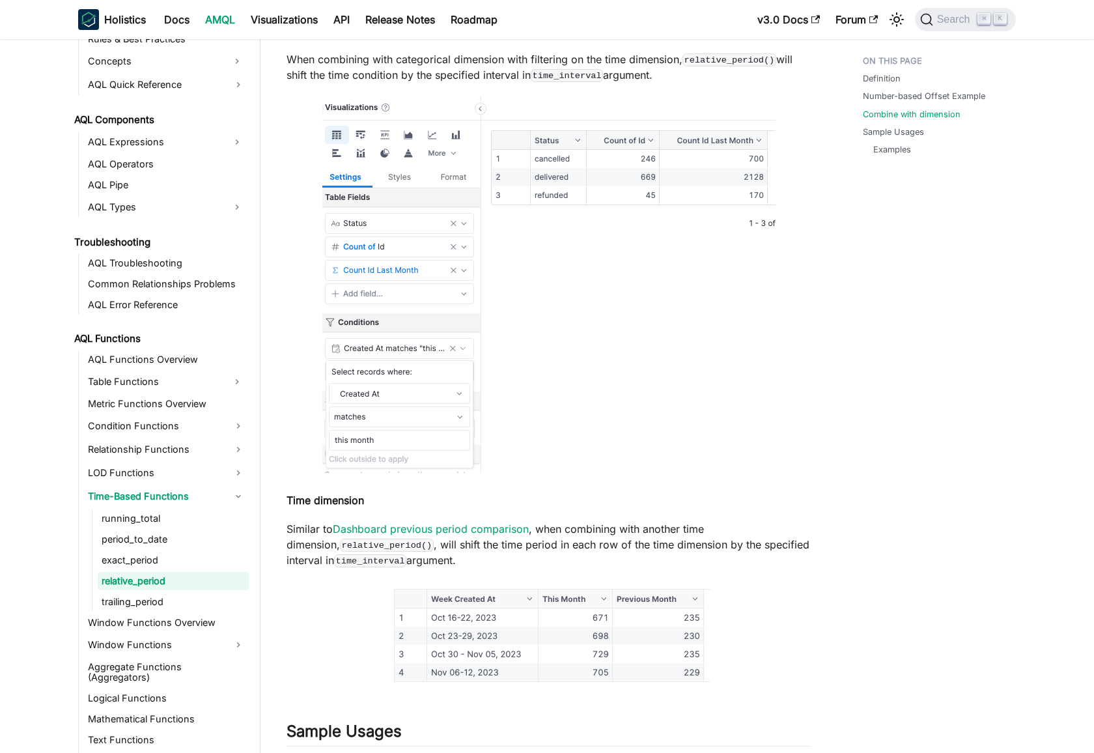
scroll to position [1484, 0]
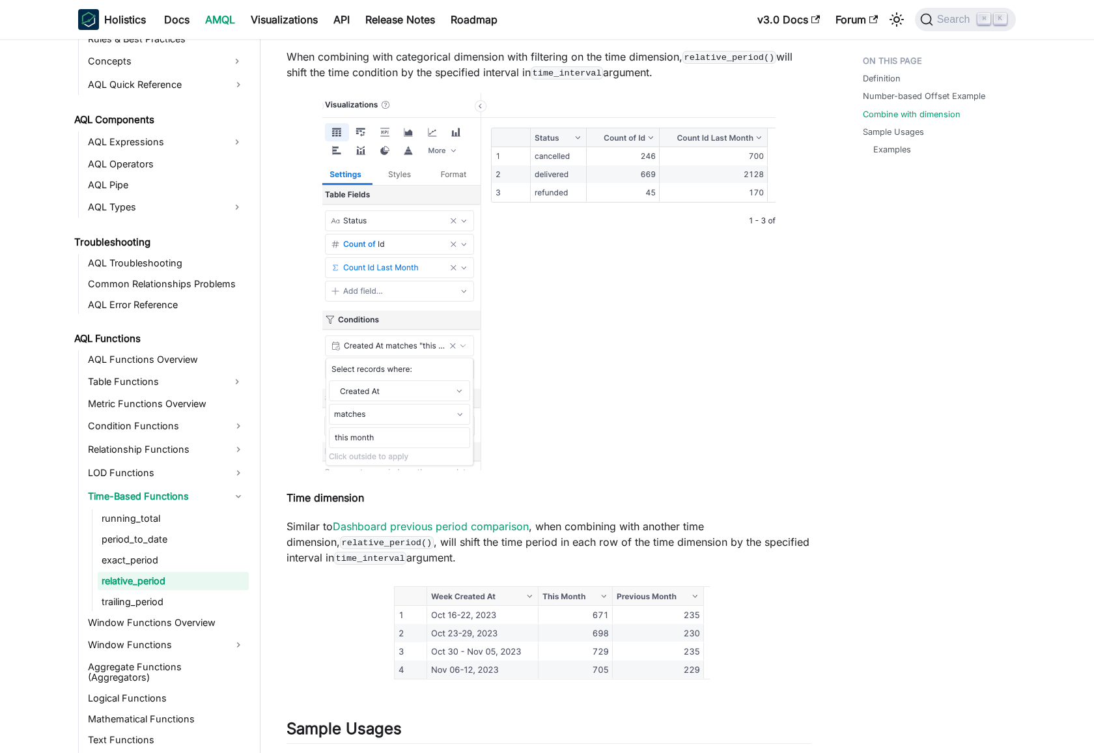
click at [184, 584] on link "relative_period" at bounding box center [173, 581] width 151 height 18
